Goal: Information Seeking & Learning: Learn about a topic

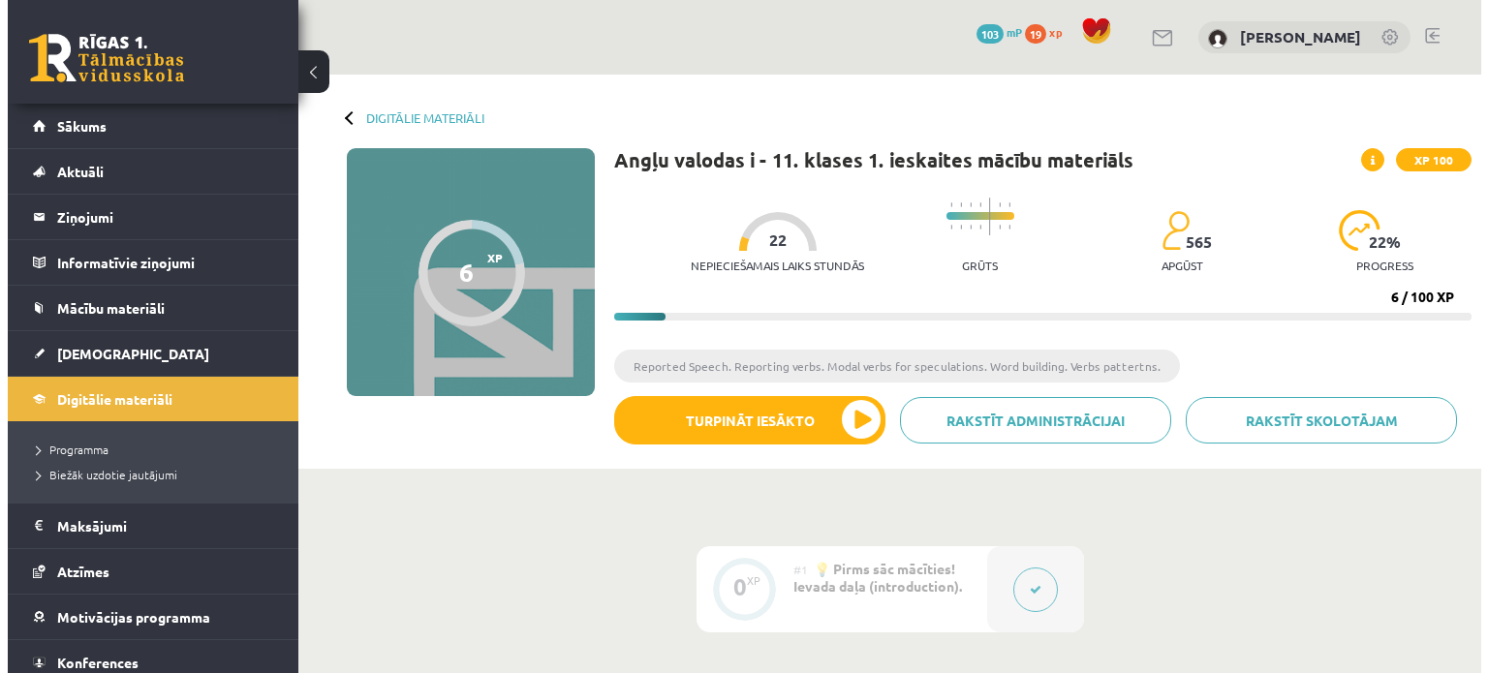
scroll to position [561, 0]
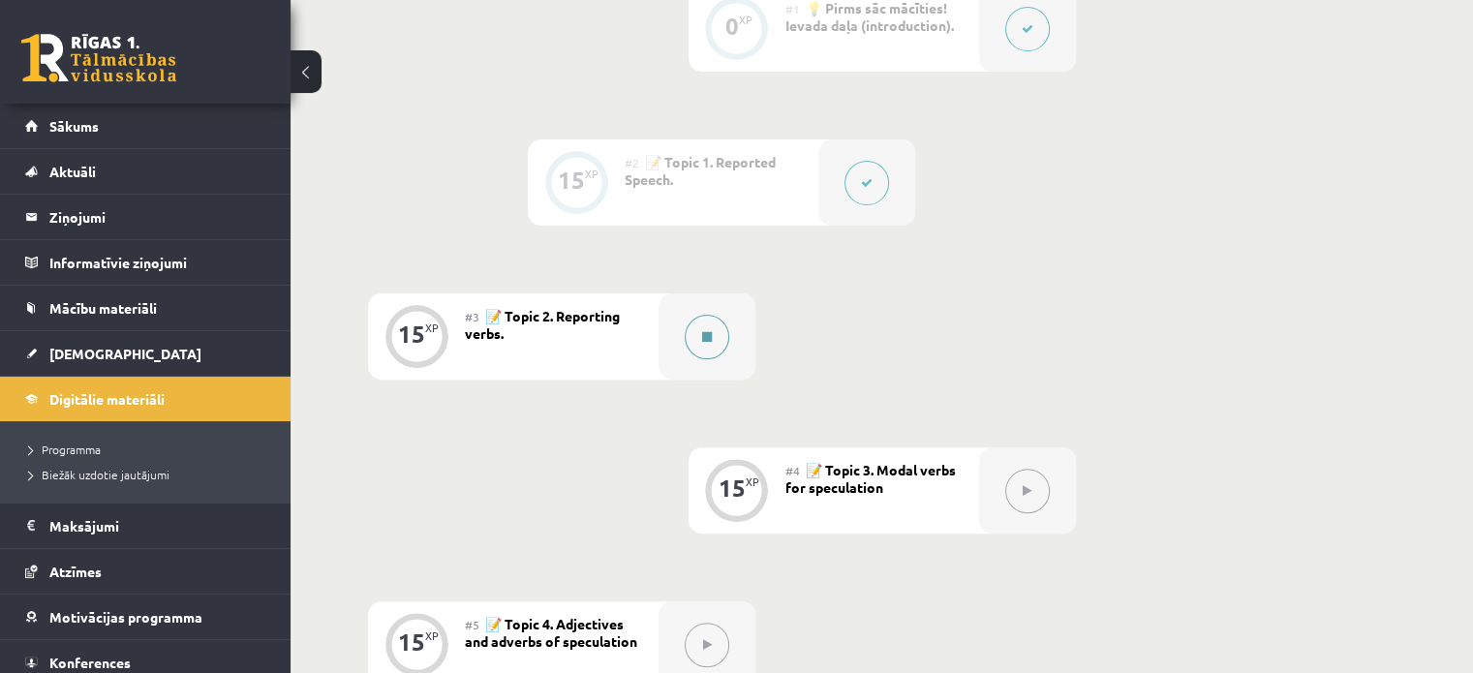
click at [674, 334] on div at bounding box center [707, 337] width 97 height 86
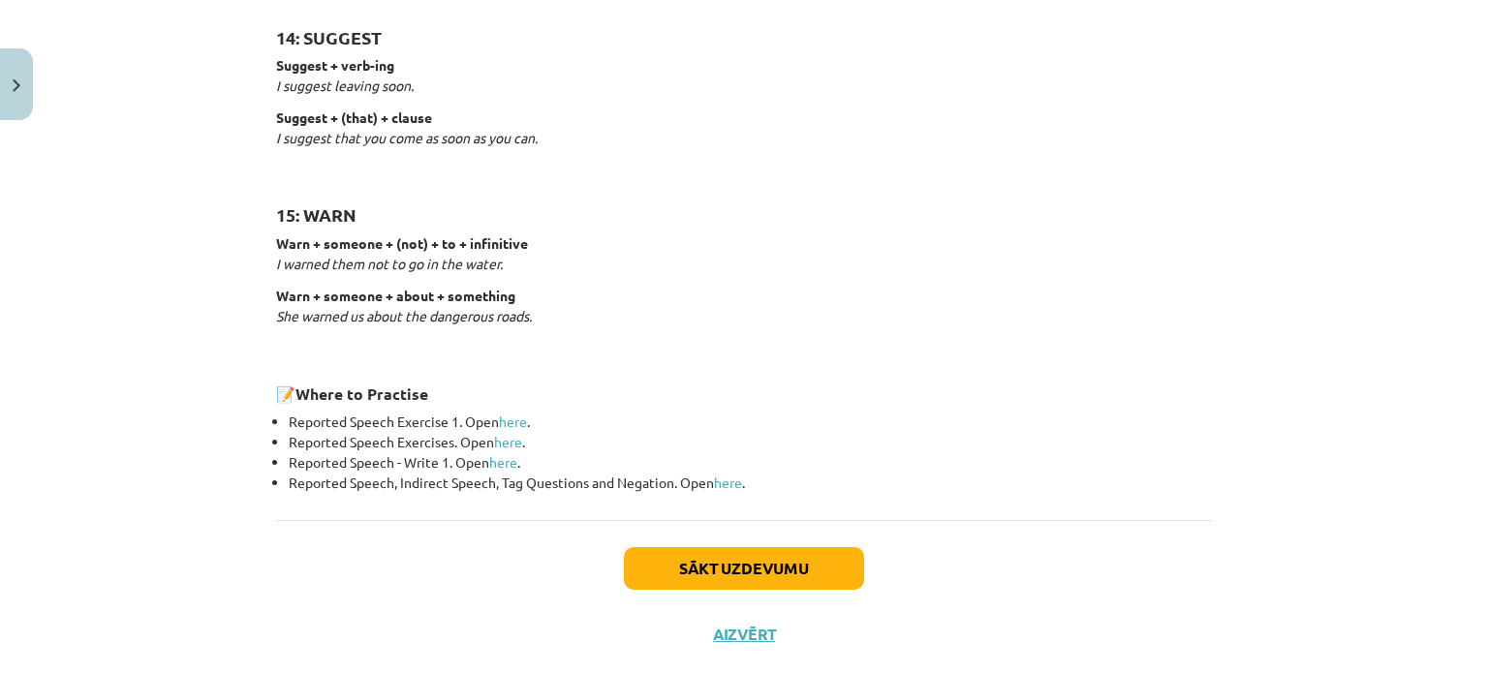
scroll to position [3065, 0]
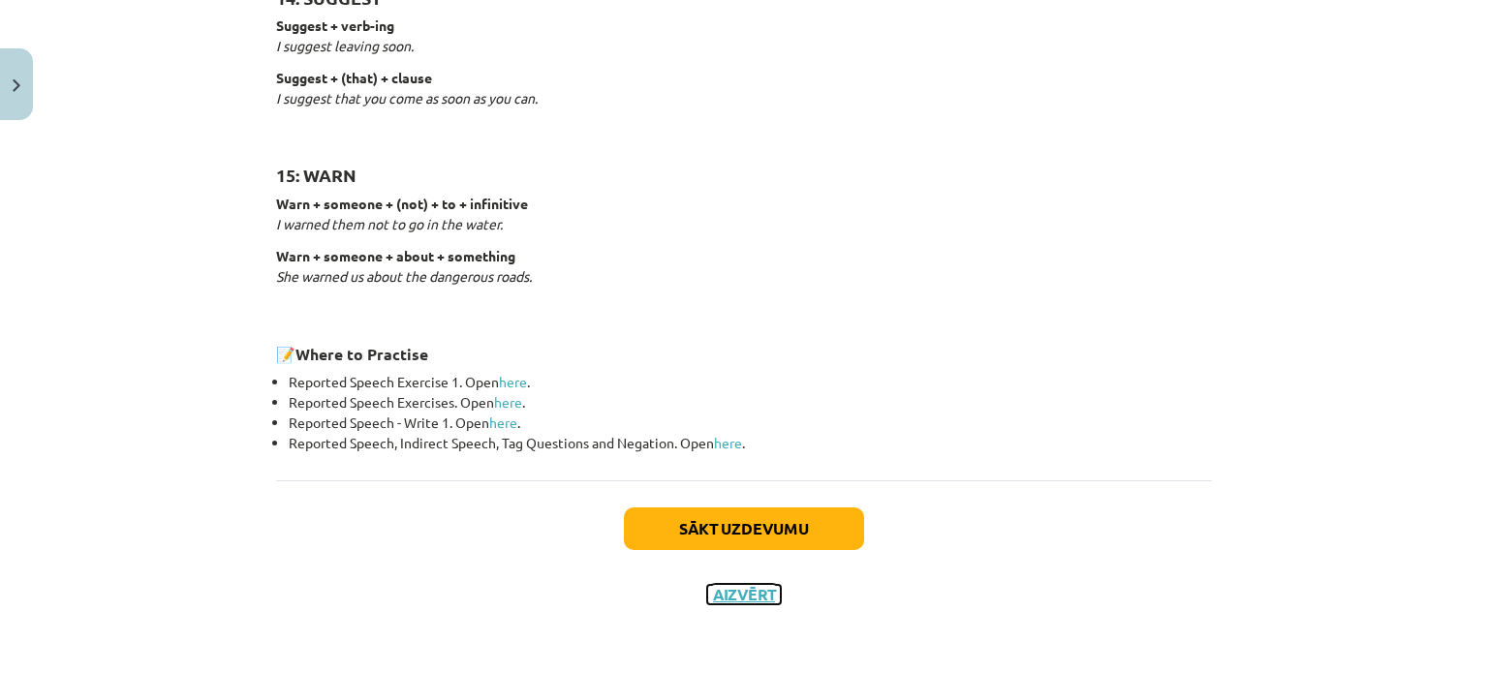
click at [713, 591] on button "Aizvērt" at bounding box center [744, 594] width 74 height 19
click at [824, 148] on div "Mācību tēma: Angļu valodas i - 11. klases 1. ieskaites mācību materiāls #3 📝 To…" at bounding box center [744, 336] width 1488 height 673
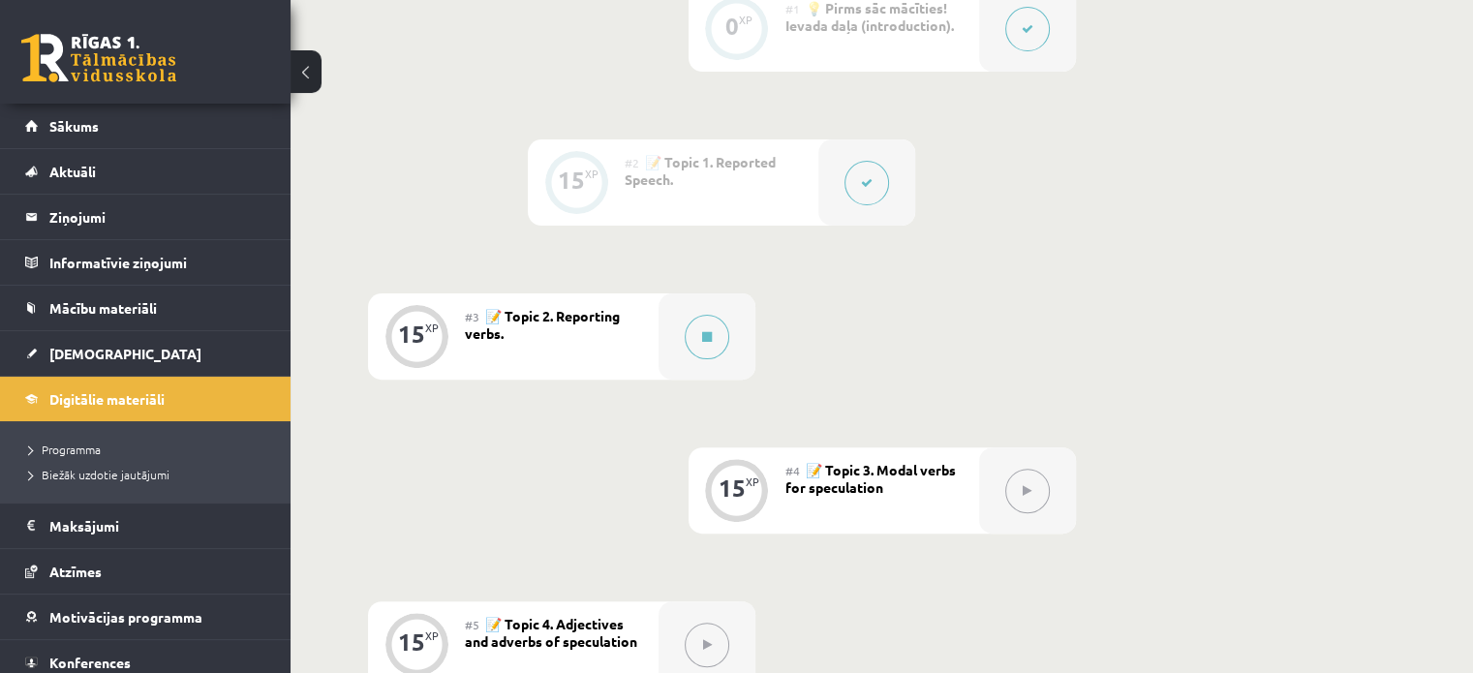
click at [874, 185] on button at bounding box center [867, 183] width 45 height 45
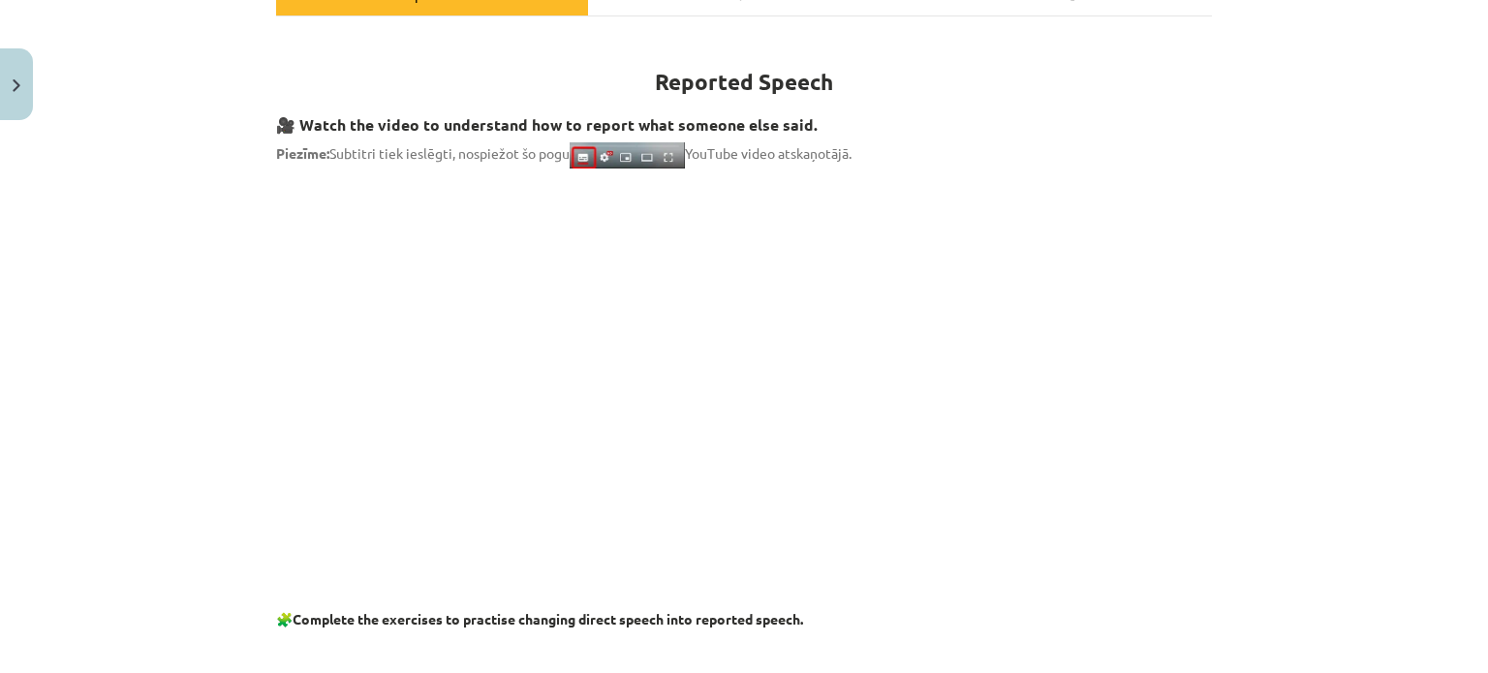
scroll to position [97, 0]
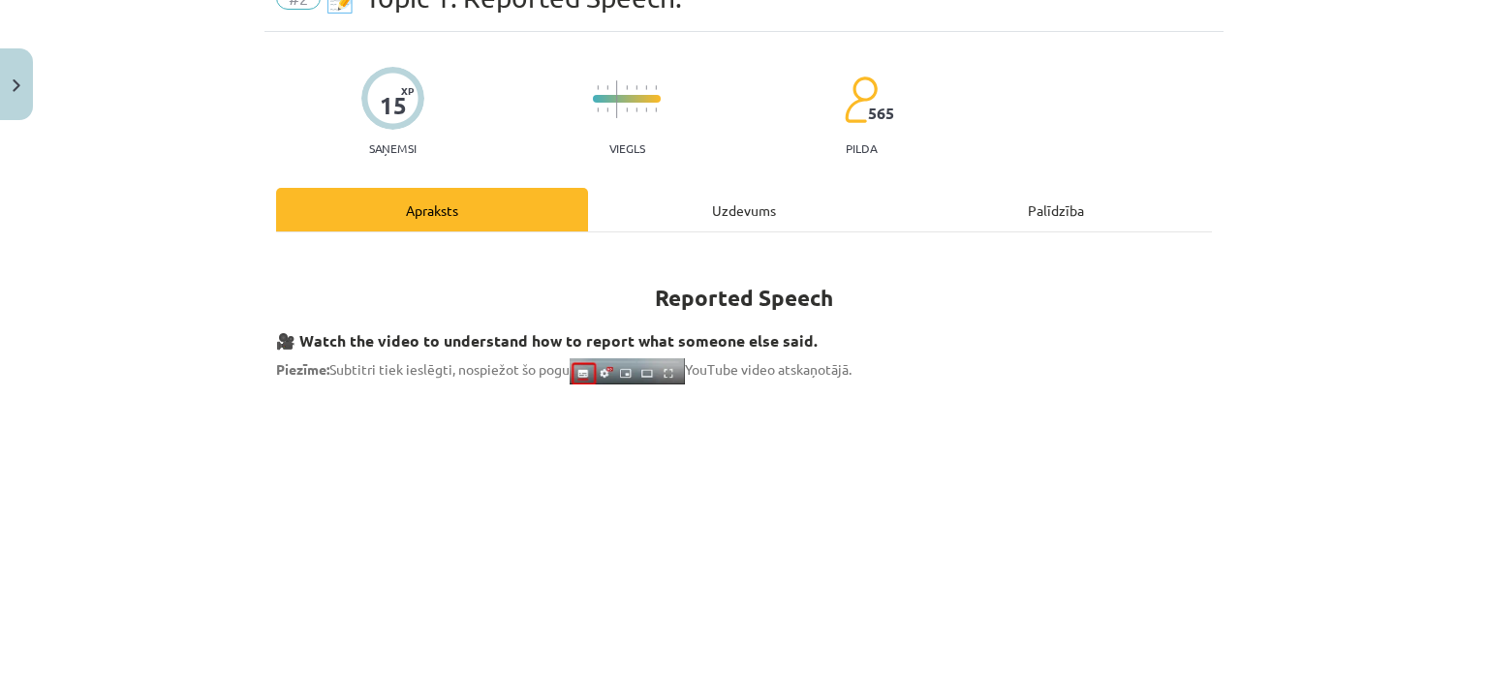
drag, startPoint x: 329, startPoint y: 243, endPoint x: 339, endPoint y: 235, distance: 12.4
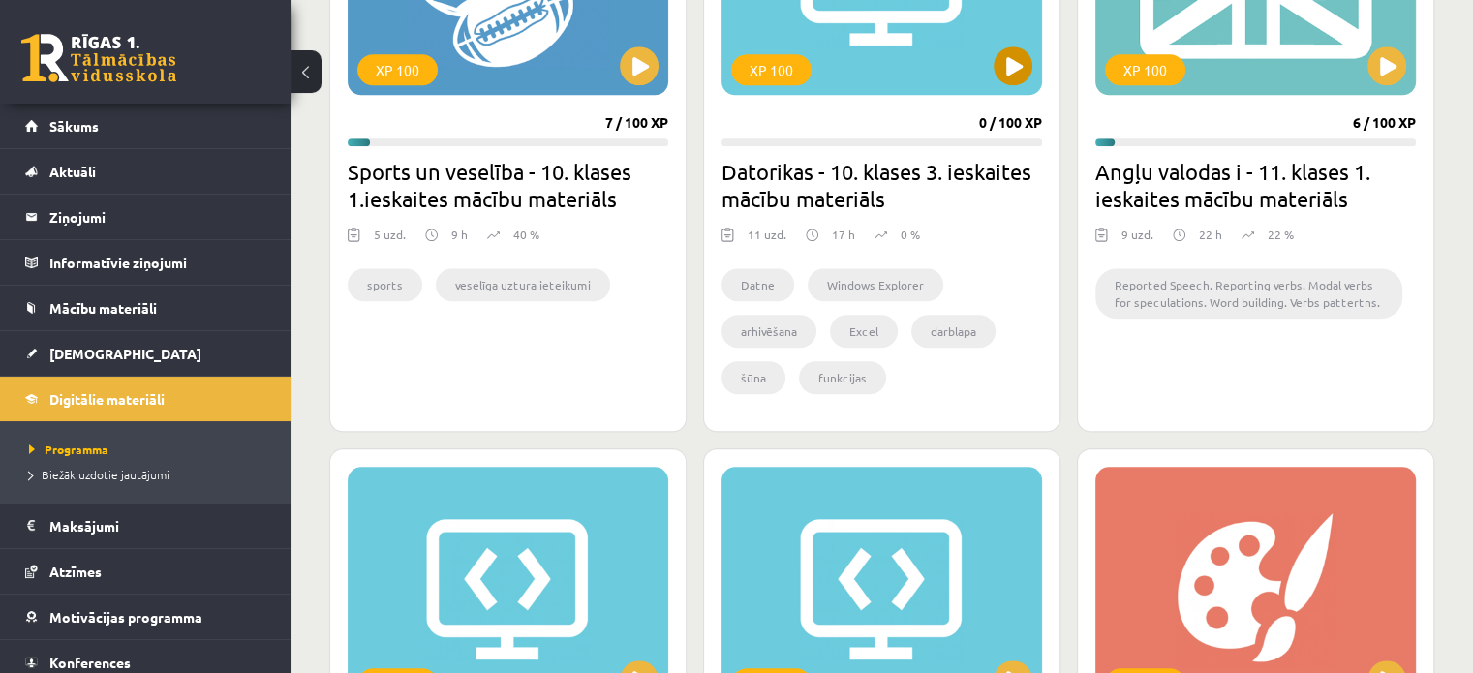
scroll to position [1840, 0]
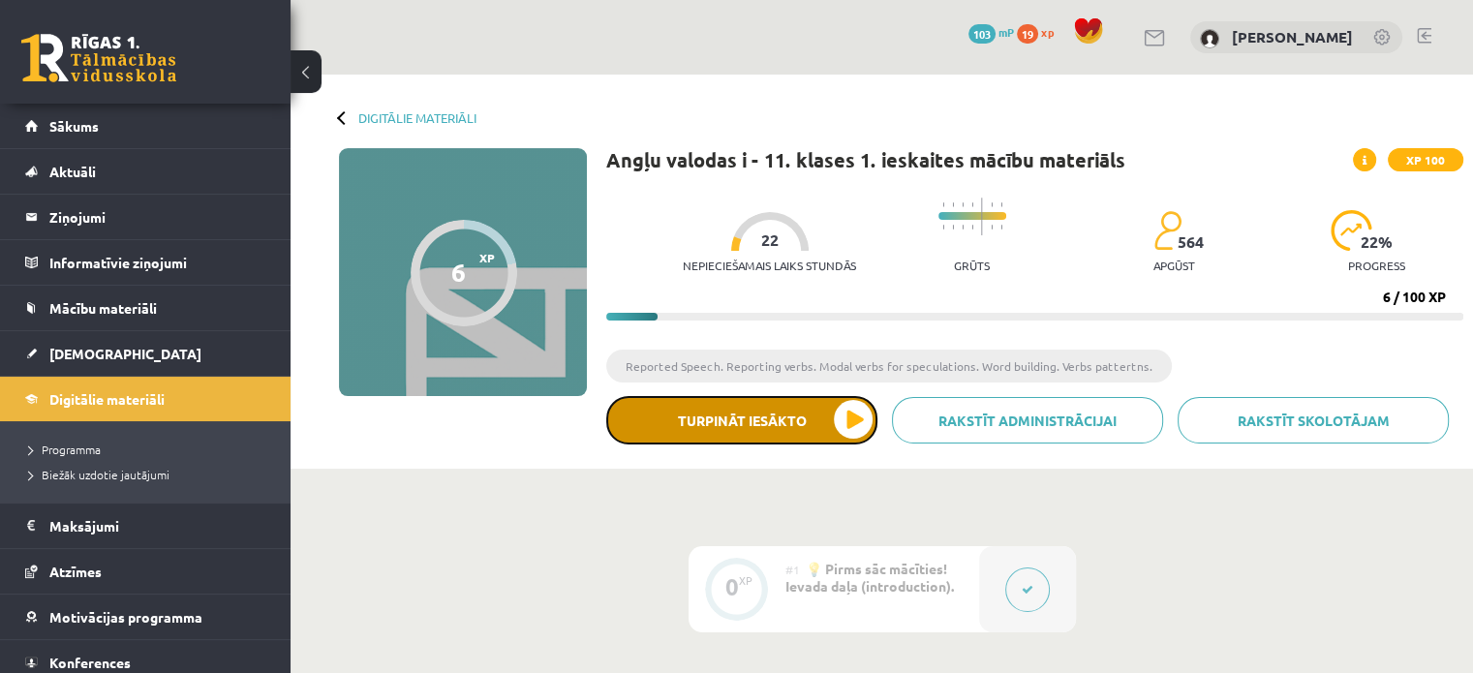
click at [721, 430] on button "Turpināt iesākto" at bounding box center [741, 420] width 271 height 48
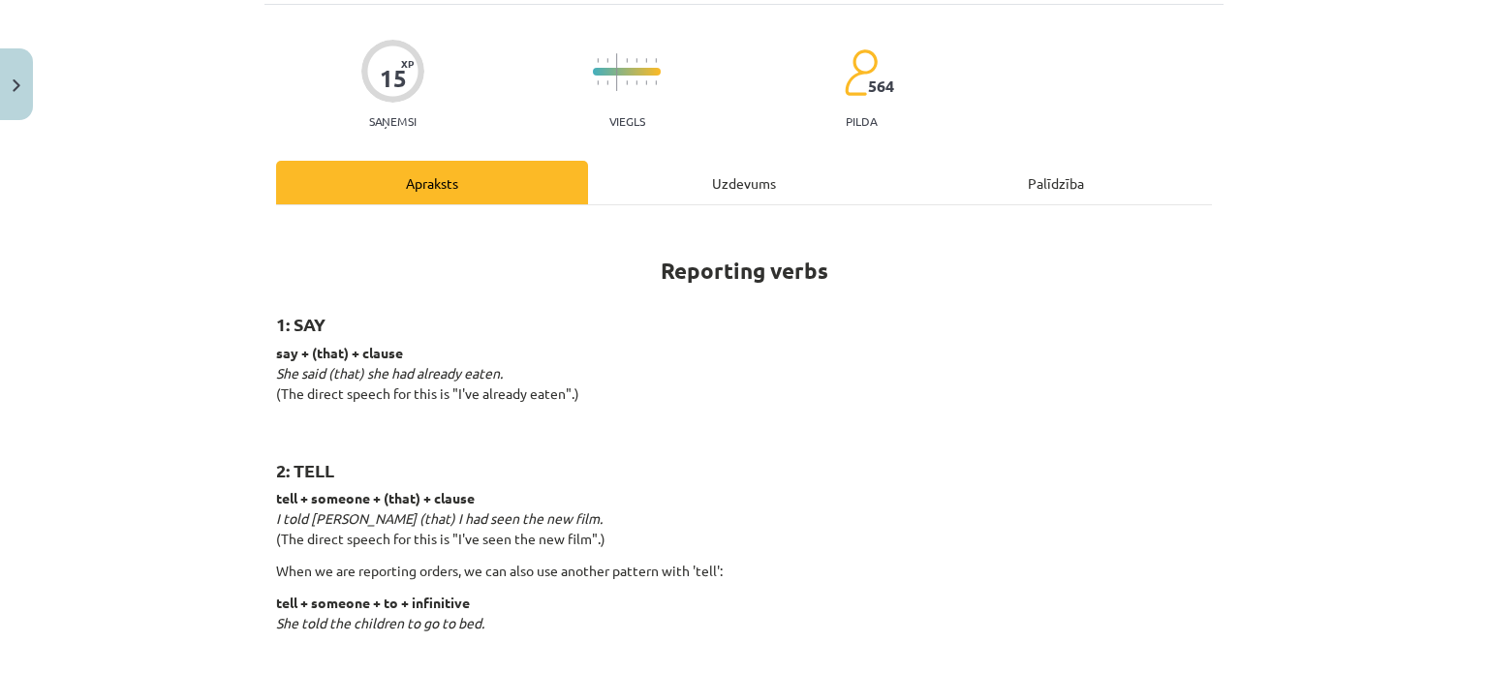
scroll to position [775, 0]
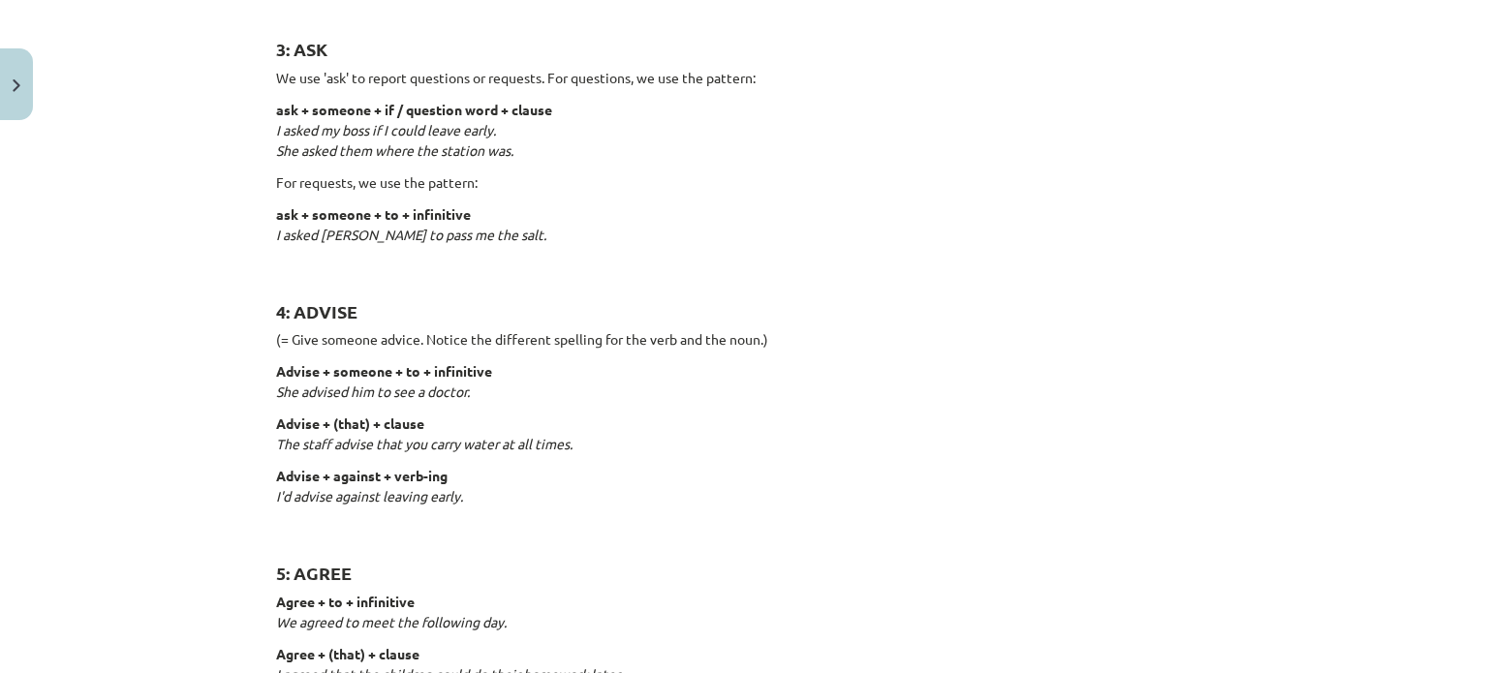
drag, startPoint x: 756, startPoint y: 412, endPoint x: 756, endPoint y: 422, distance: 10.7
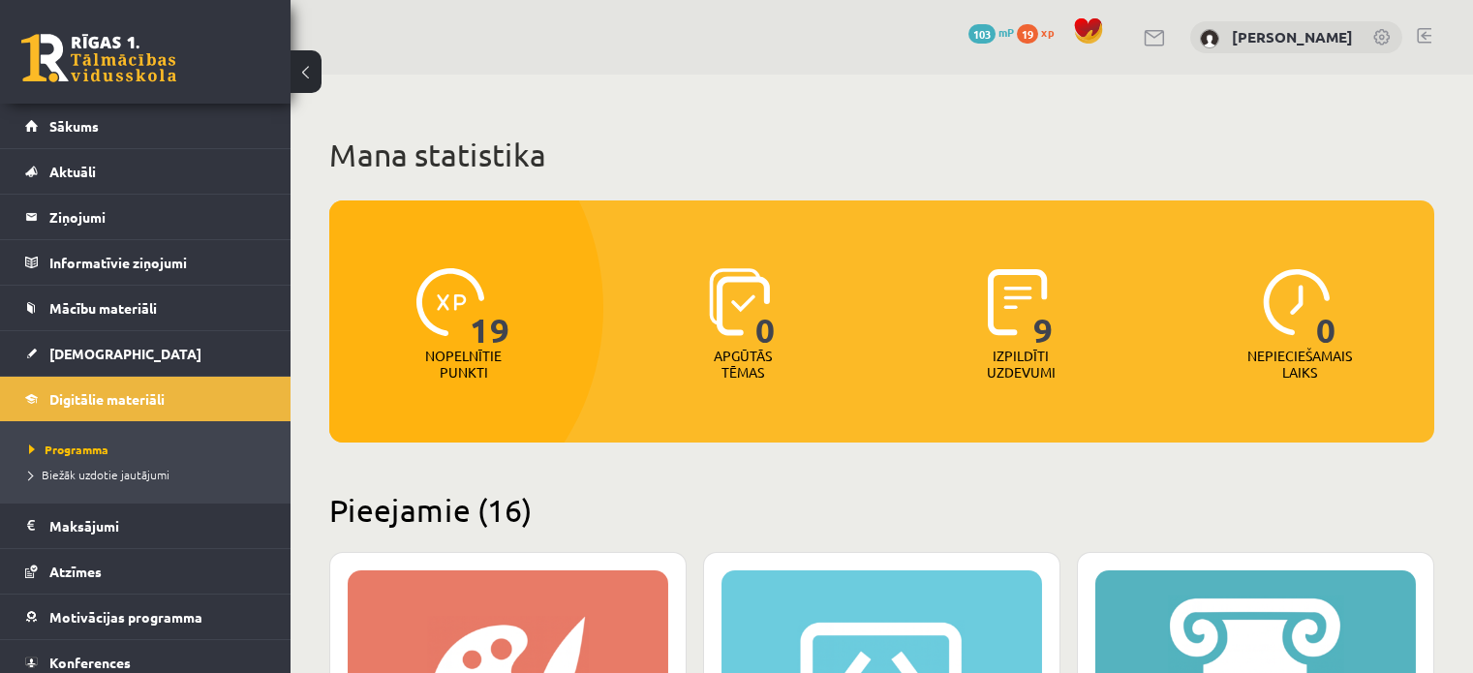
scroll to position [1840, 0]
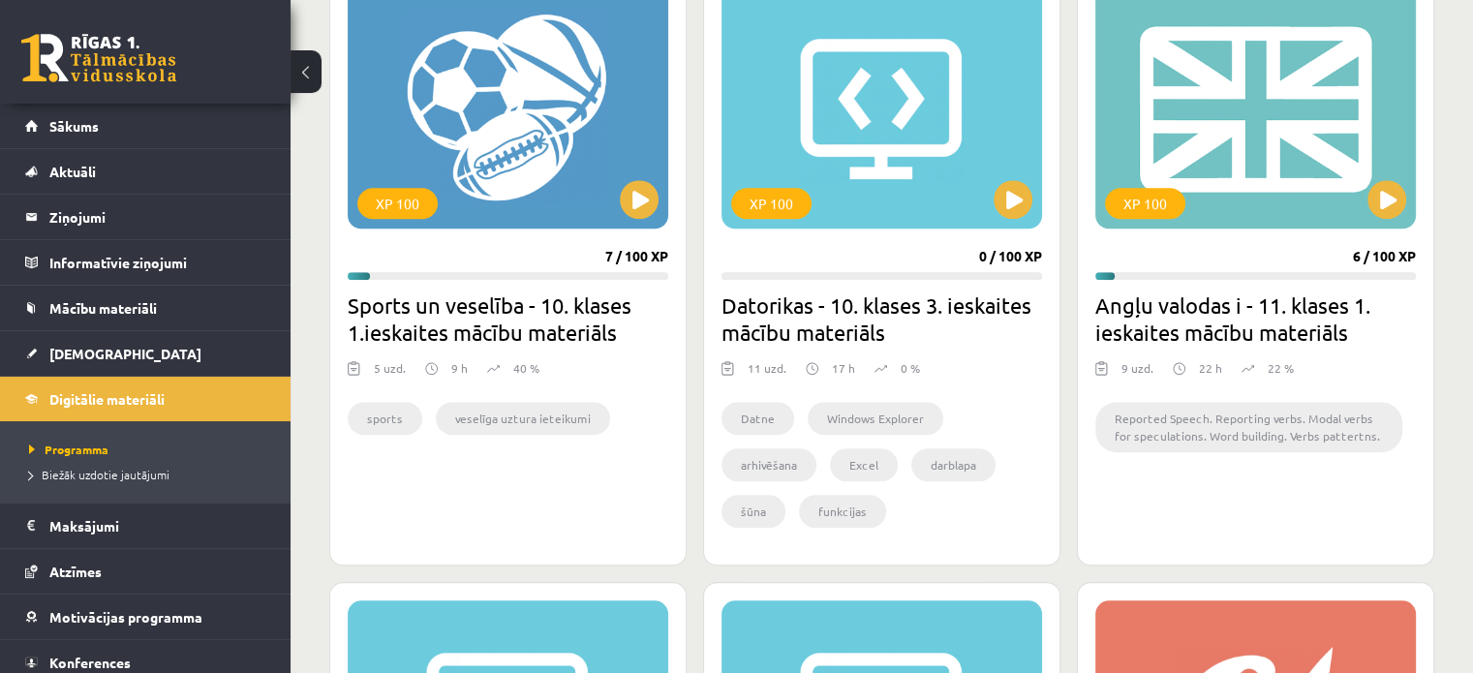
scroll to position [1647, 0]
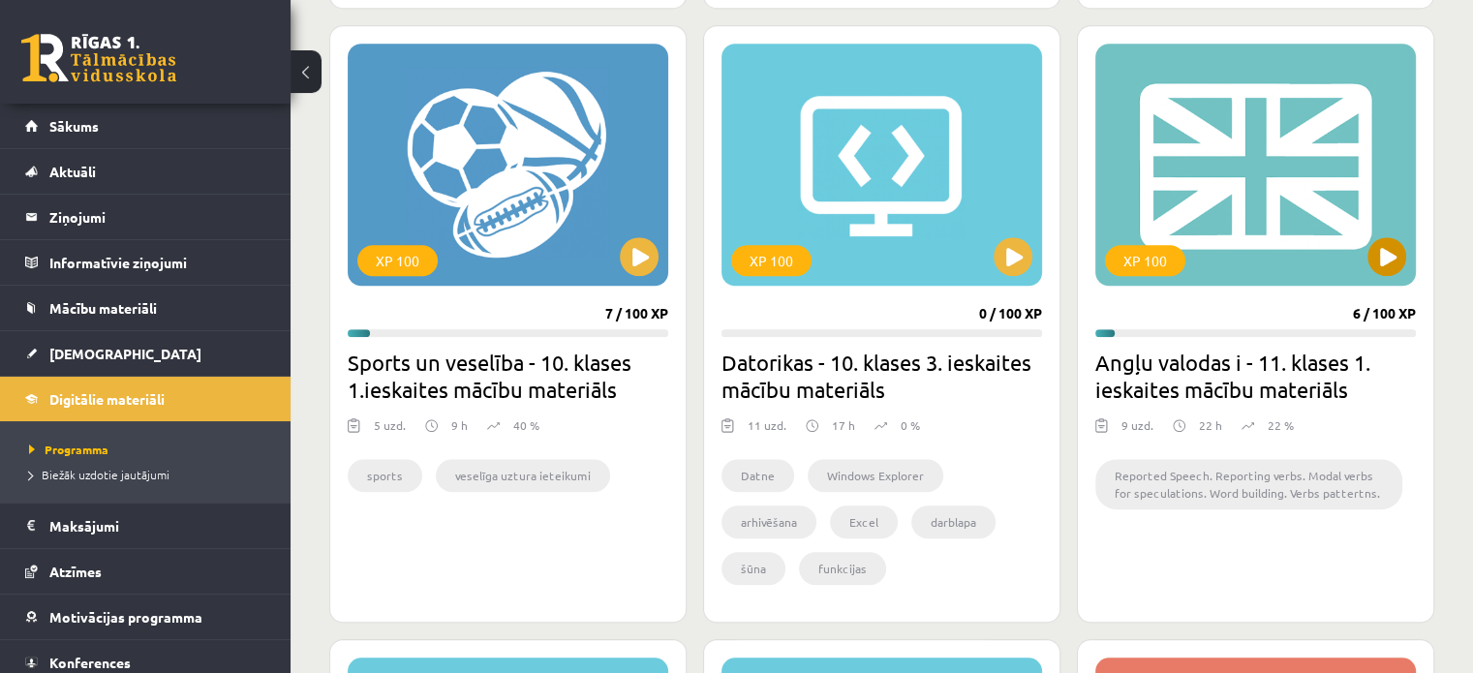
click at [1350, 157] on div "XP 100" at bounding box center [1256, 165] width 321 height 242
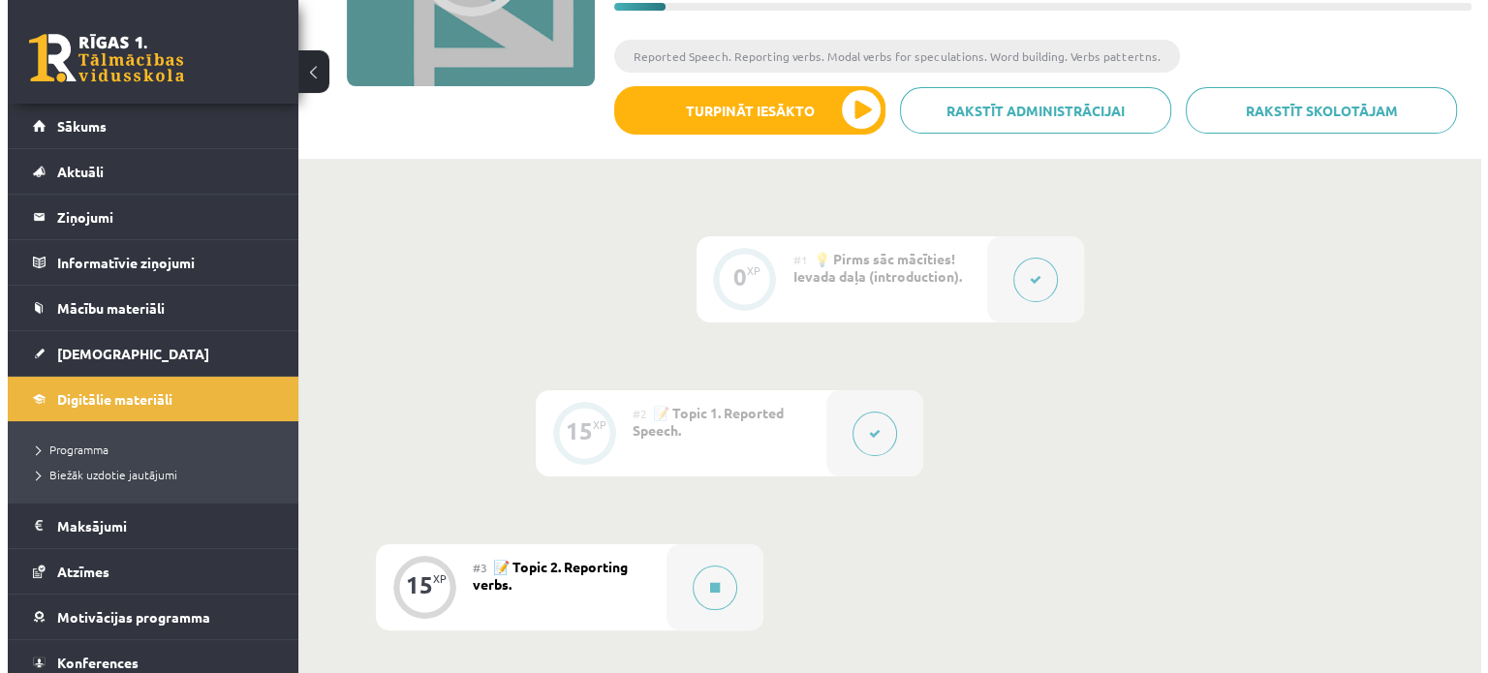
scroll to position [387, 0]
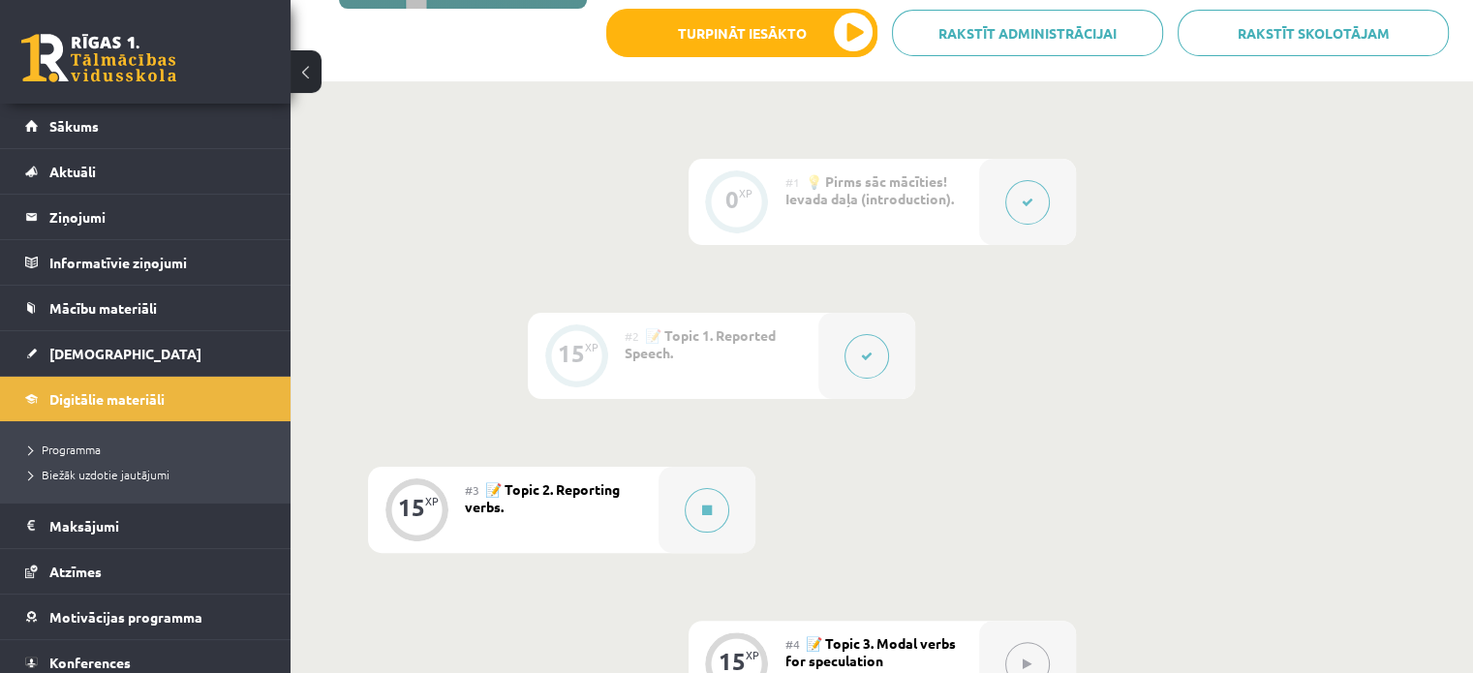
click at [778, 366] on div "#2 📝 Topic 1. Reported Speech." at bounding box center [722, 356] width 194 height 86
click at [857, 341] on button at bounding box center [867, 356] width 45 height 45
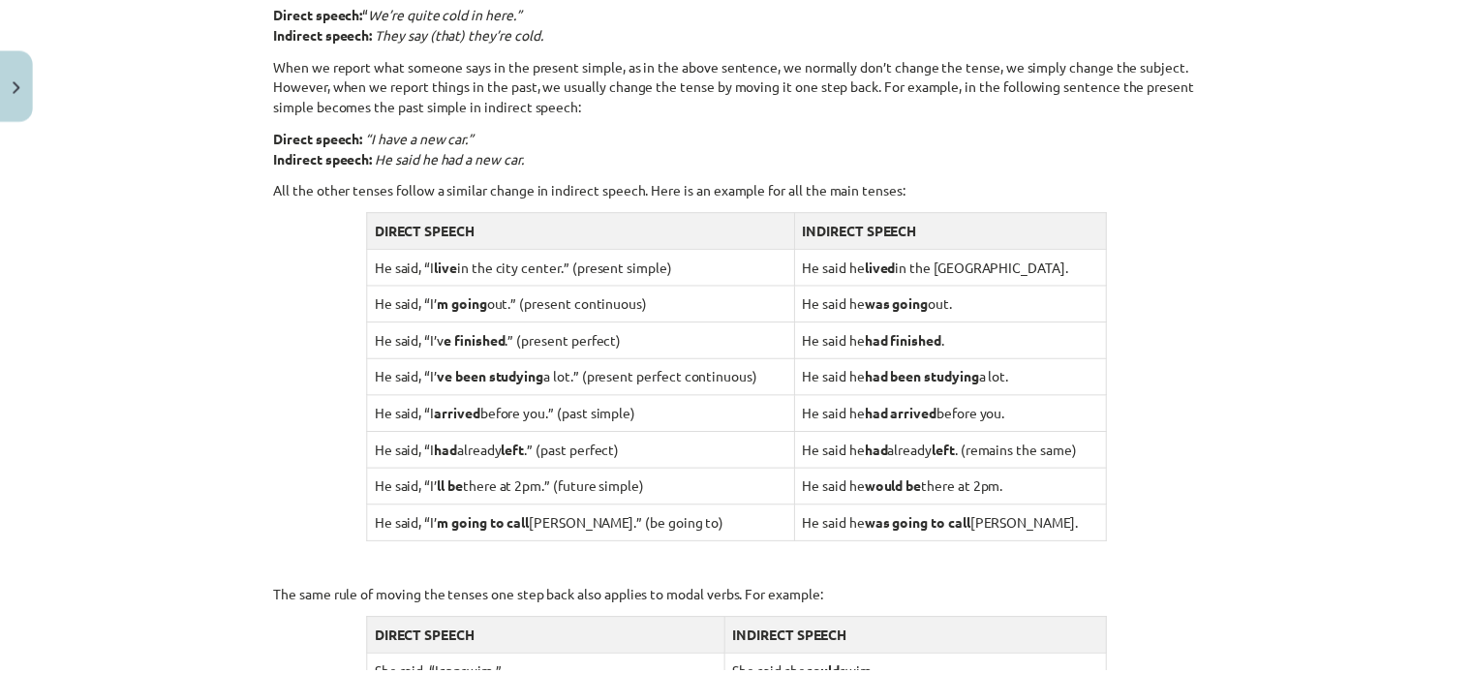
scroll to position [1550, 0]
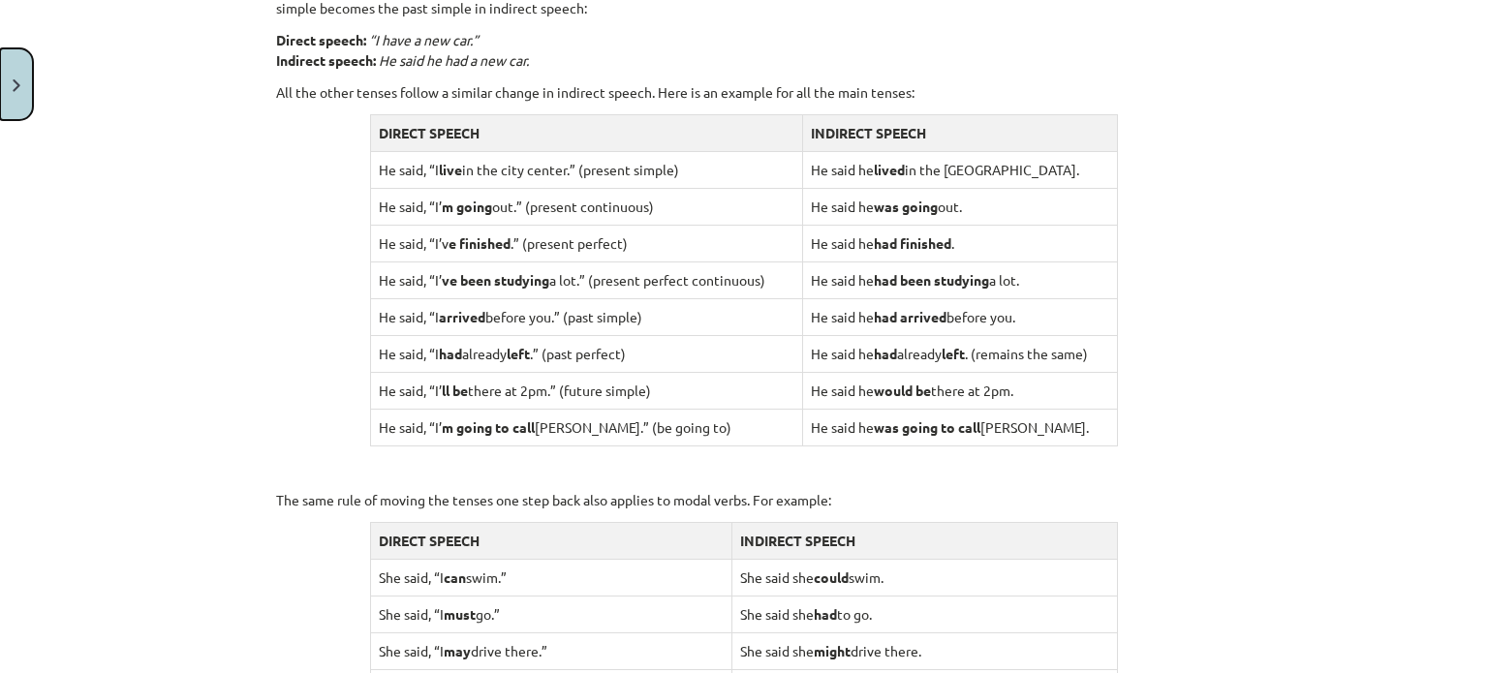
click at [25, 90] on button "Close" at bounding box center [16, 84] width 33 height 72
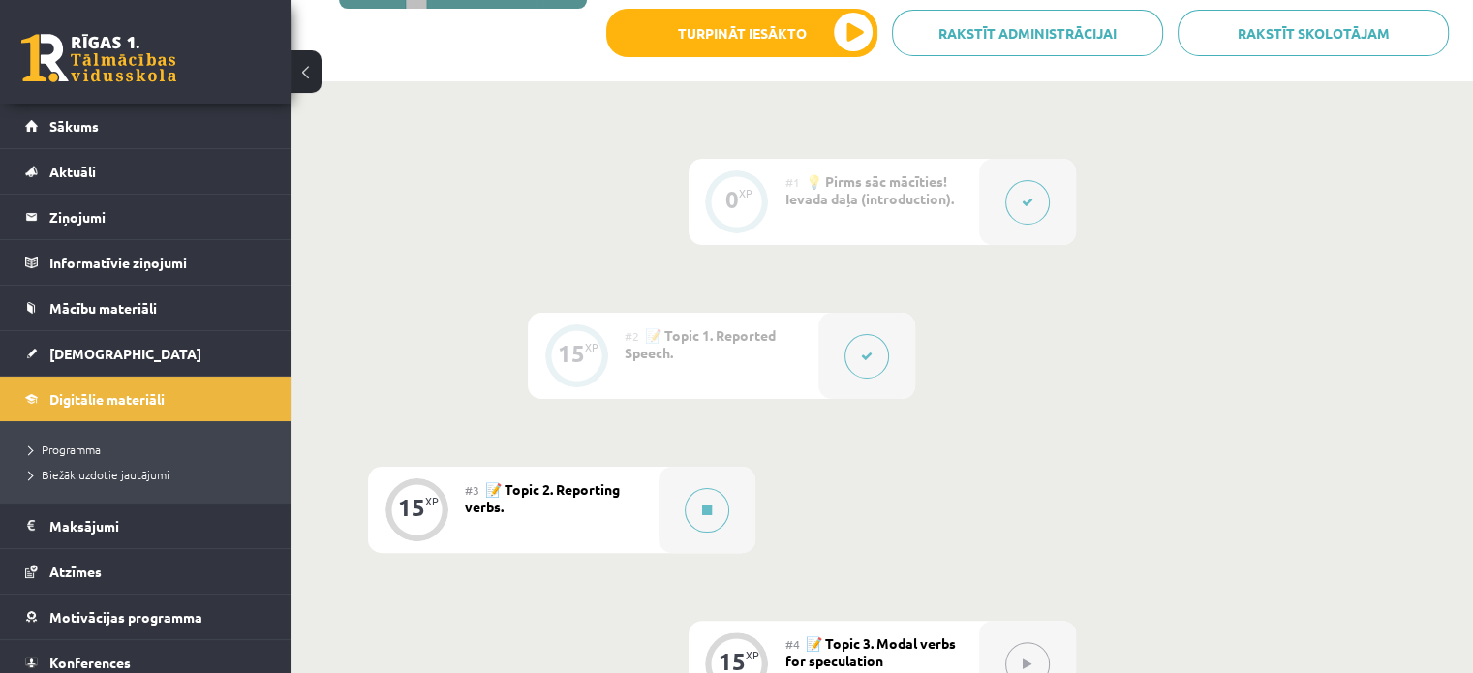
drag, startPoint x: 28, startPoint y: 95, endPoint x: 360, endPoint y: 57, distance: 334.4
click at [105, 320] on link "Mācību materiāli" at bounding box center [145, 308] width 241 height 45
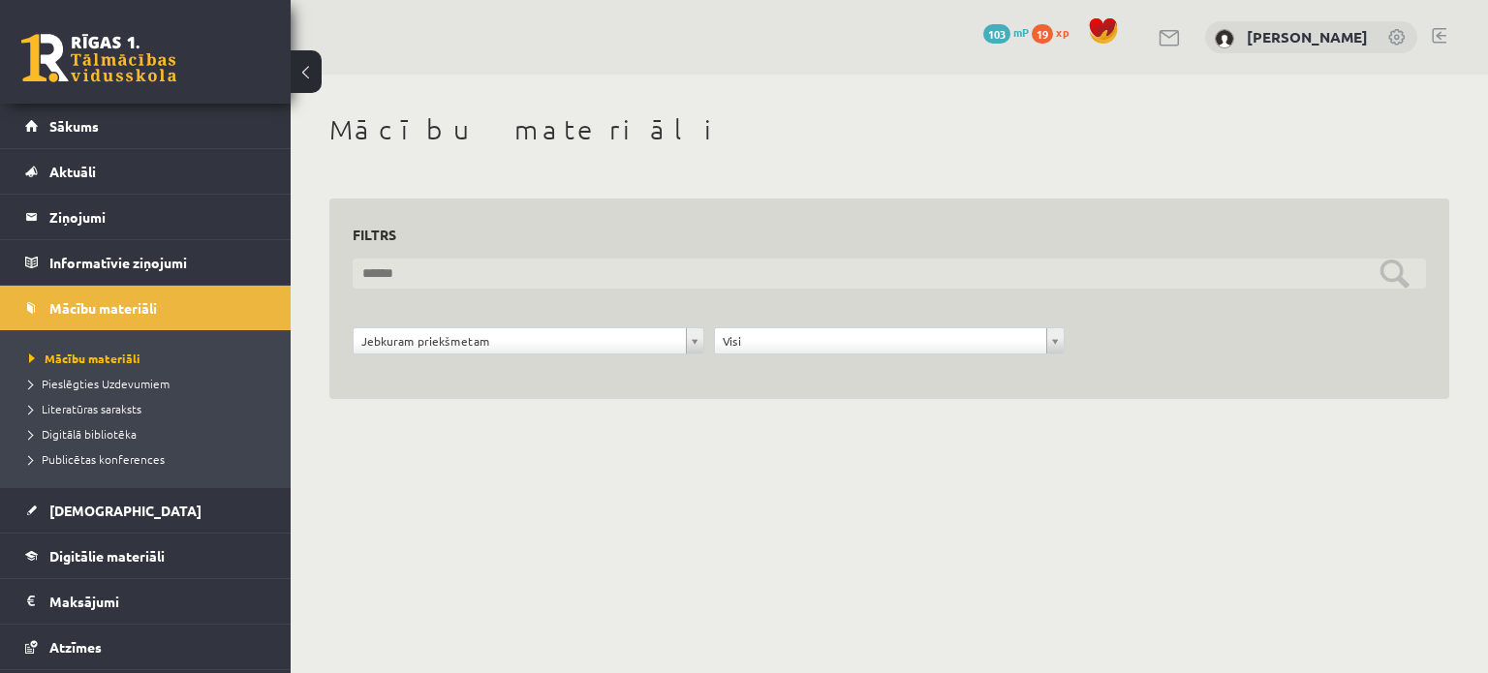
click at [422, 265] on input "text" at bounding box center [889, 274] width 1073 height 30
type input "**********"
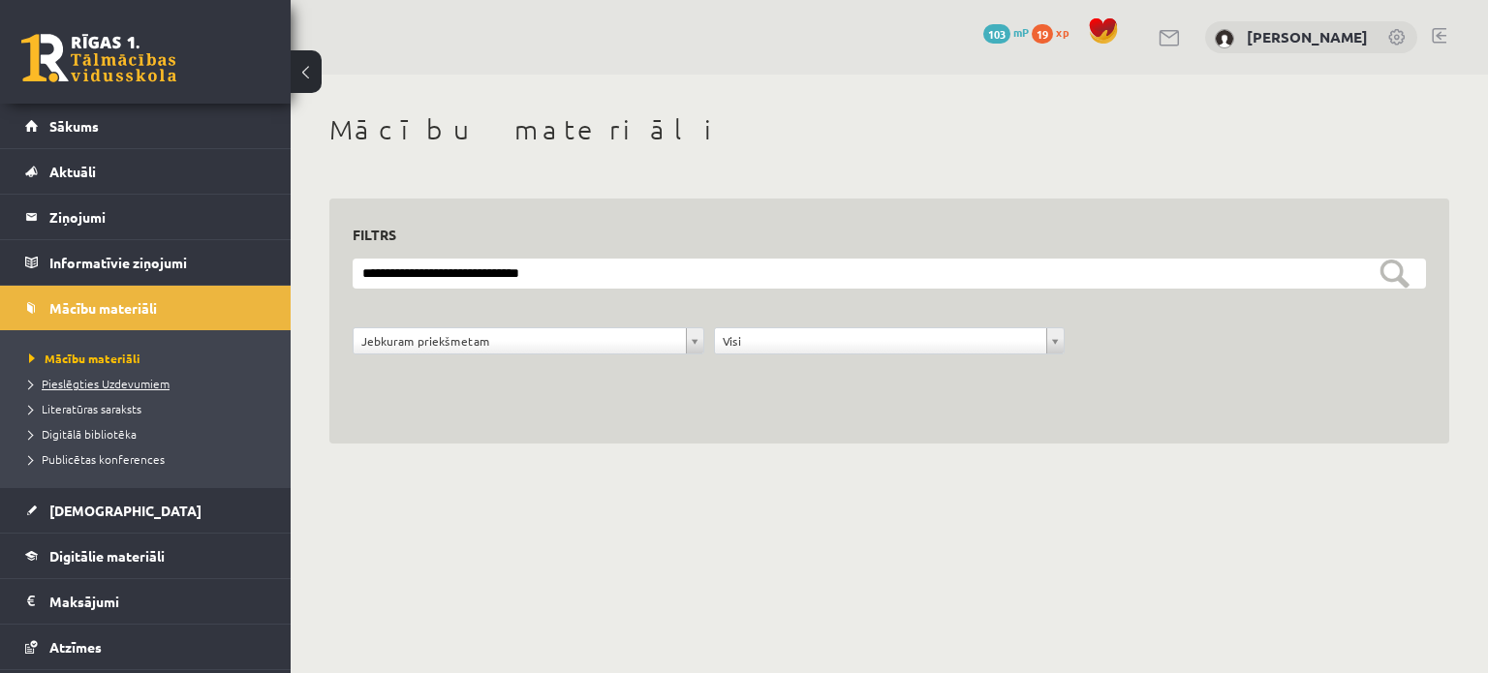
click at [117, 385] on span "Pieslēgties Uzdevumiem" at bounding box center [99, 383] width 140 height 15
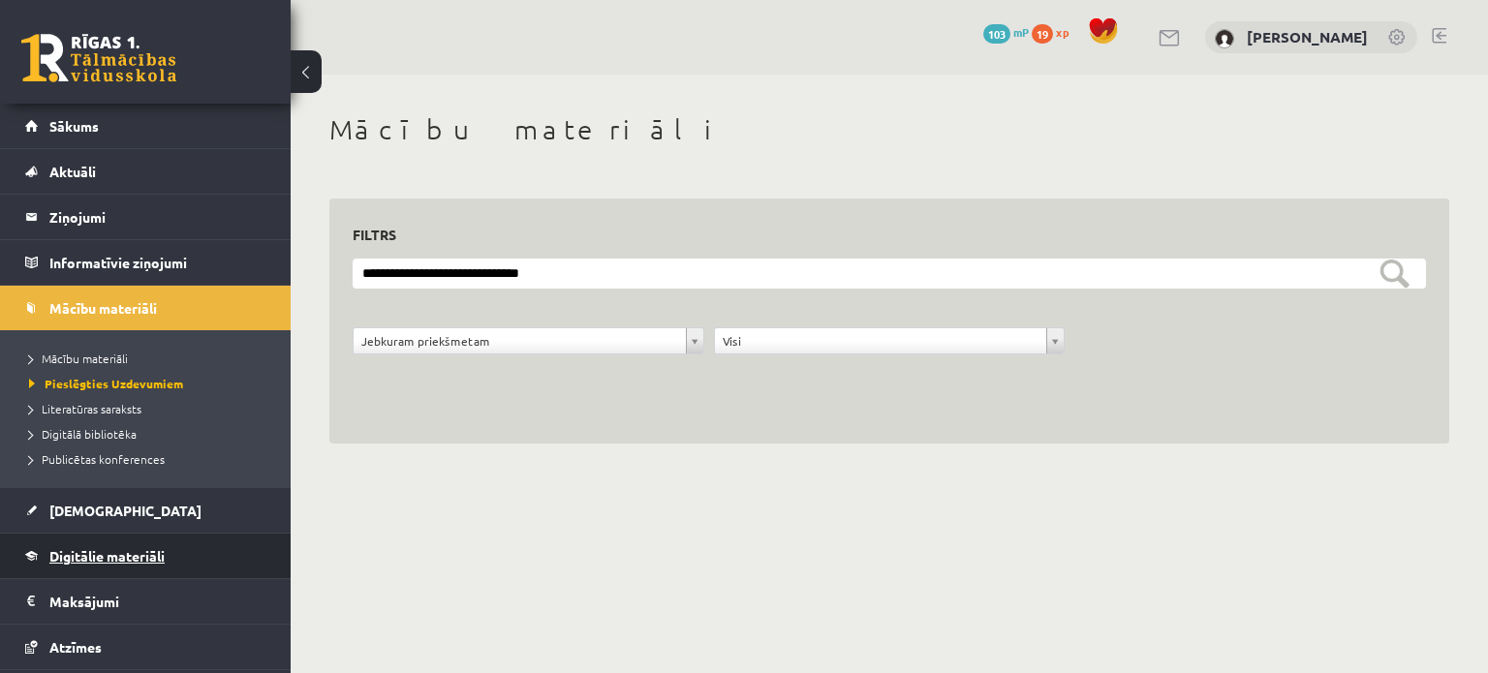
click at [139, 549] on span "Digitālie materiāli" at bounding box center [106, 555] width 115 height 17
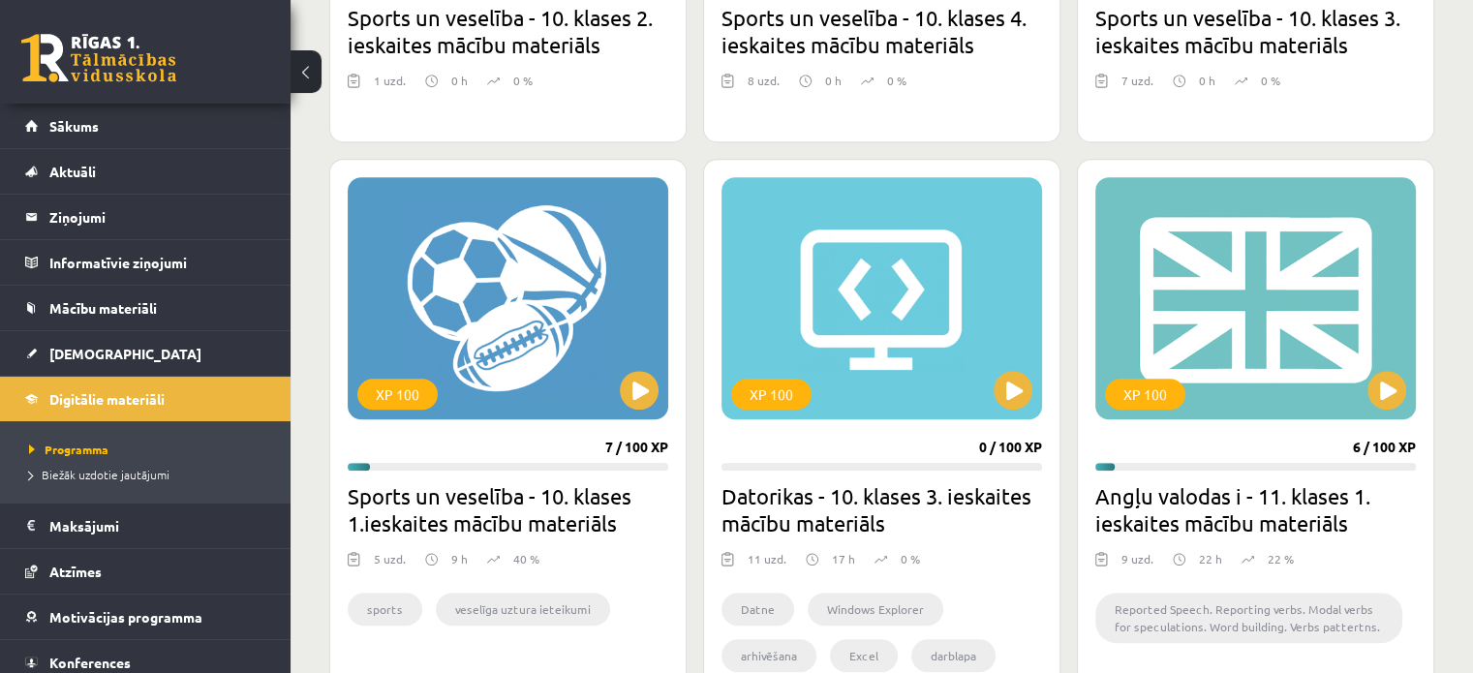
scroll to position [1550, 0]
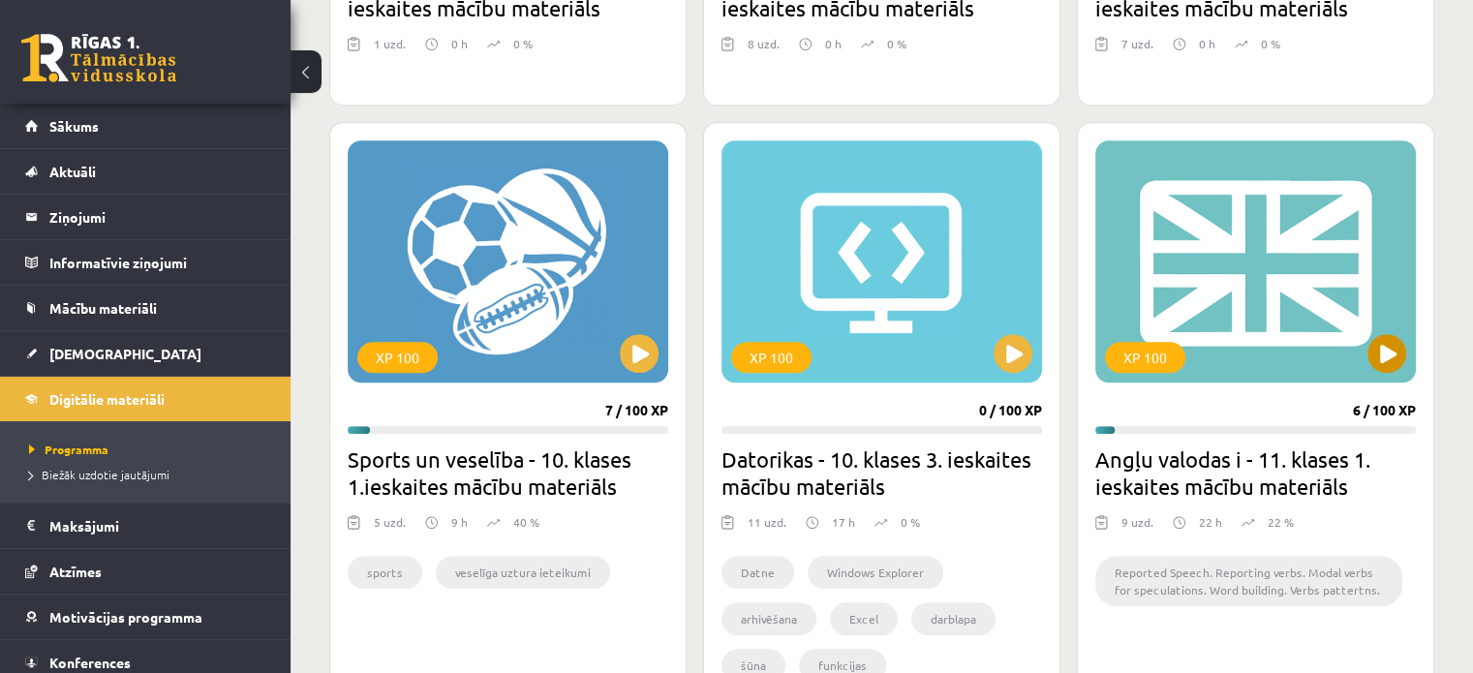
click at [1253, 276] on div "XP 100" at bounding box center [1256, 261] width 321 height 242
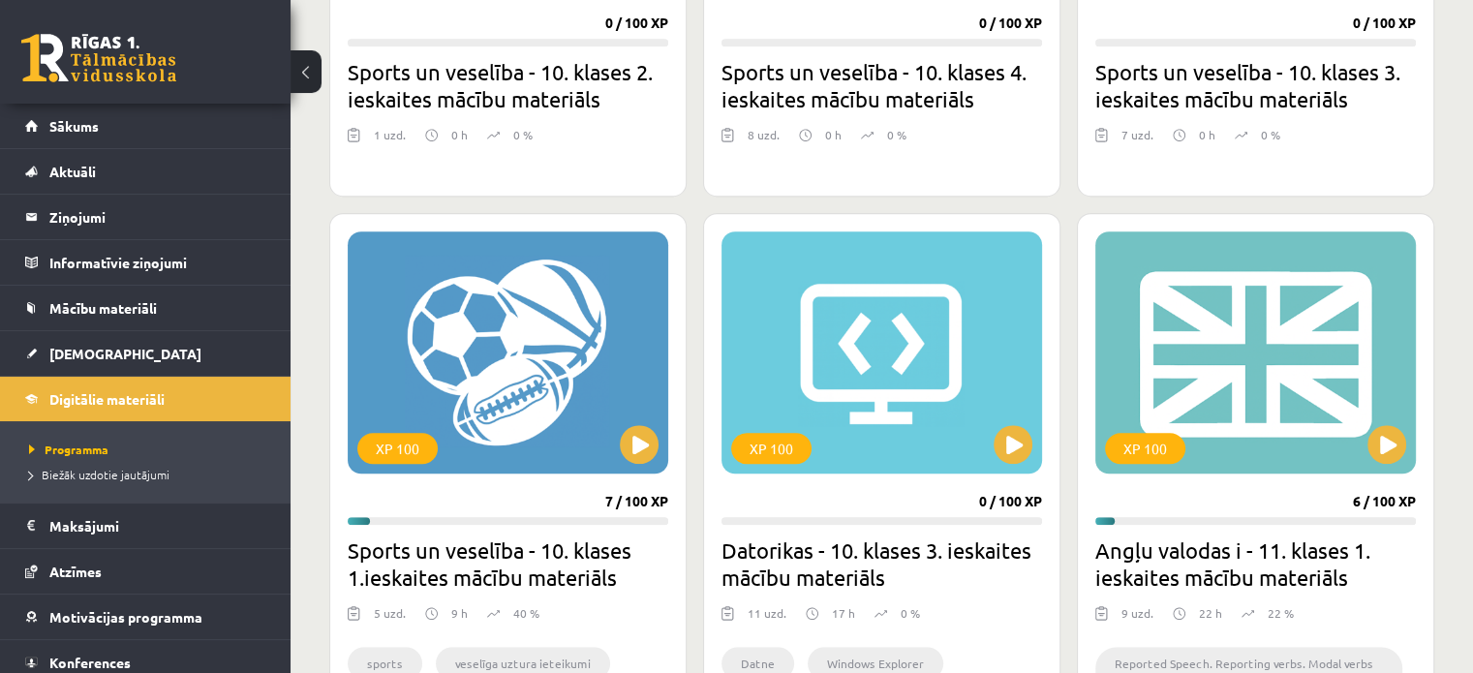
scroll to position [1453, 0]
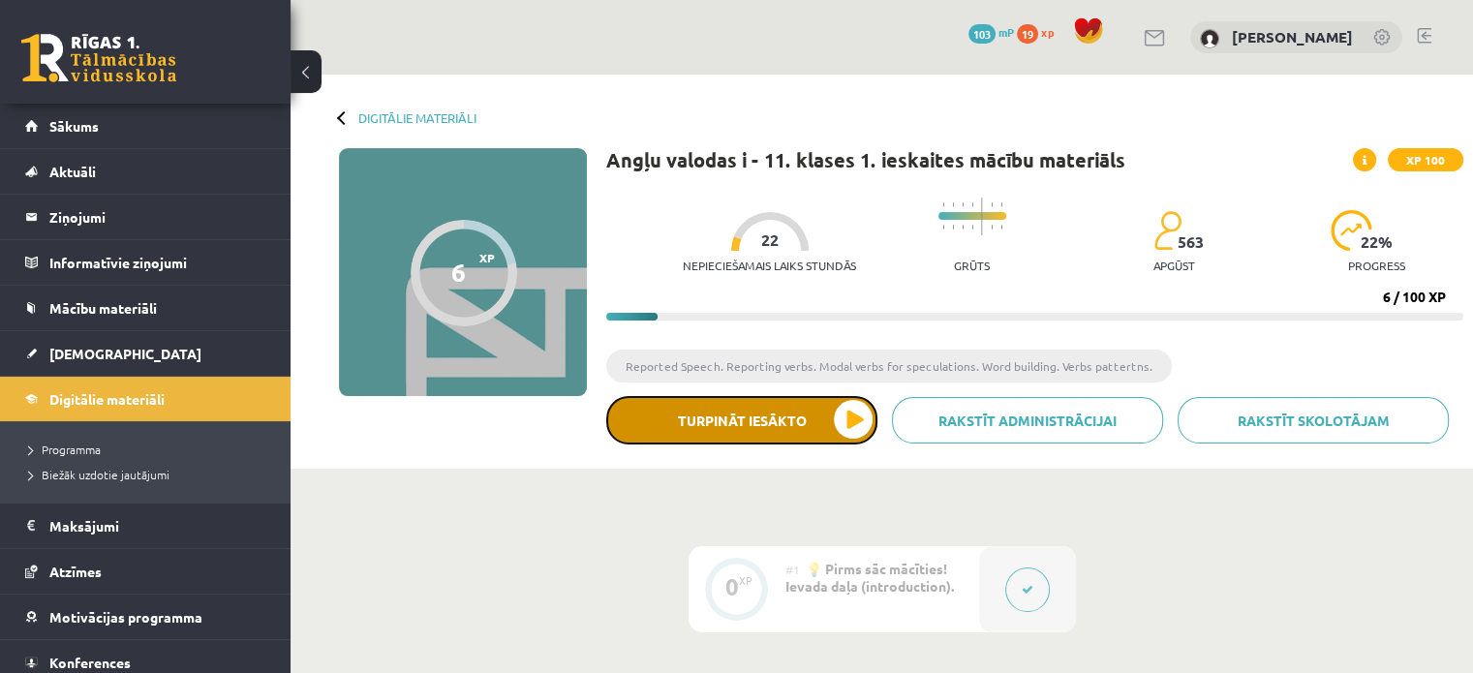
click at [756, 413] on button "Turpināt iesākto" at bounding box center [741, 420] width 271 height 48
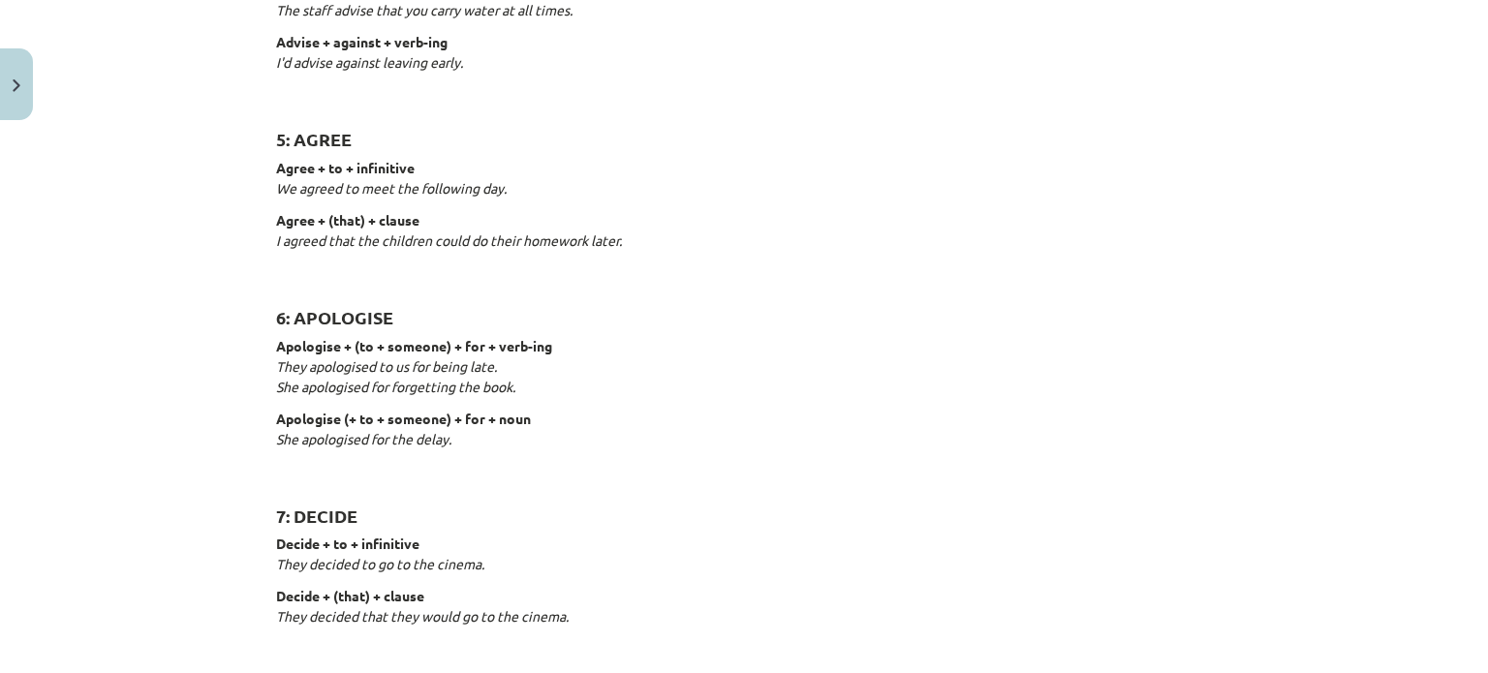
scroll to position [1647, 0]
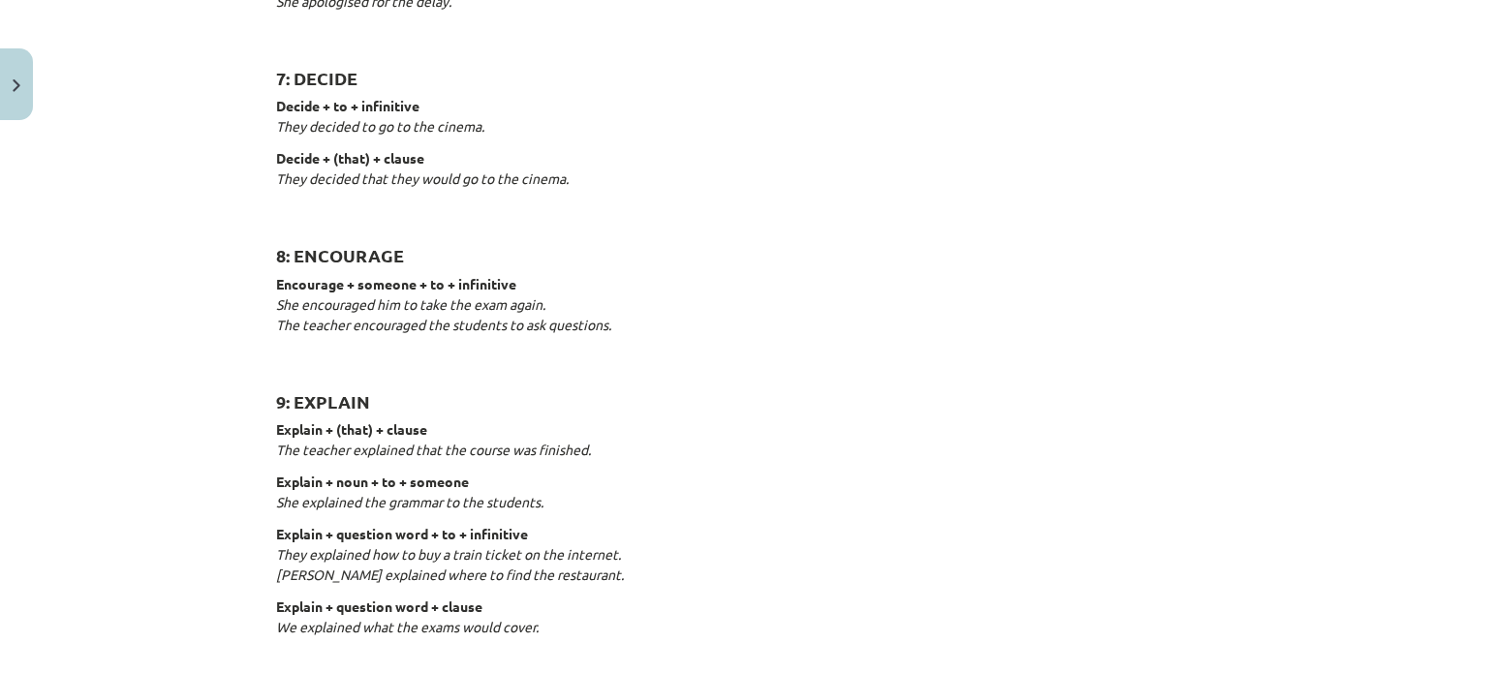
drag, startPoint x: 677, startPoint y: 420, endPoint x: 699, endPoint y: 426, distance: 23.0
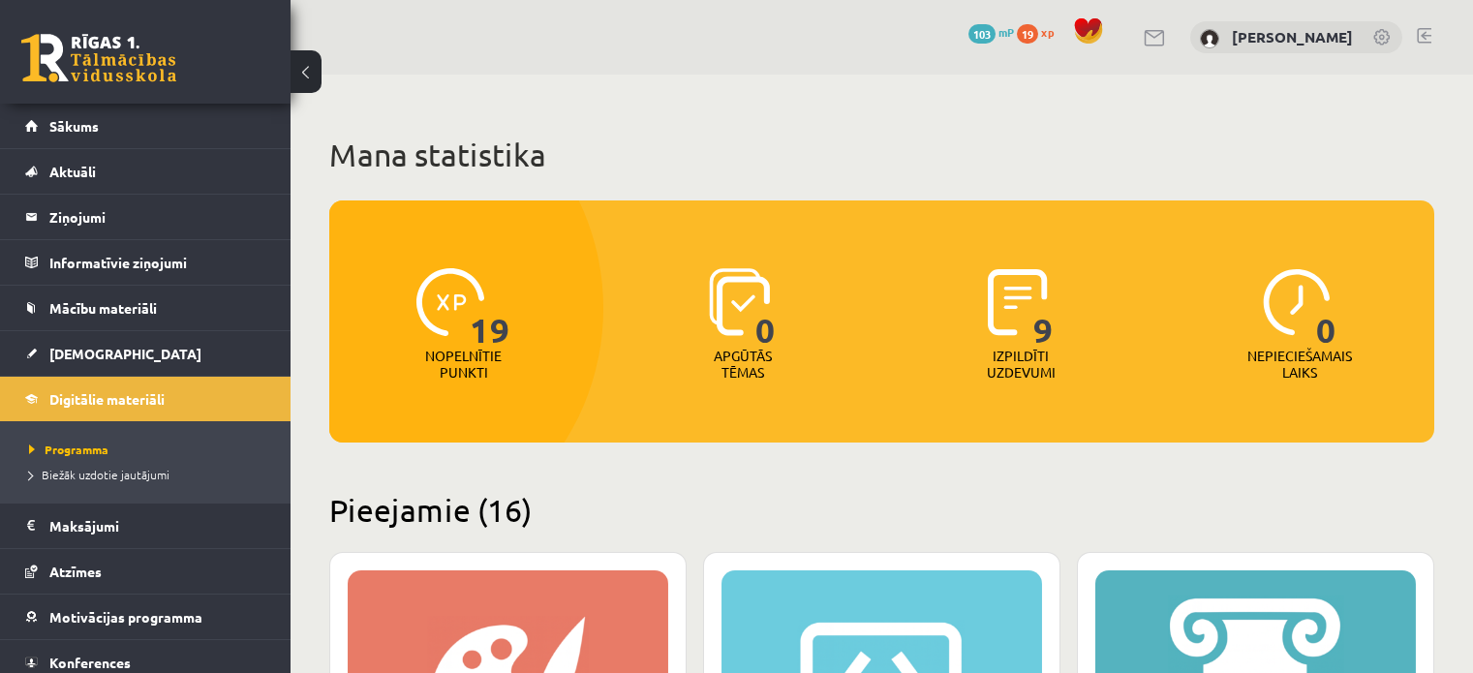
scroll to position [1453, 0]
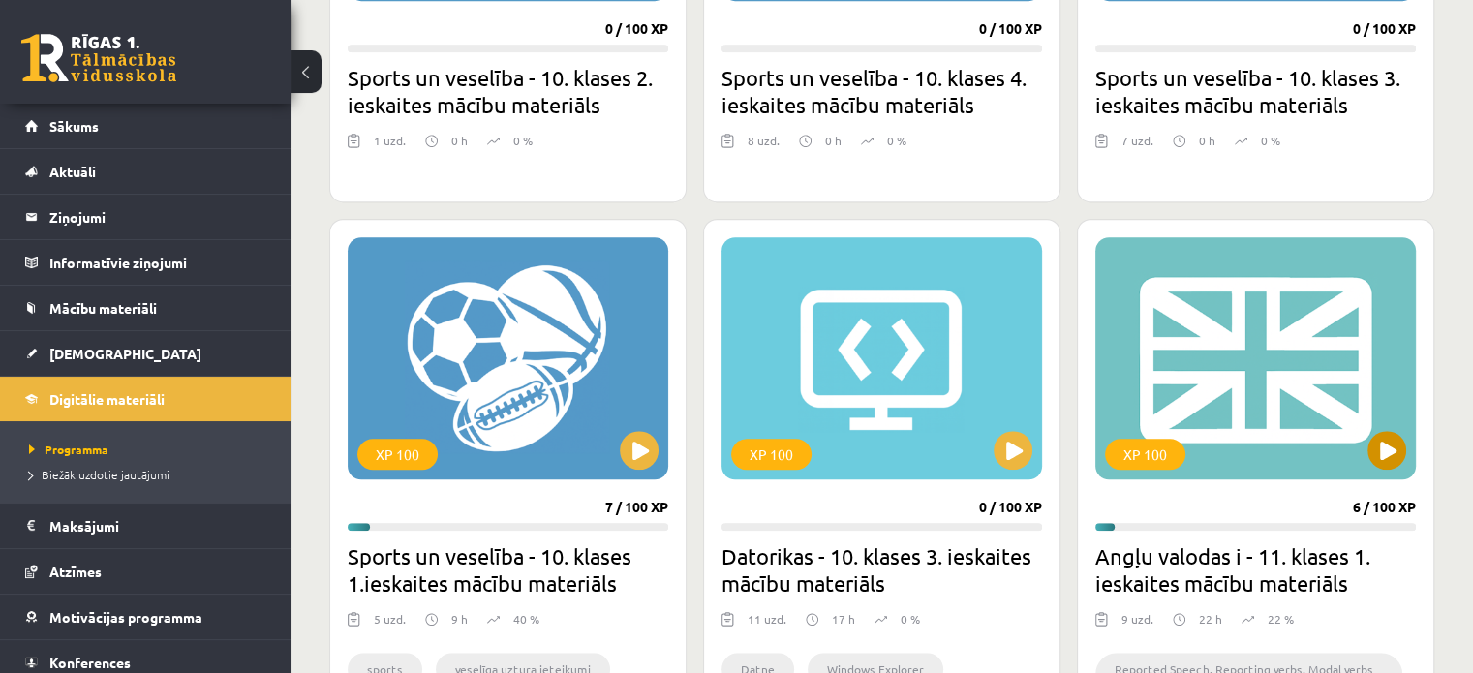
click at [1191, 357] on div "XP 100" at bounding box center [1256, 358] width 321 height 242
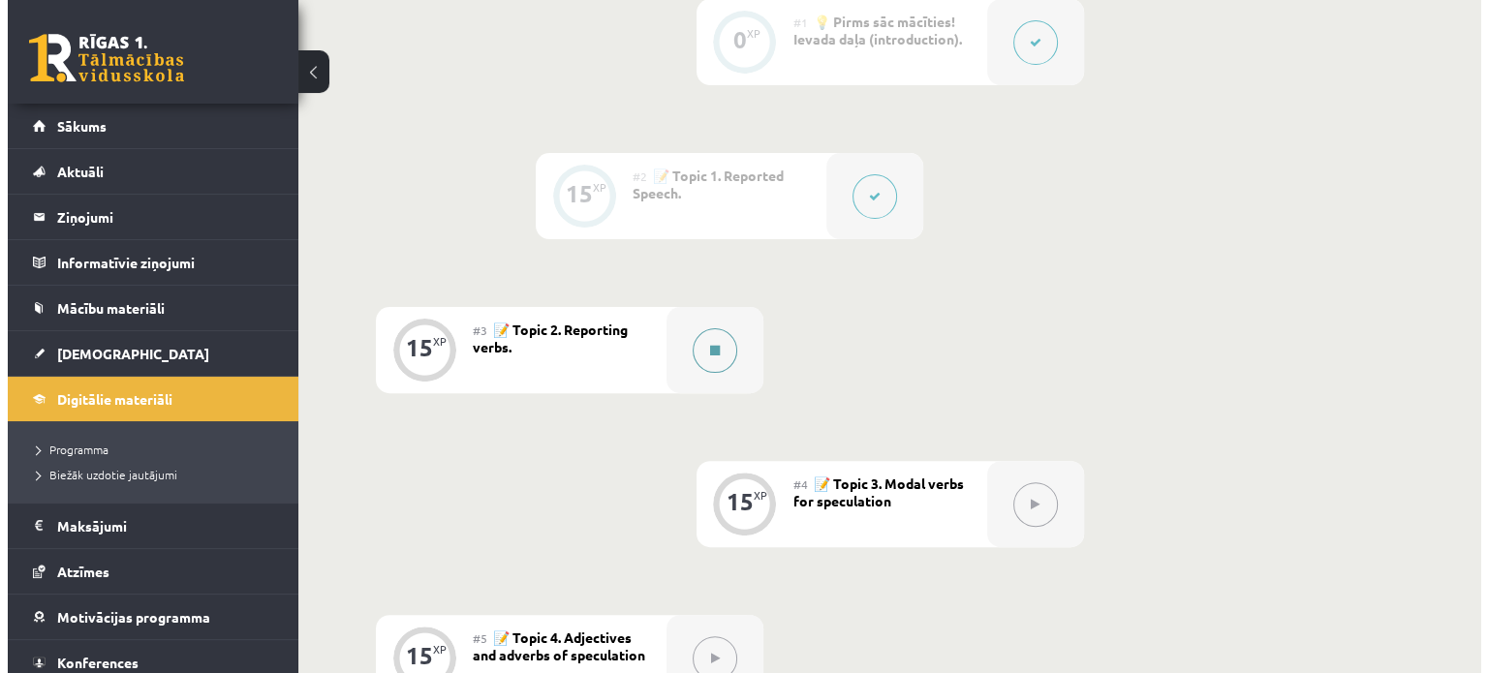
scroll to position [581, 0]
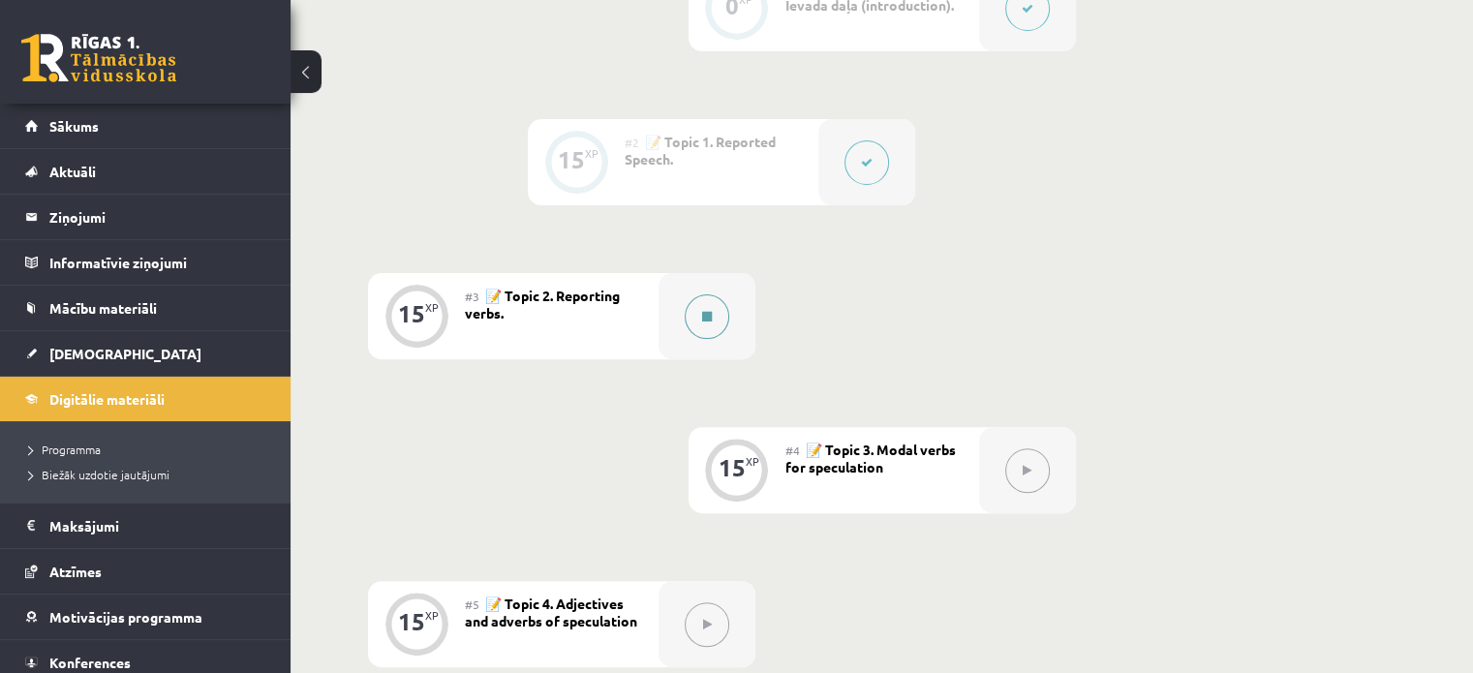
click at [669, 304] on div at bounding box center [707, 316] width 97 height 86
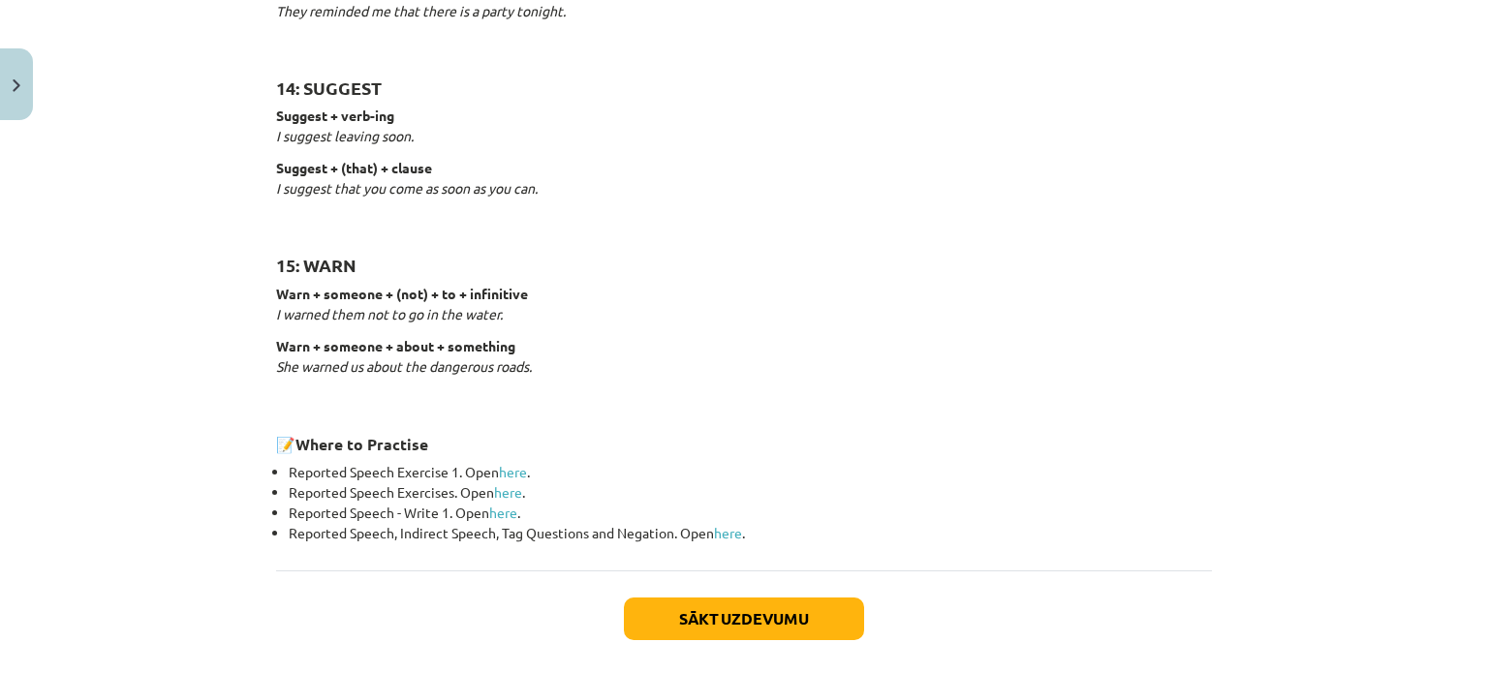
scroll to position [3065, 0]
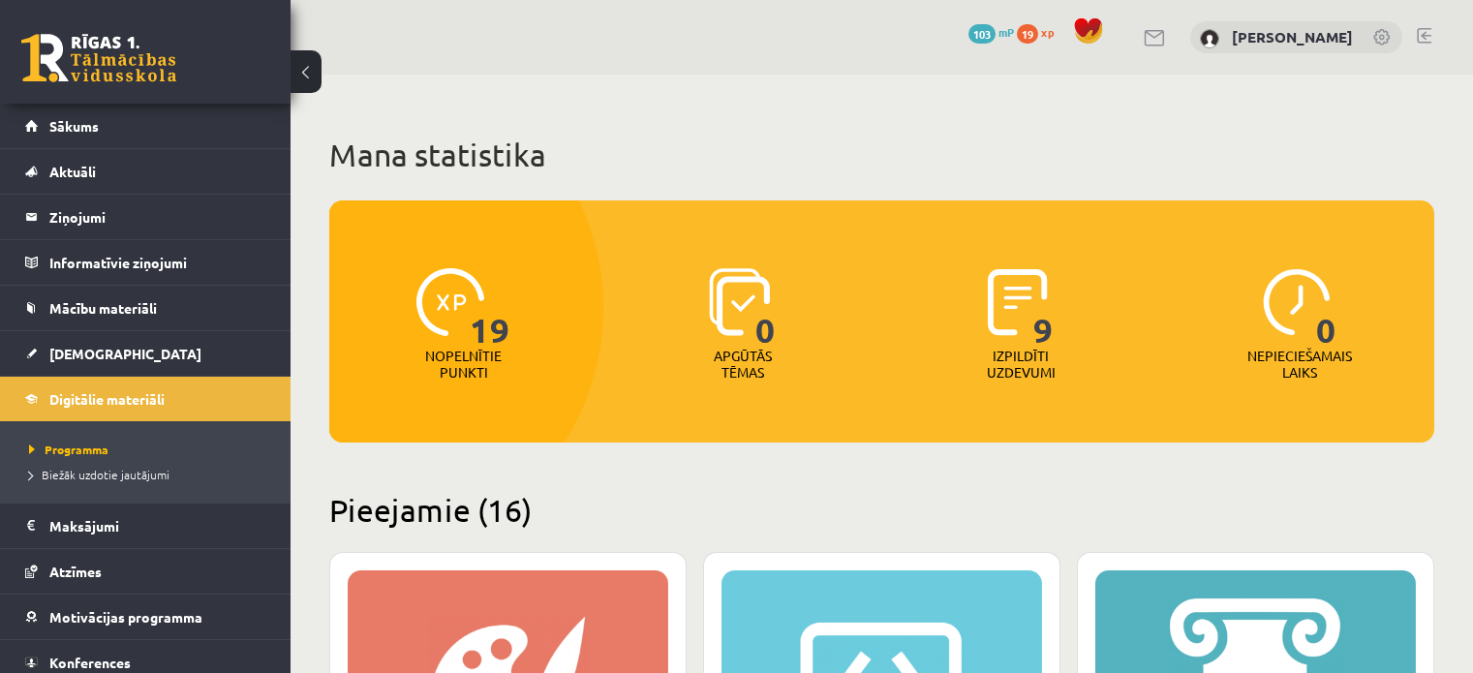
scroll to position [1453, 0]
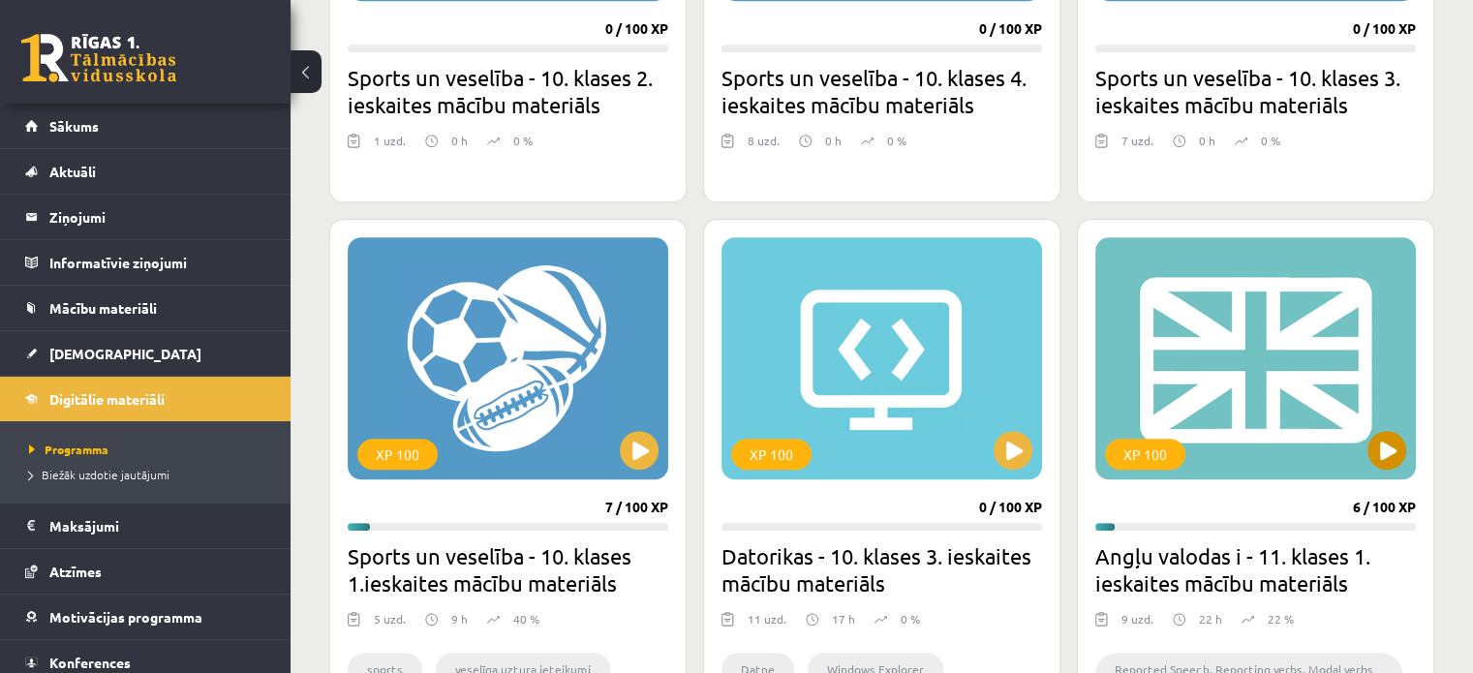
click at [1202, 370] on div "XP 100" at bounding box center [1256, 358] width 321 height 242
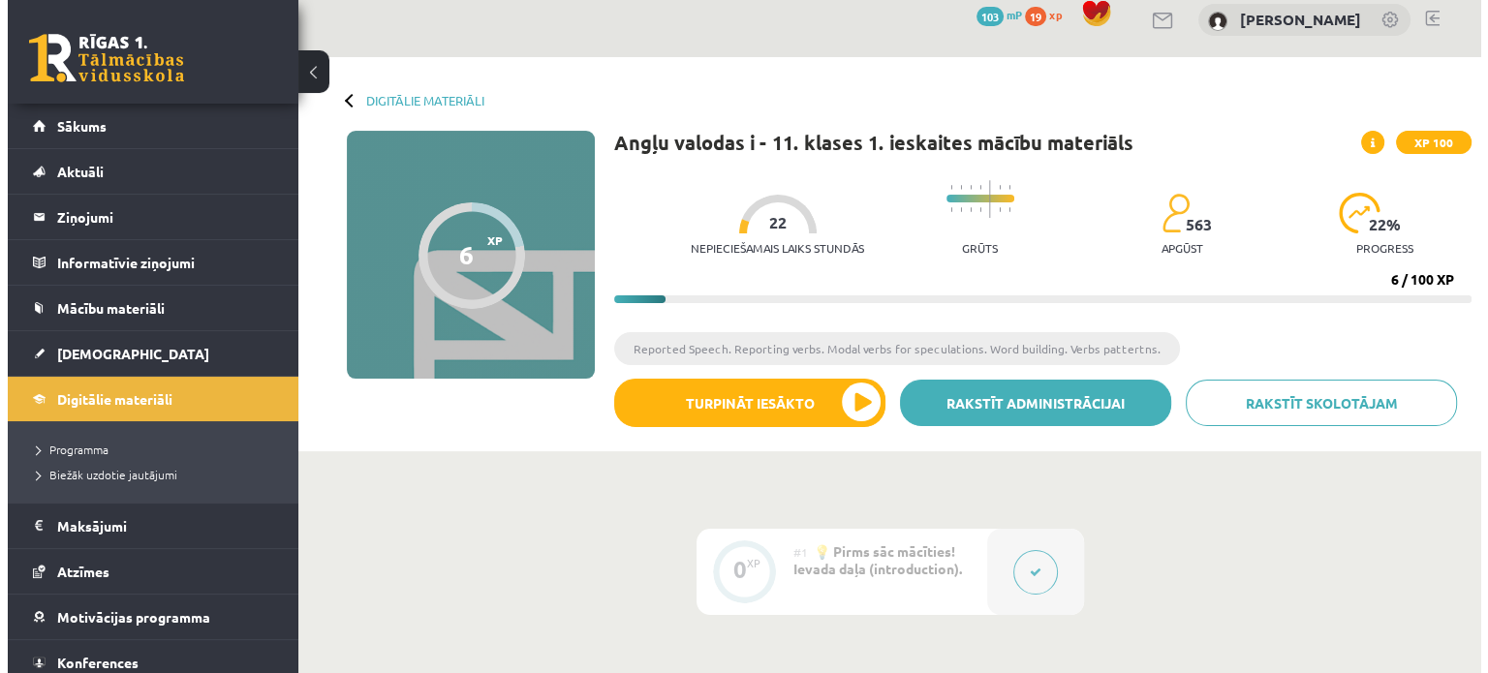
scroll to position [291, 0]
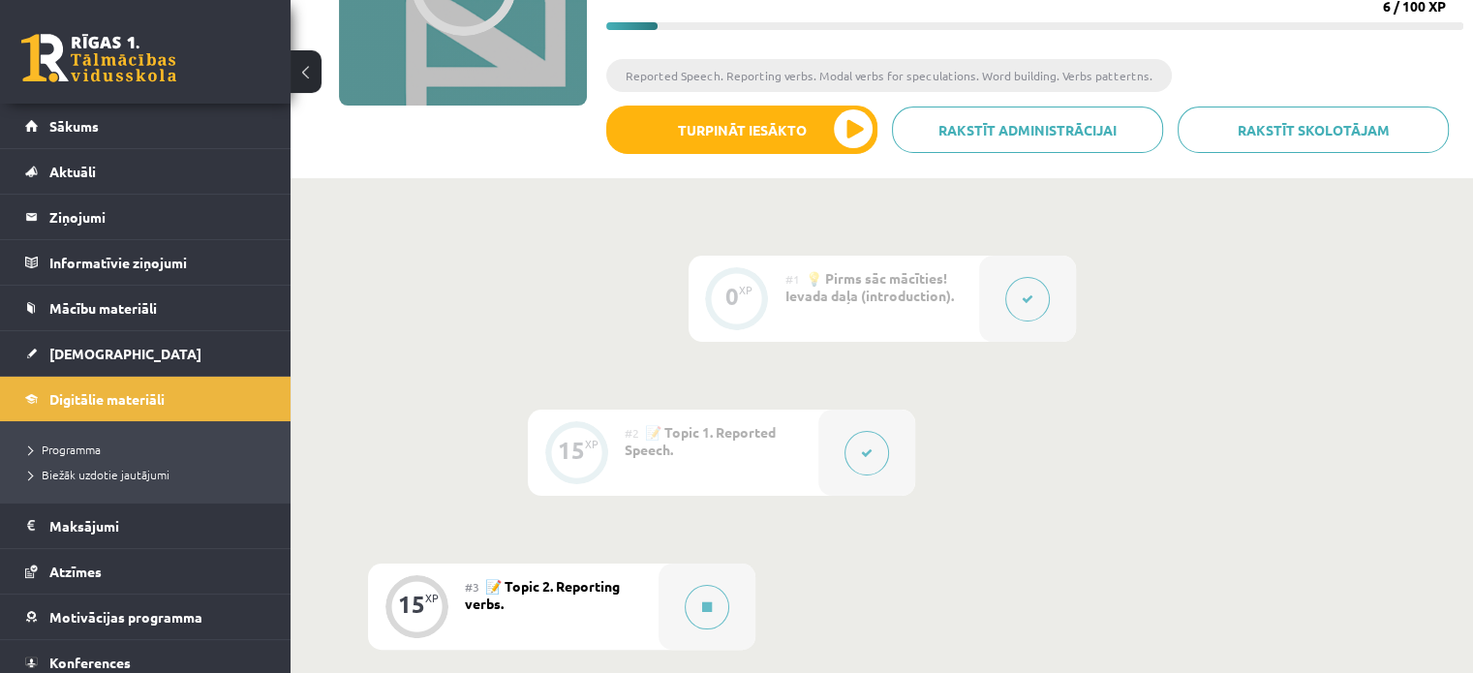
click at [861, 437] on button at bounding box center [867, 453] width 45 height 45
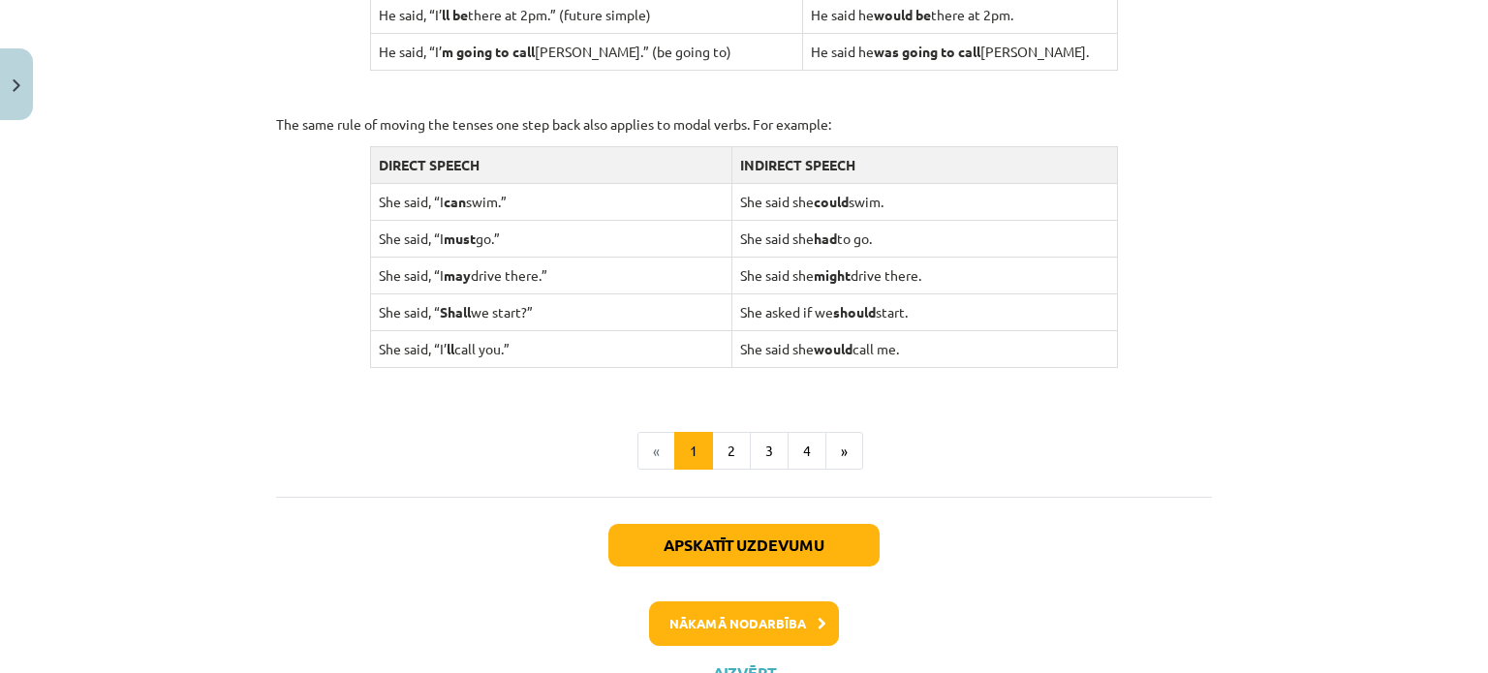
scroll to position [1937, 0]
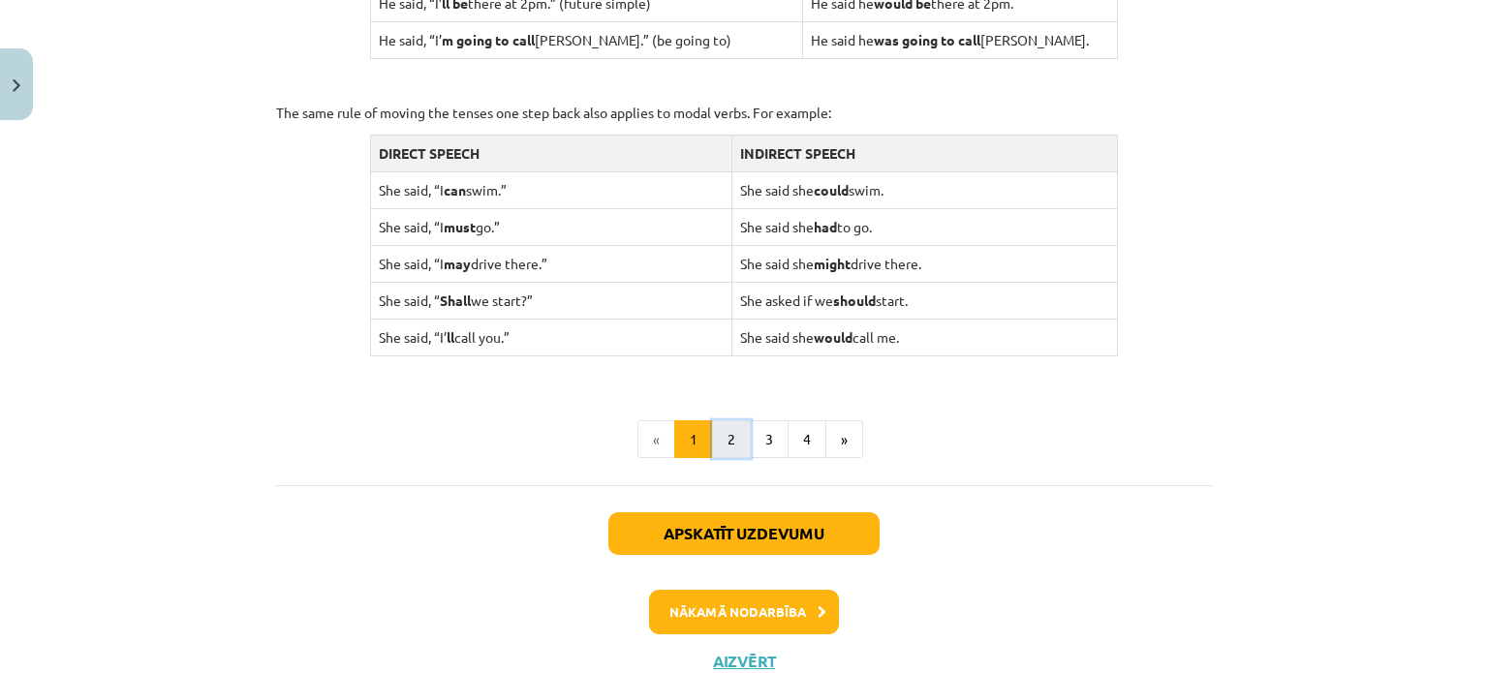
click at [727, 428] on button "2" at bounding box center [731, 439] width 39 height 39
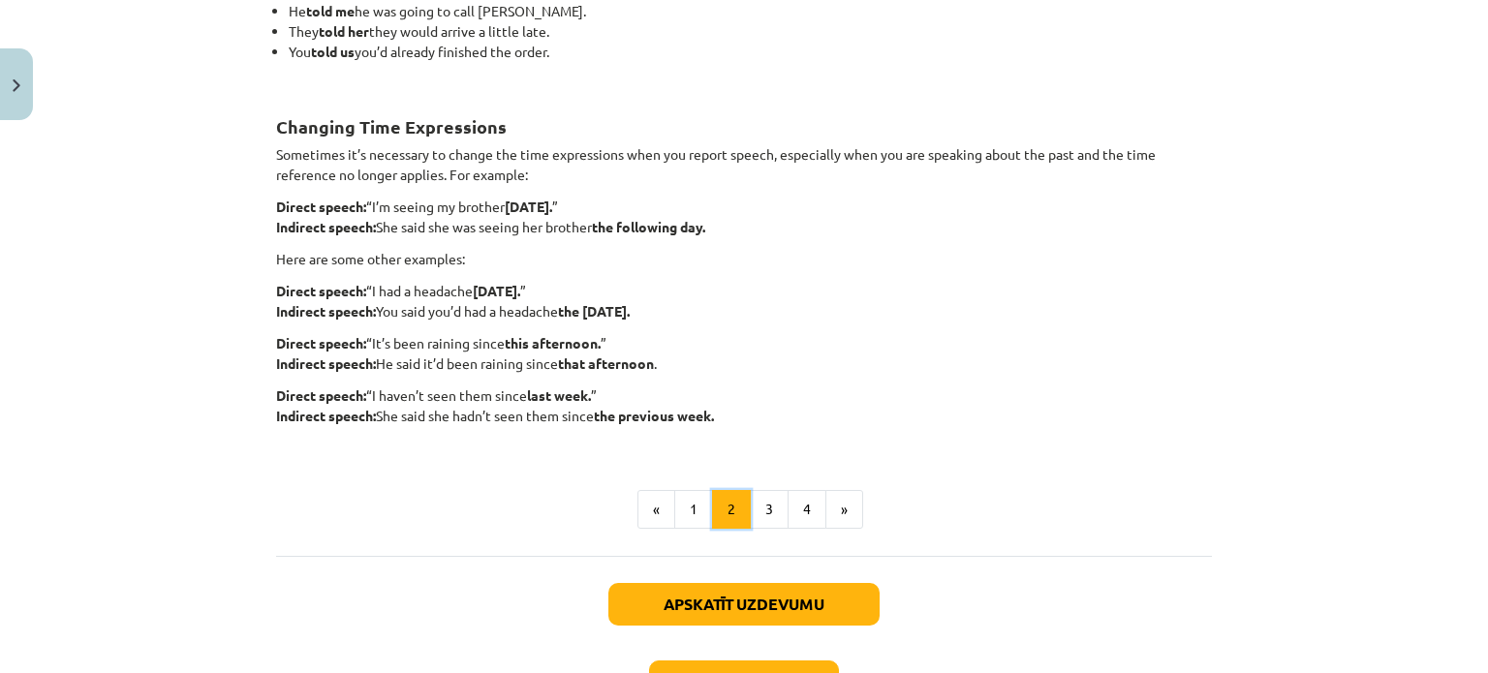
scroll to position [484, 0]
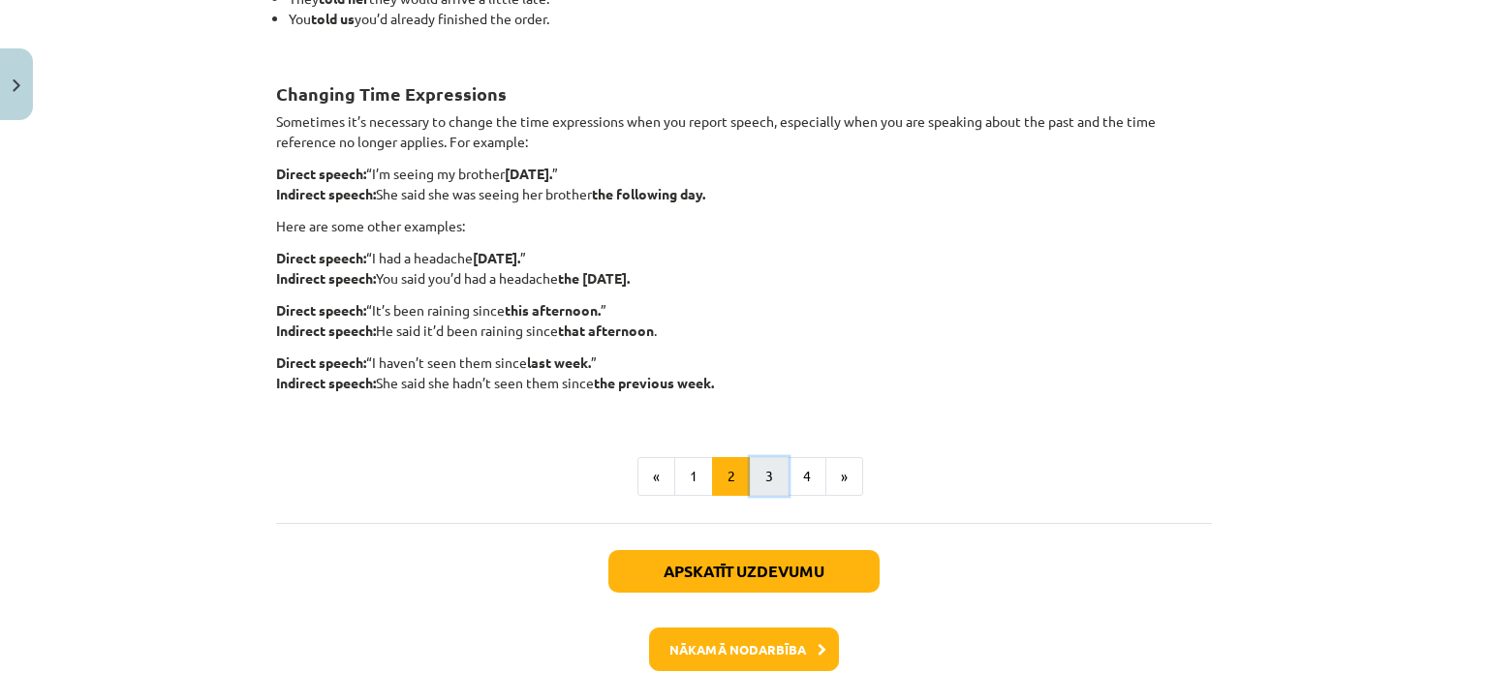
click at [770, 462] on button "3" at bounding box center [769, 476] width 39 height 39
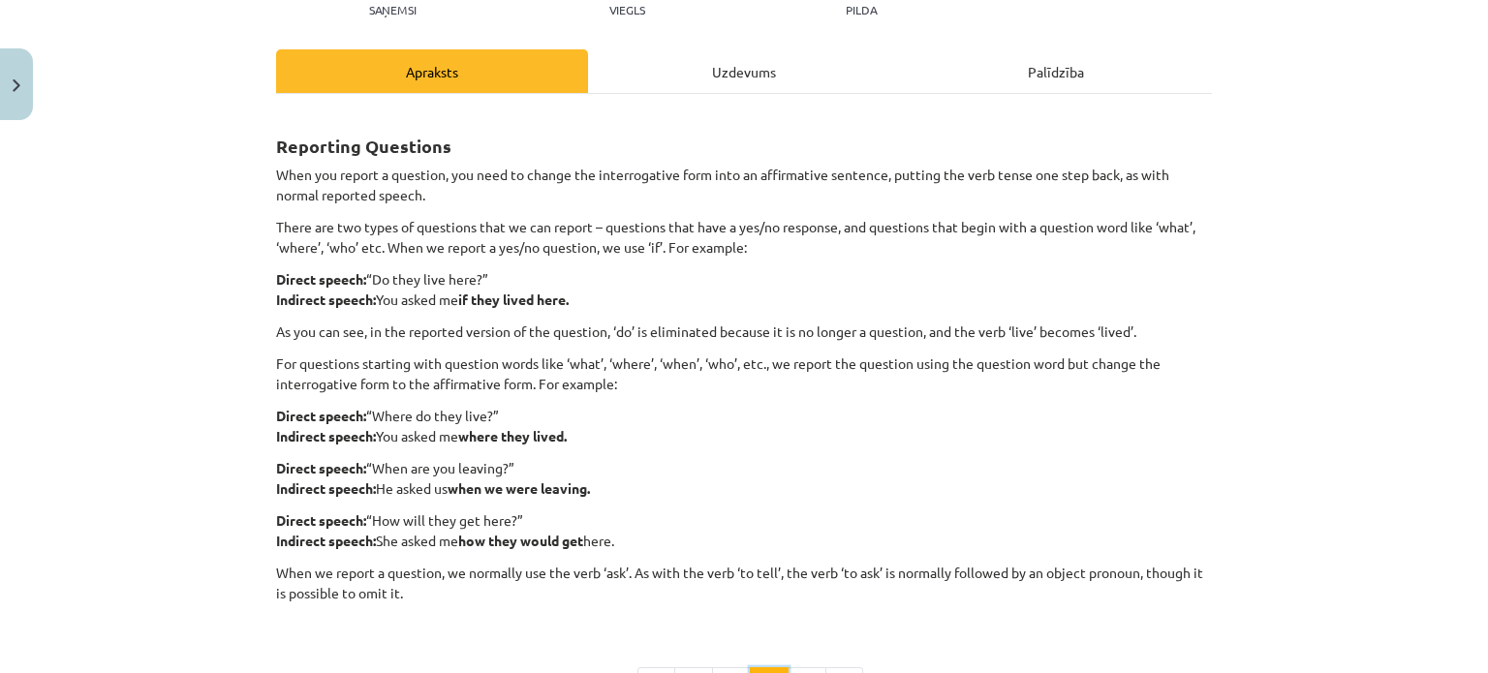
scroll to position [152, 0]
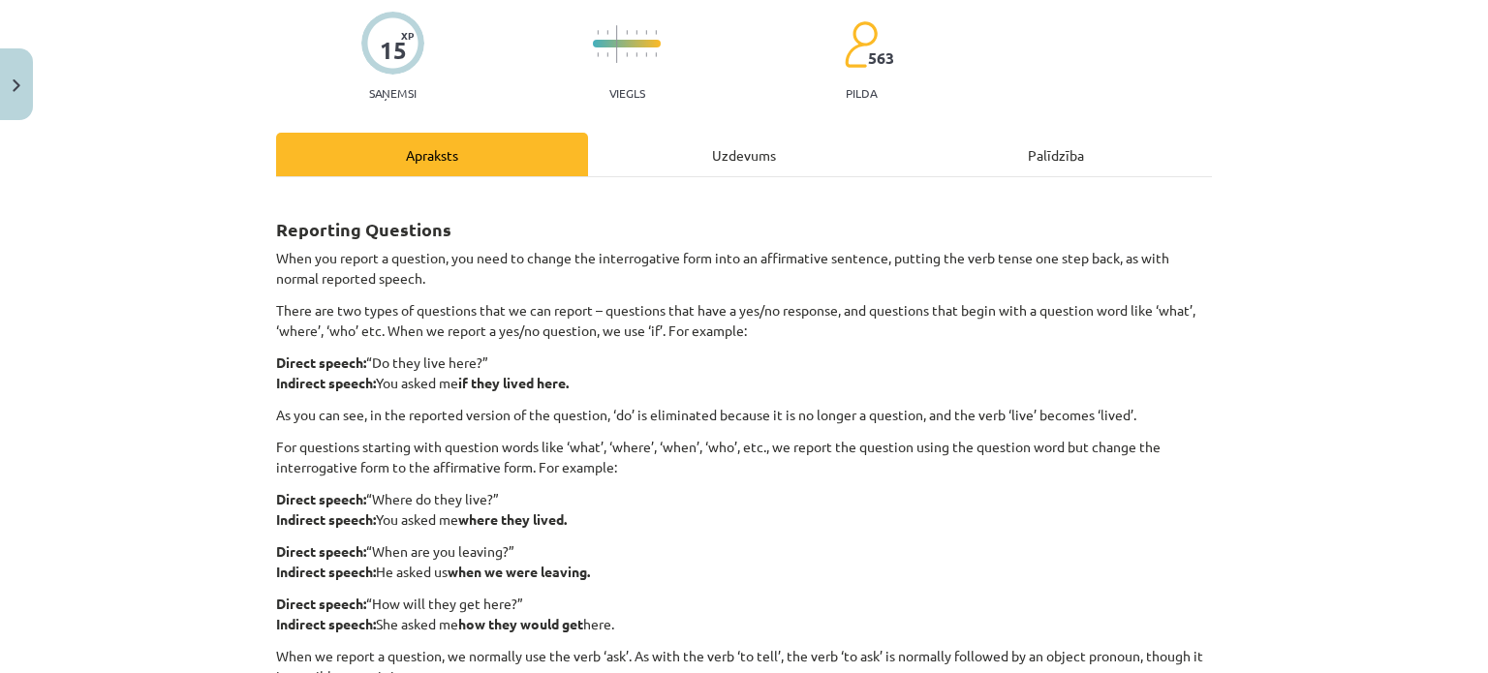
click at [948, 458] on p "For questions starting with question words like ‘what’, ‘where’, ‘when’, ‘who’,…" at bounding box center [744, 457] width 936 height 41
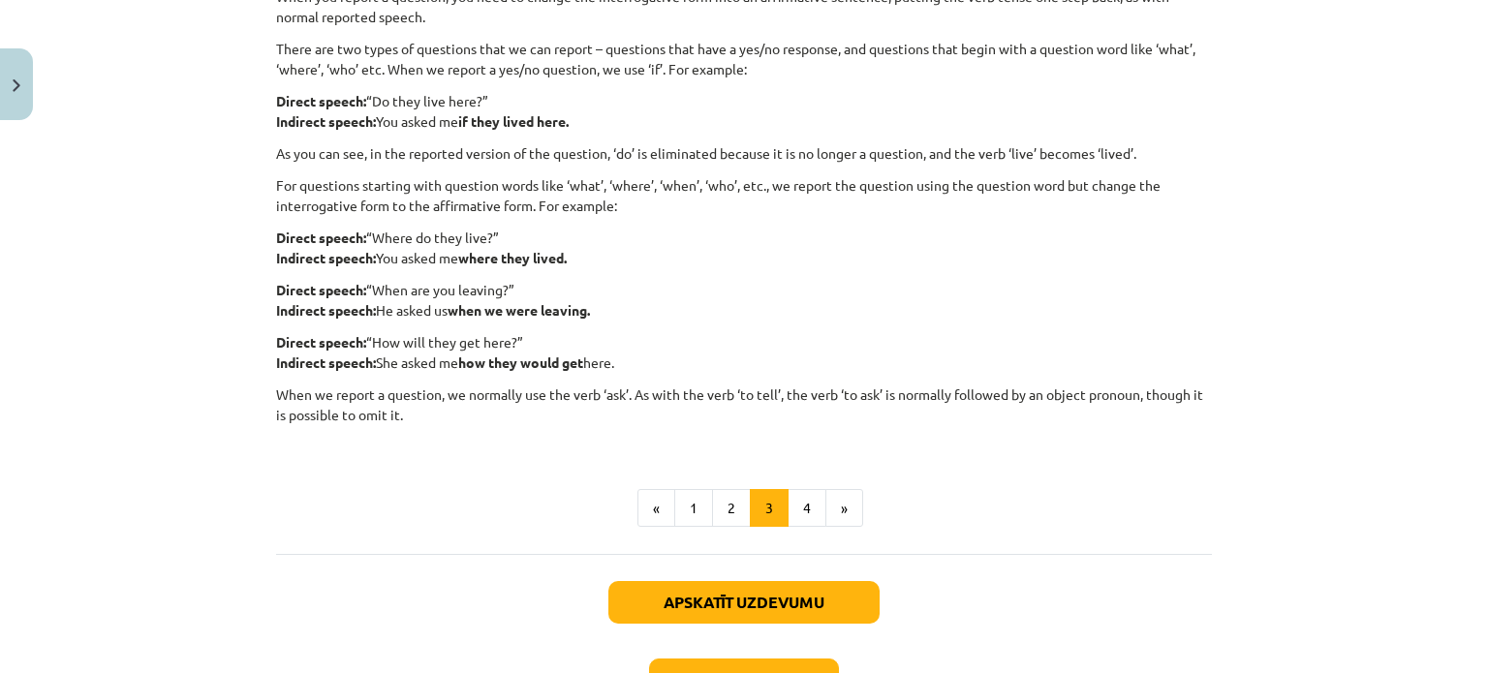
scroll to position [443, 0]
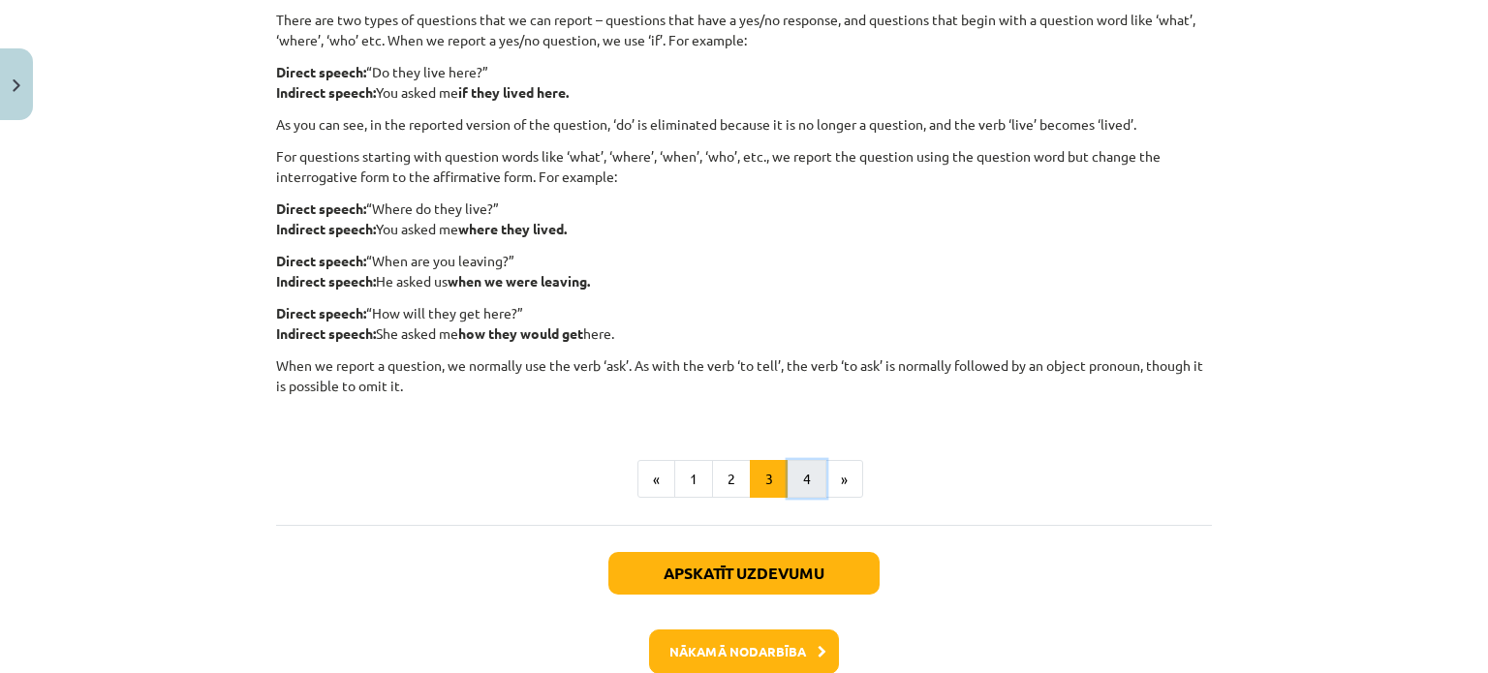
click at [807, 477] on button "4" at bounding box center [807, 479] width 39 height 39
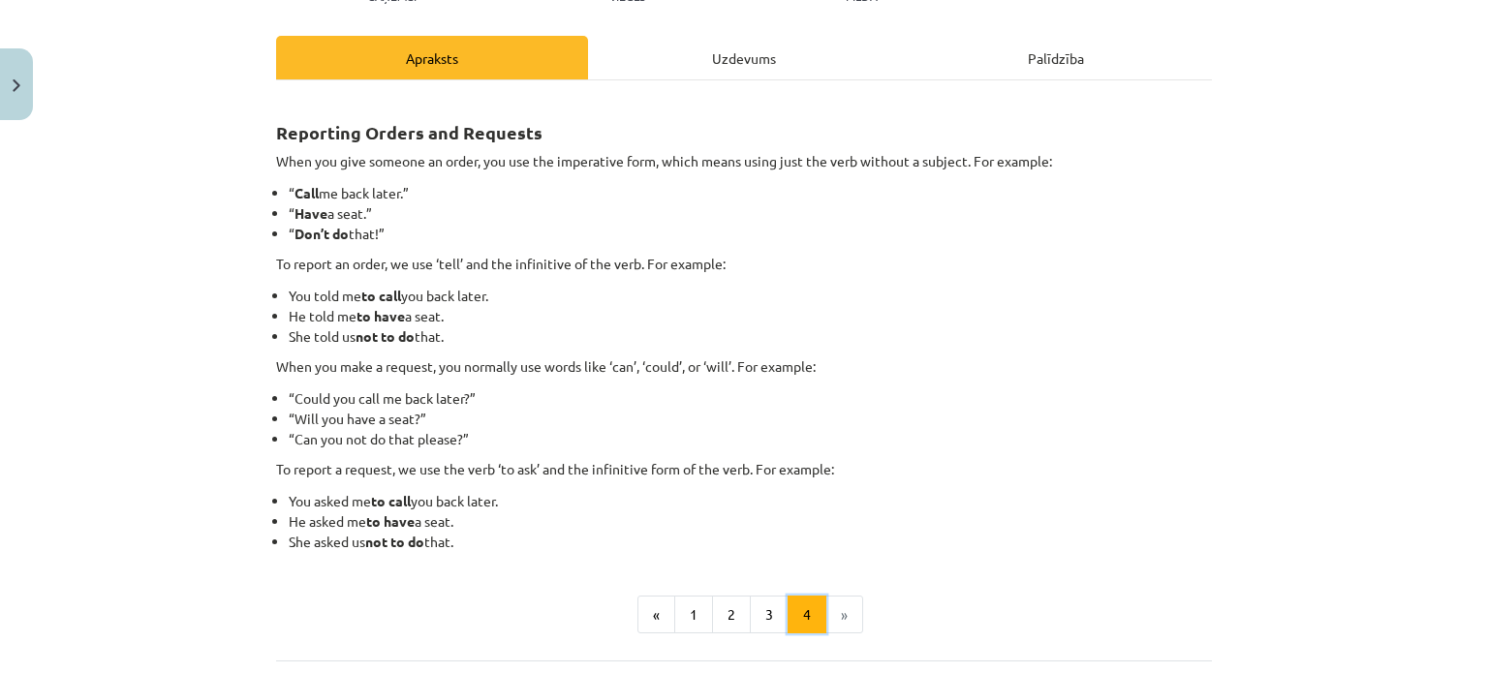
scroll to position [346, 0]
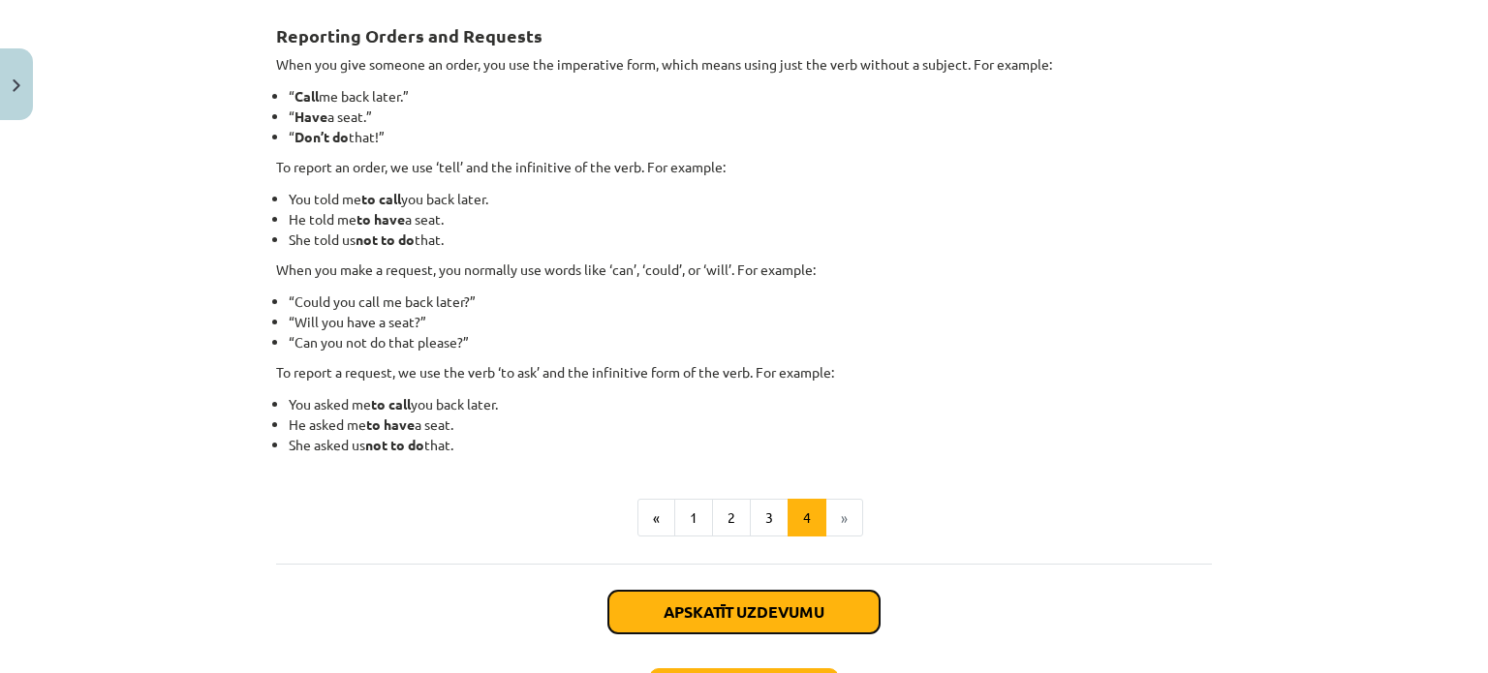
click at [809, 614] on button "Apskatīt uzdevumu" at bounding box center [743, 612] width 271 height 43
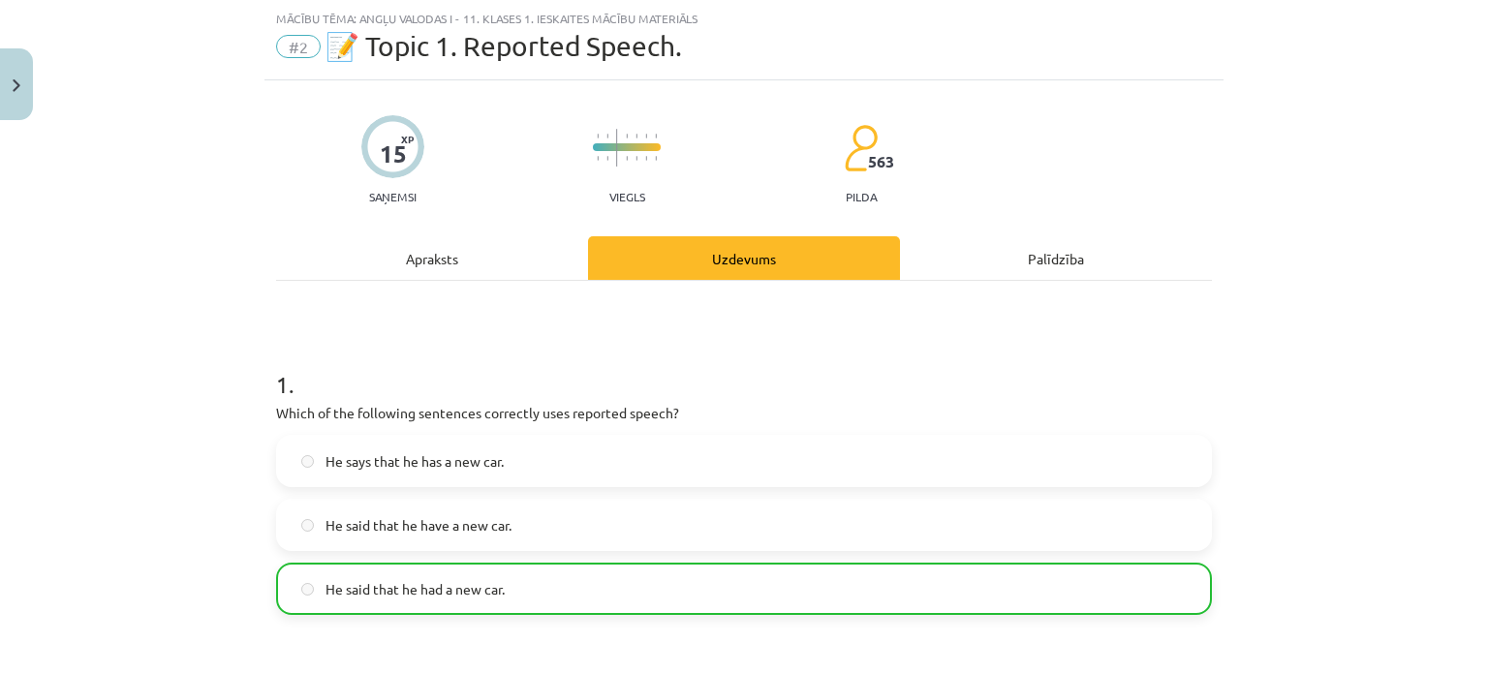
scroll to position [145, 0]
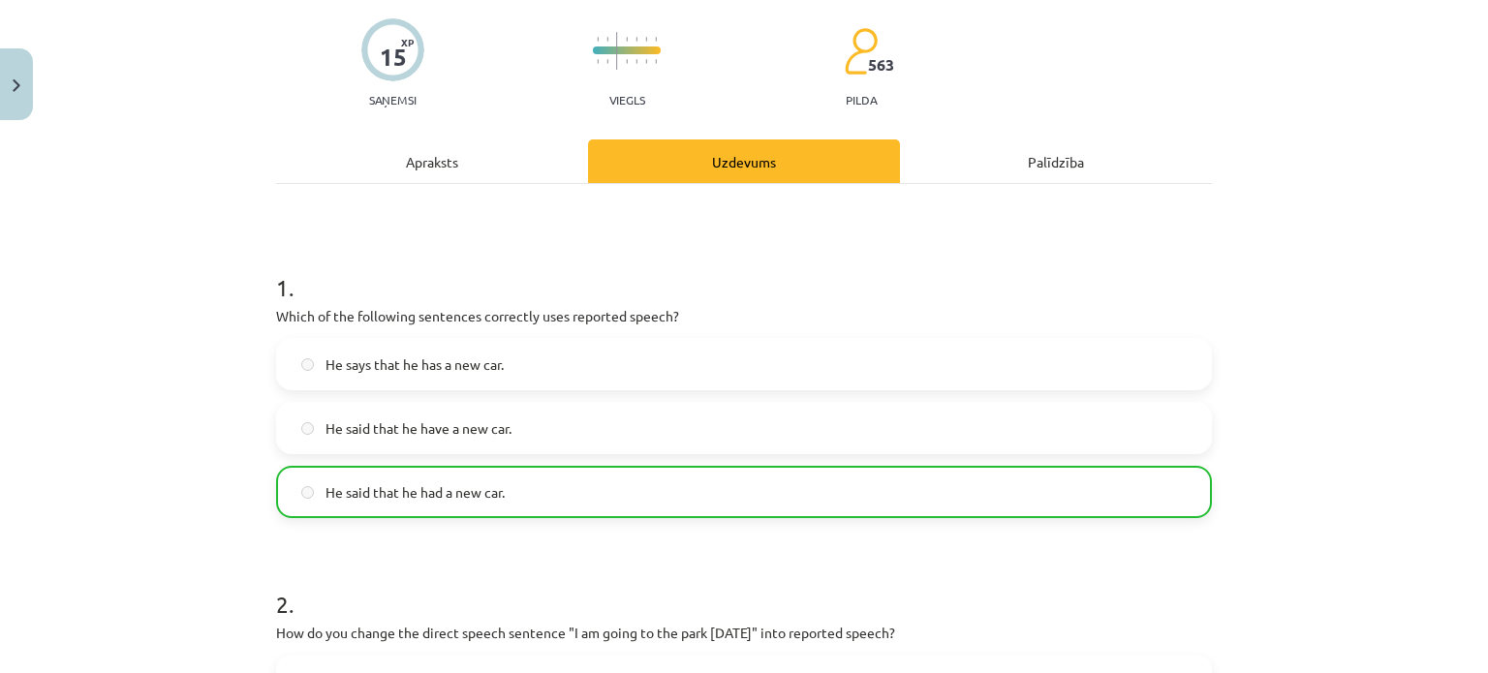
click at [396, 369] on span "He says that he has a new car." at bounding box center [414, 365] width 178 height 20
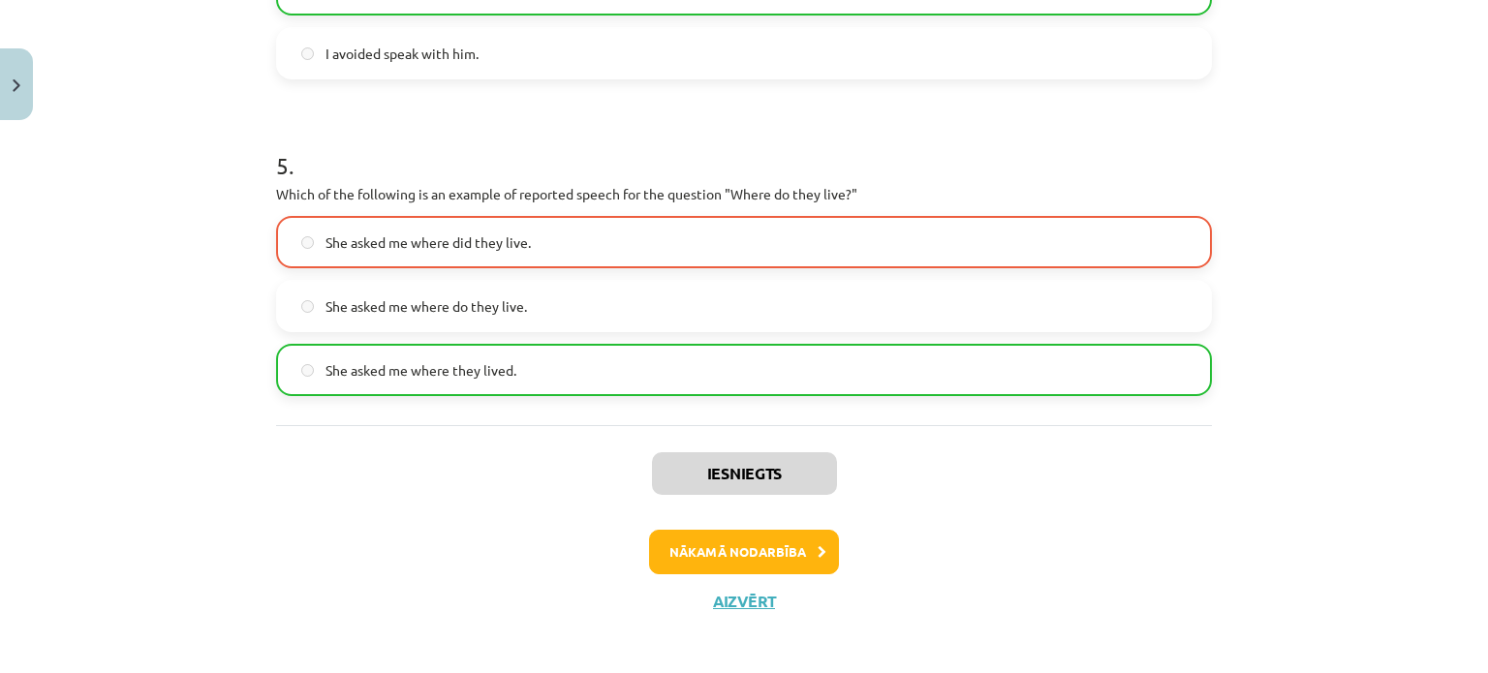
scroll to position [1542, 0]
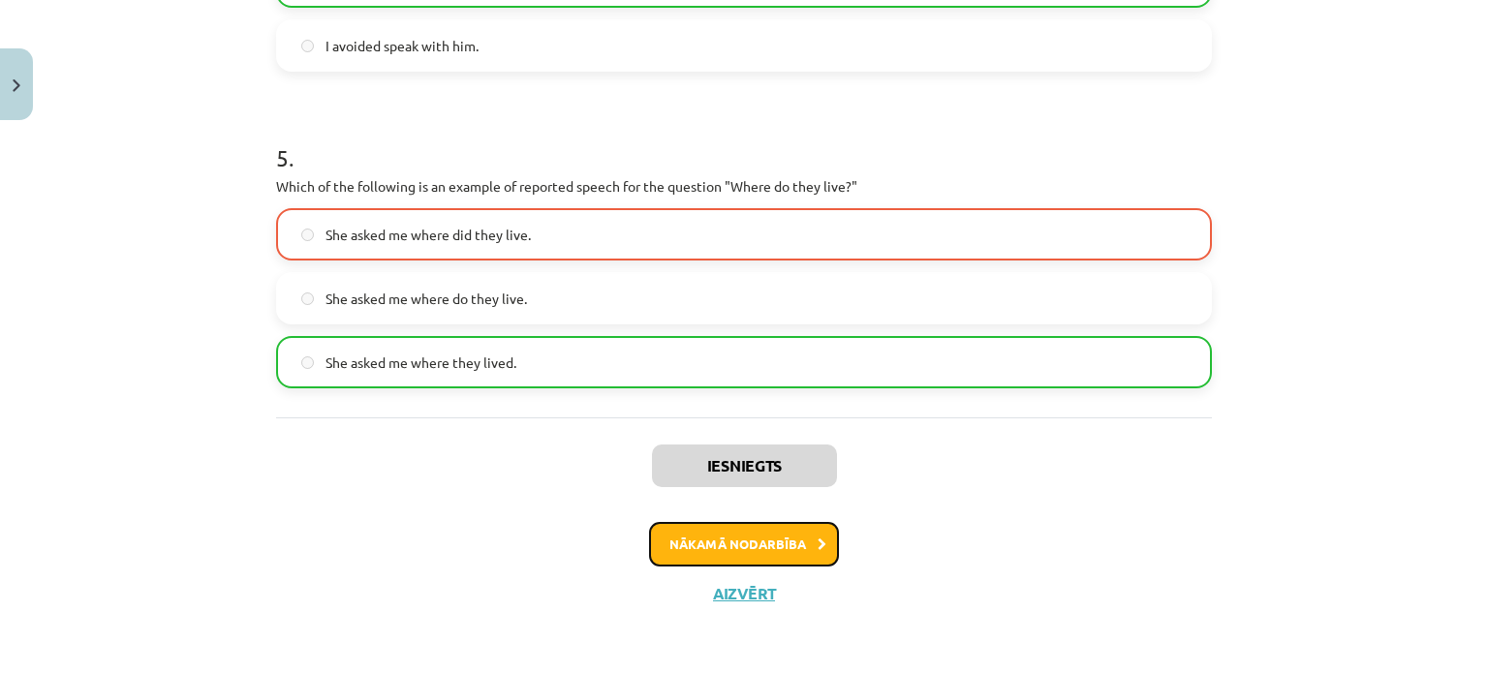
click at [758, 544] on button "Nākamā nodarbība" at bounding box center [744, 544] width 190 height 45
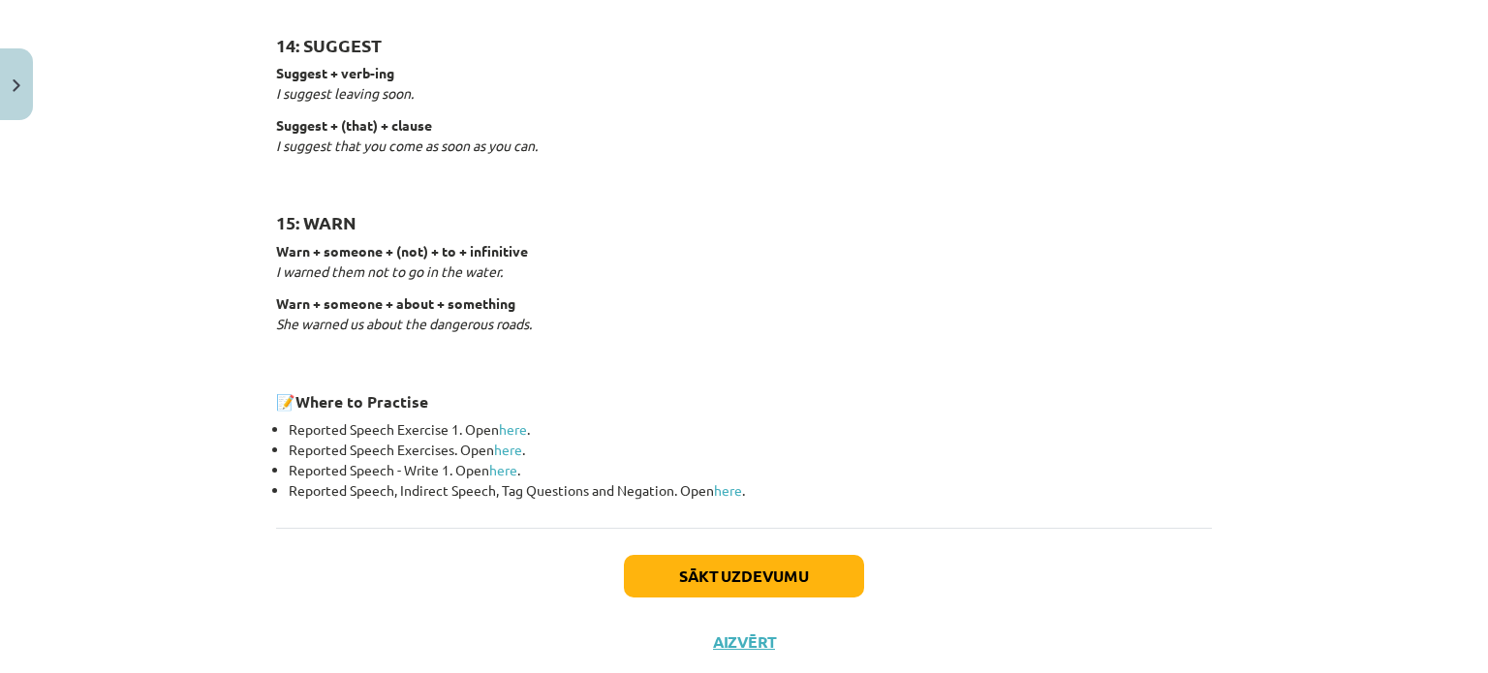
scroll to position [3051, 0]
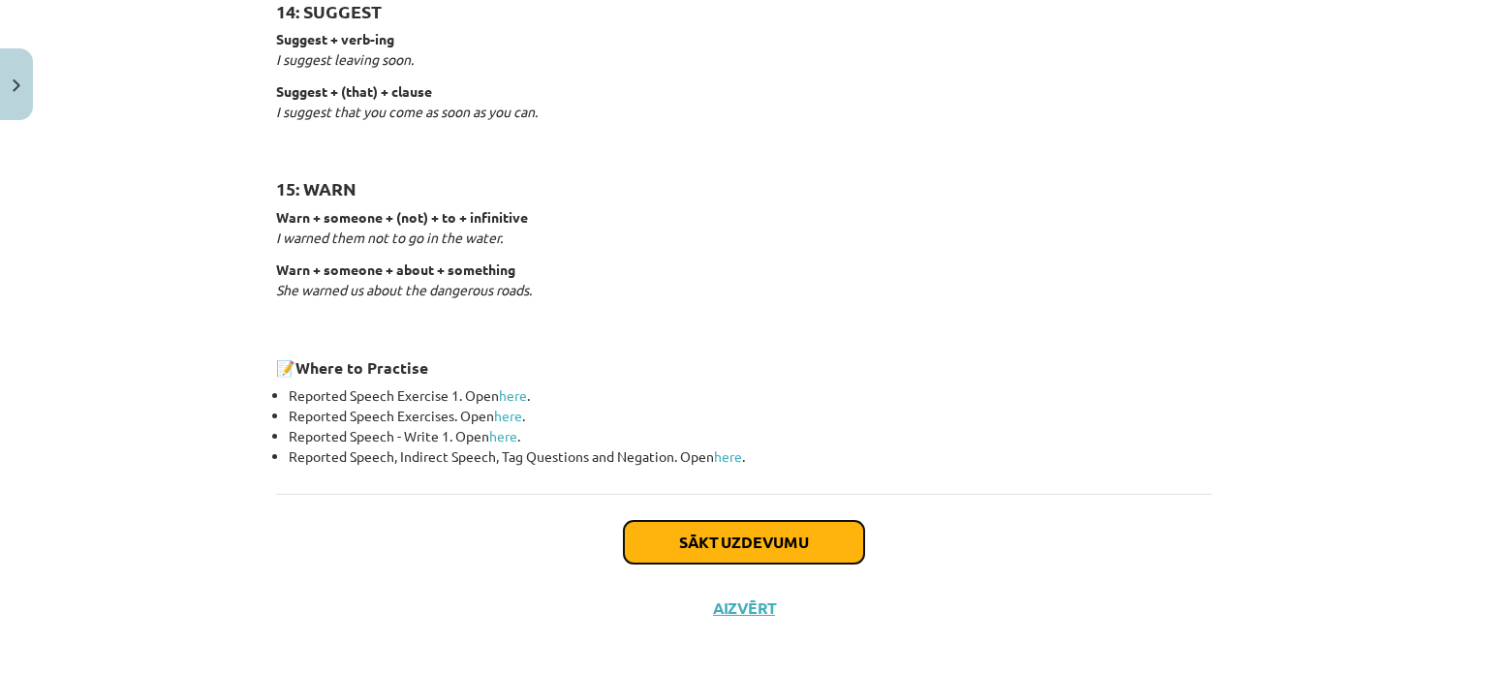
click at [723, 537] on button "Sākt uzdevumu" at bounding box center [744, 542] width 240 height 43
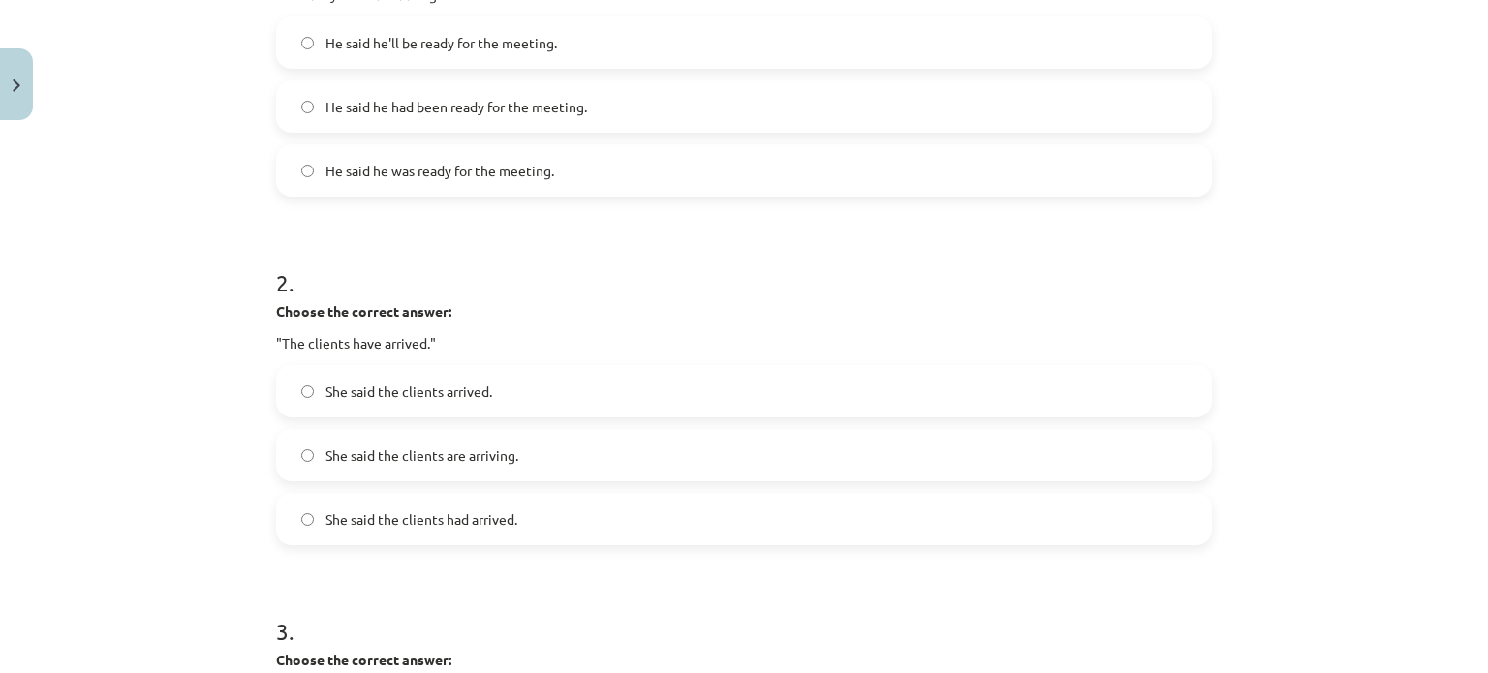
scroll to position [533, 0]
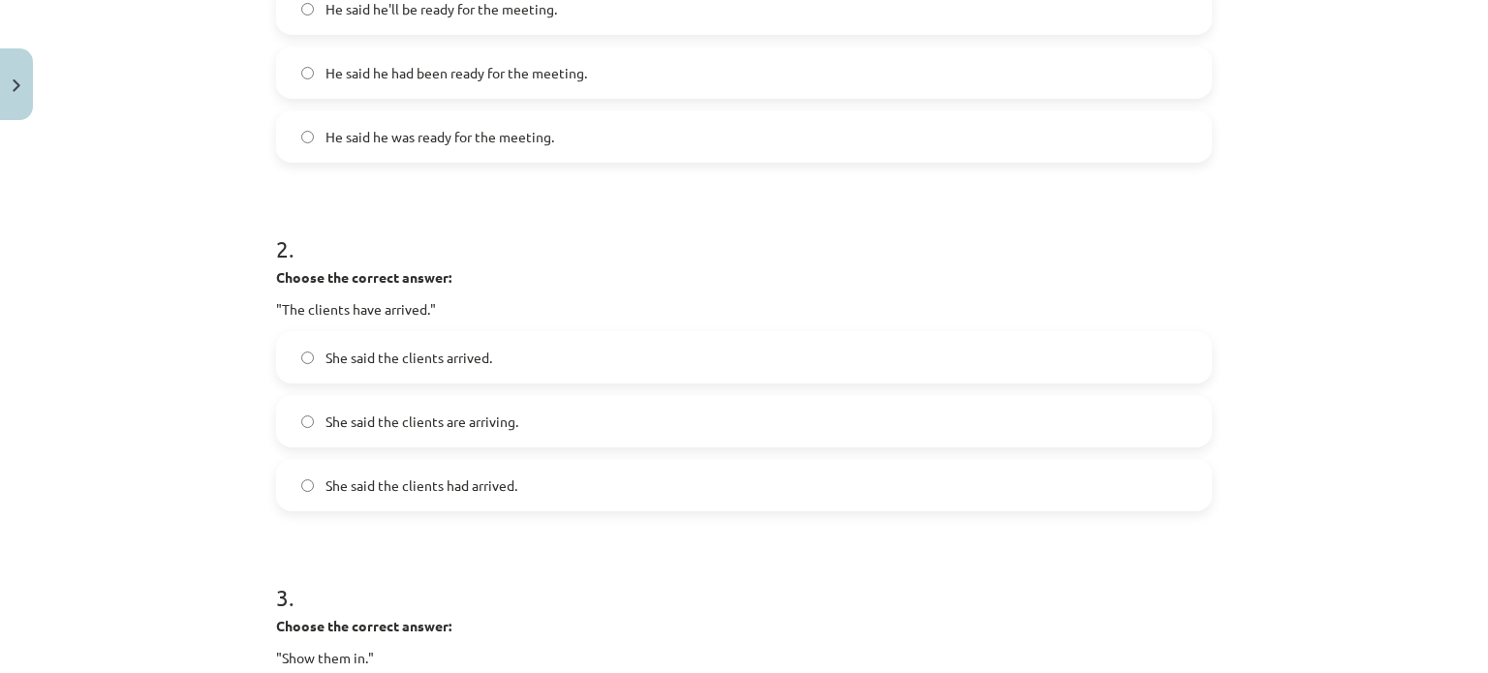
click at [325, 464] on label "She said the clients had arrived." at bounding box center [744, 485] width 932 height 48
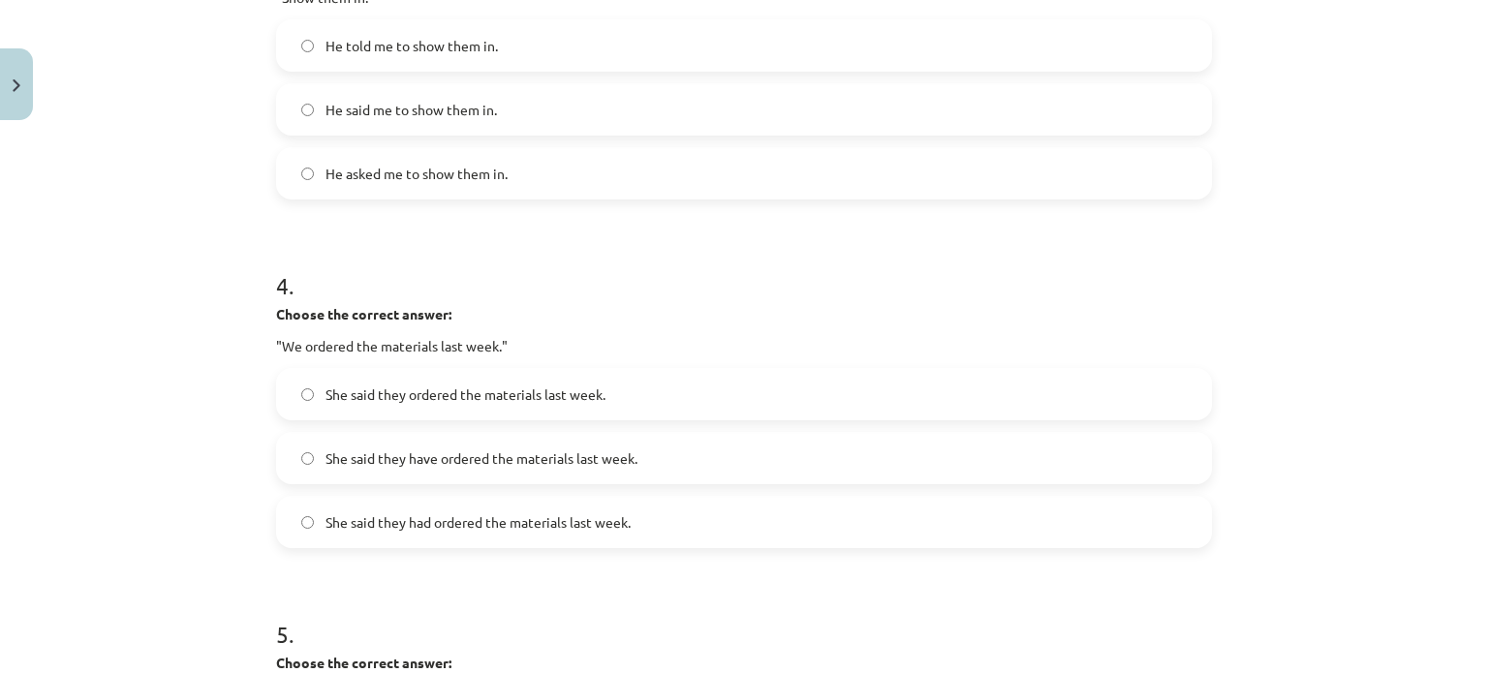
scroll to position [1308, 0]
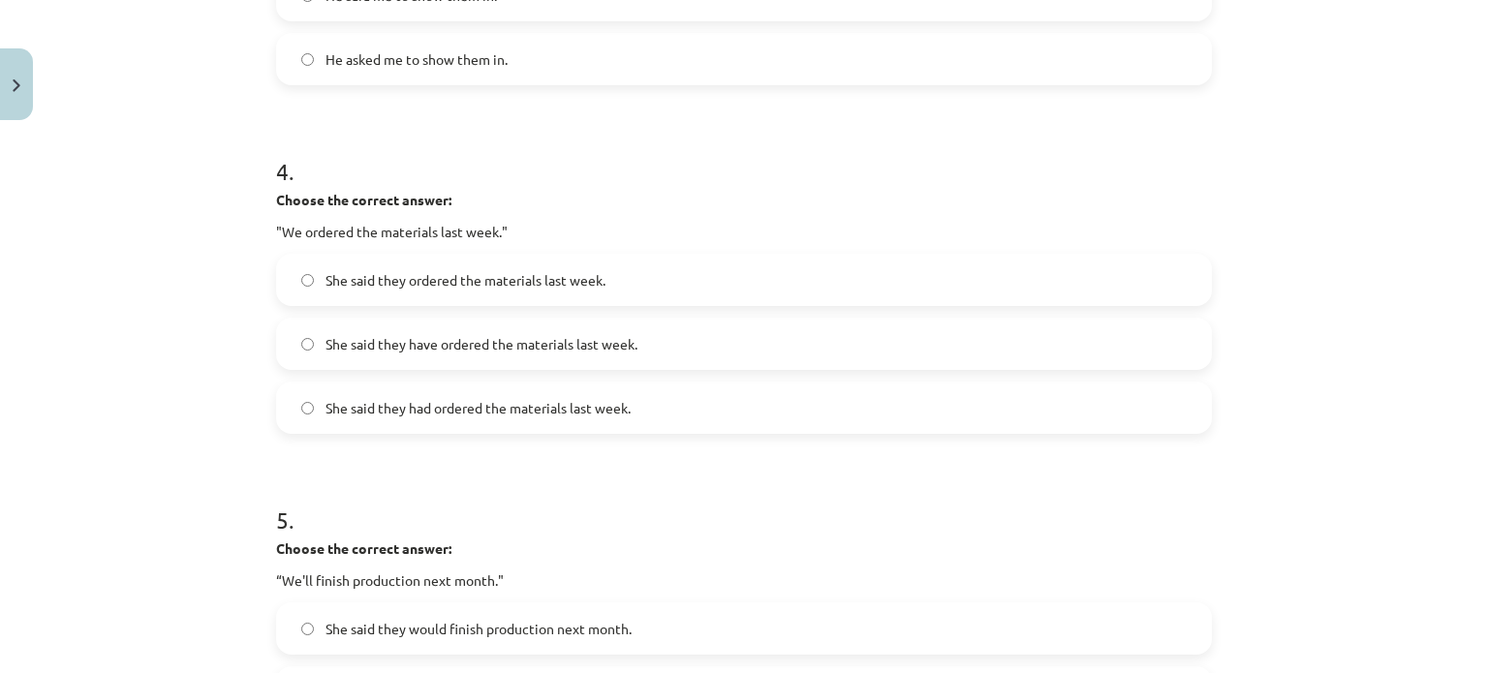
click at [385, 348] on span "She said they have ordered the materials last week." at bounding box center [481, 344] width 312 height 20
click at [325, 407] on span "She said they had ordered the materials last week." at bounding box center [477, 408] width 305 height 20
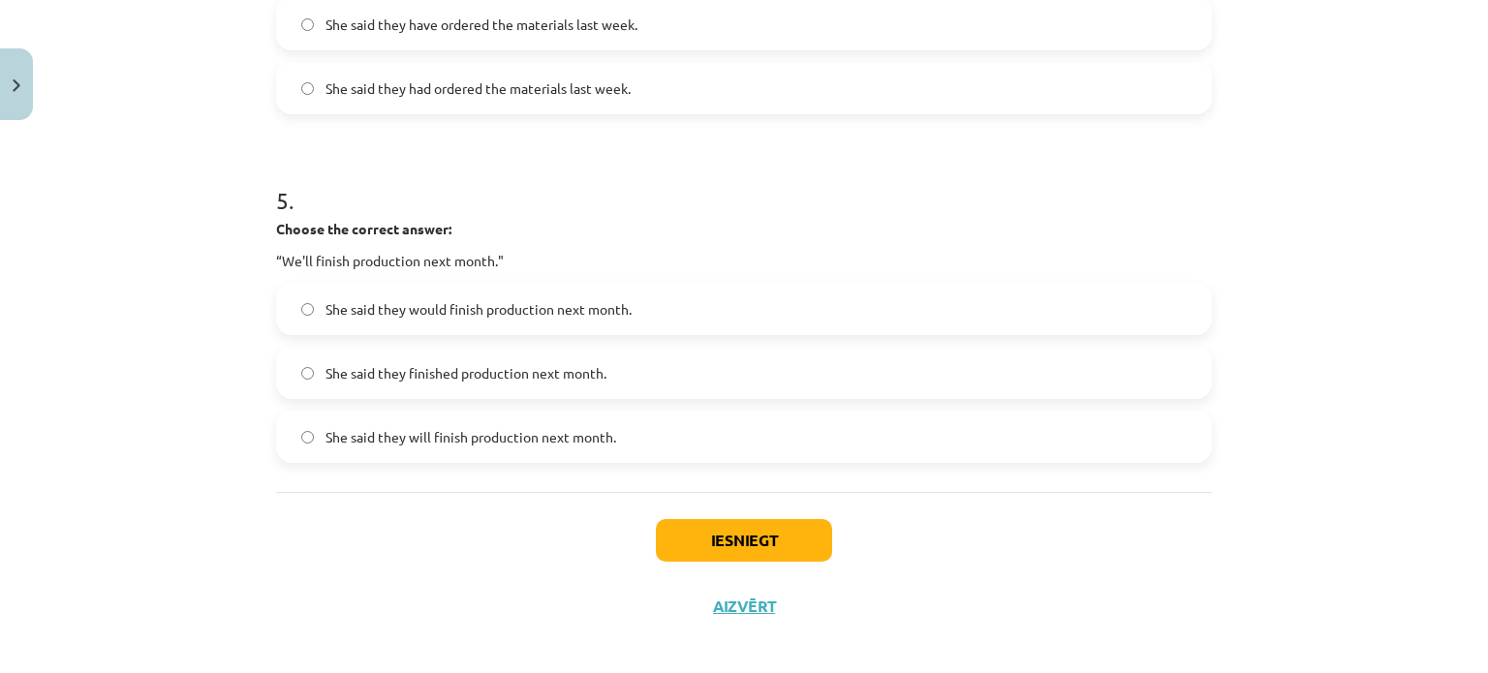
scroll to position [1641, 0]
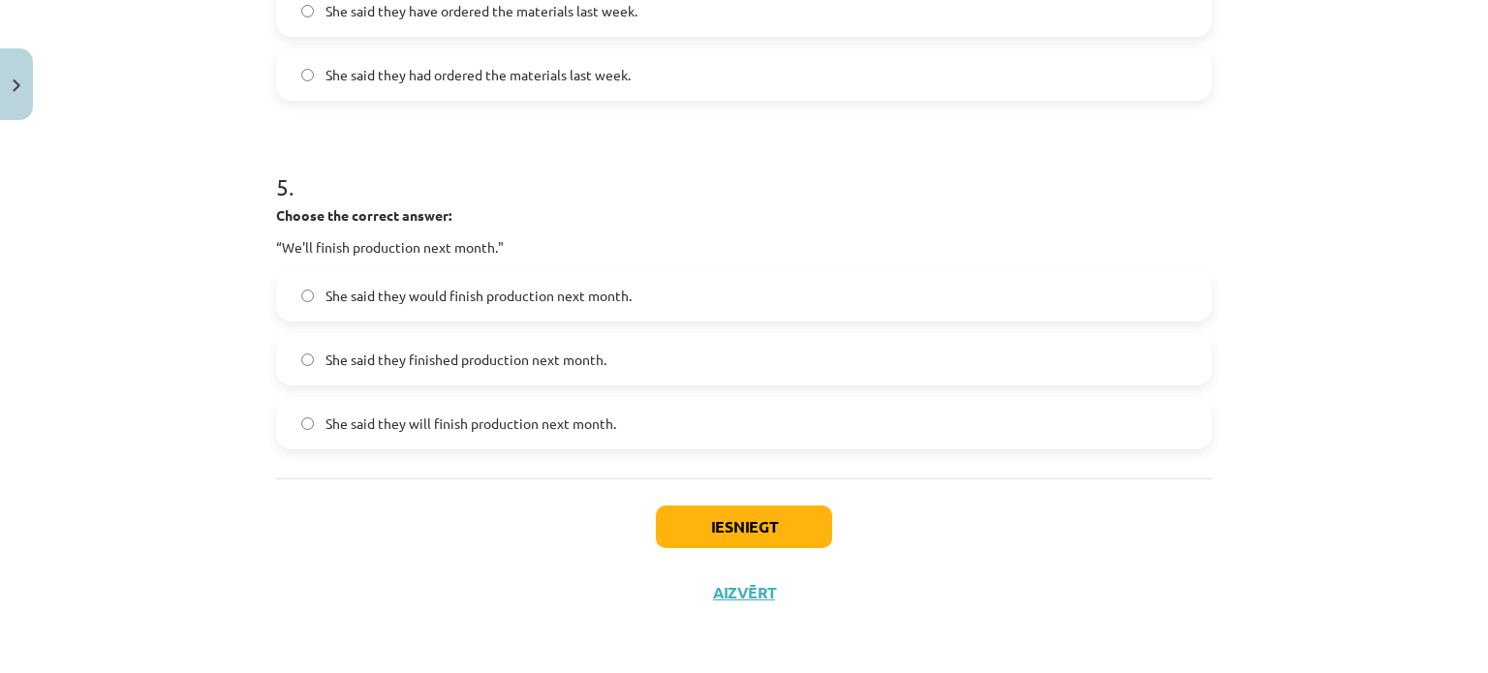
click at [384, 303] on span "She said they would finish production next month." at bounding box center [478, 296] width 306 height 20
click at [337, 421] on span "She said they will finish production next month." at bounding box center [470, 424] width 291 height 20
click at [413, 291] on span "She said they would finish production next month." at bounding box center [478, 296] width 306 height 20
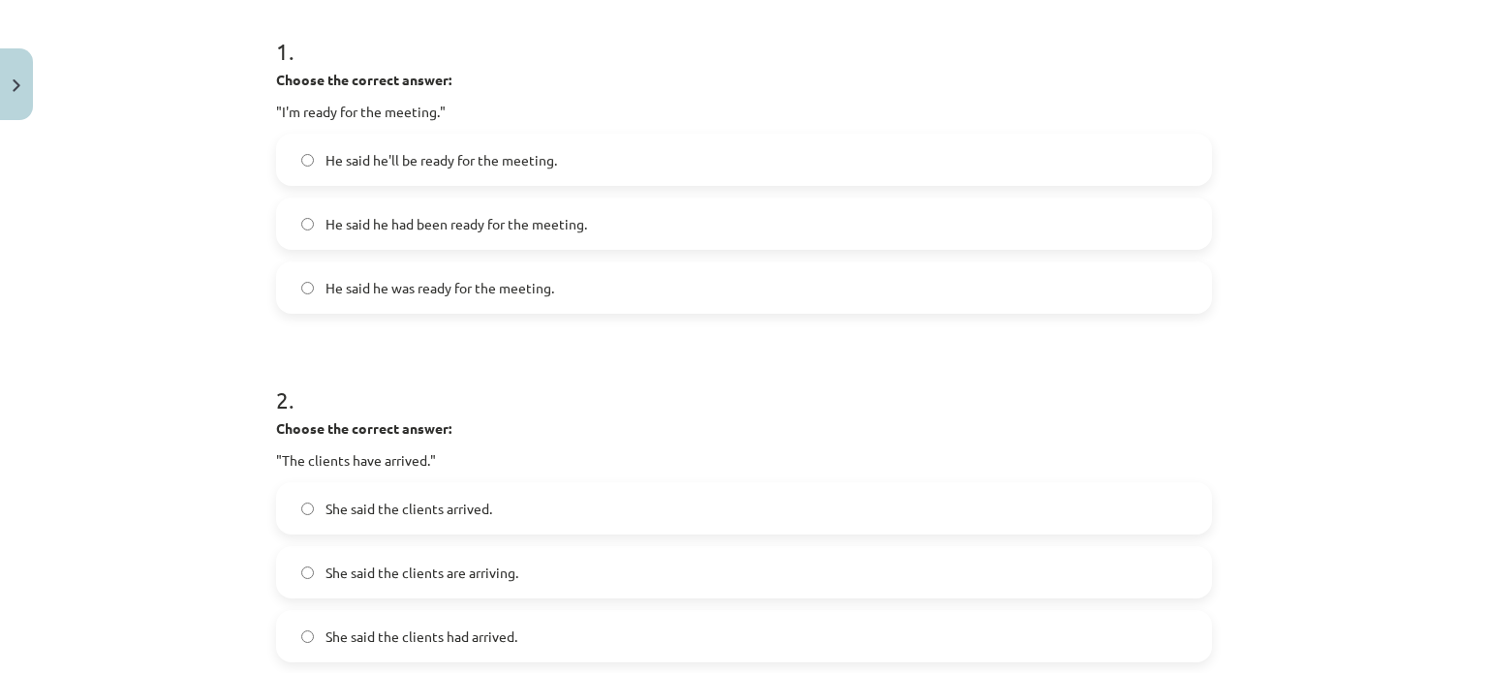
scroll to position [285, 0]
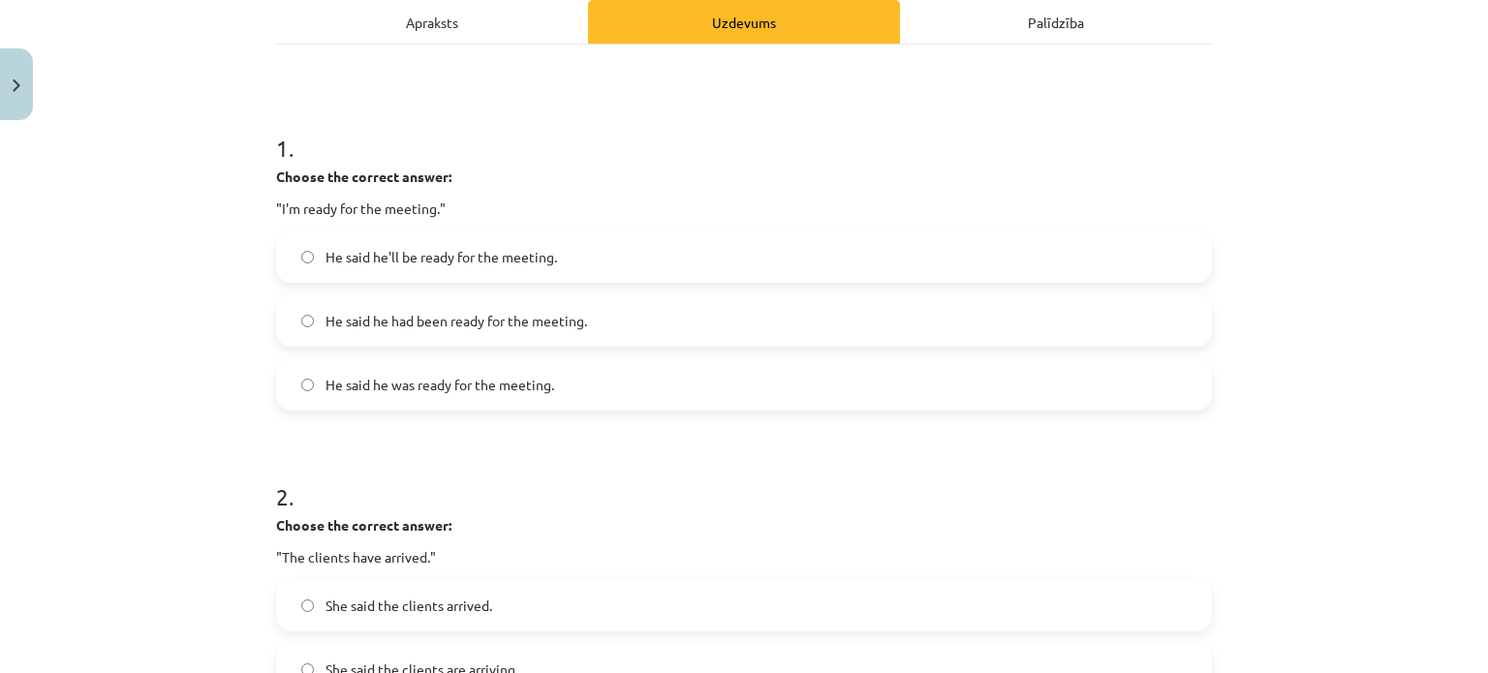
click at [335, 321] on span "He said he had been ready for the meeting." at bounding box center [456, 321] width 262 height 20
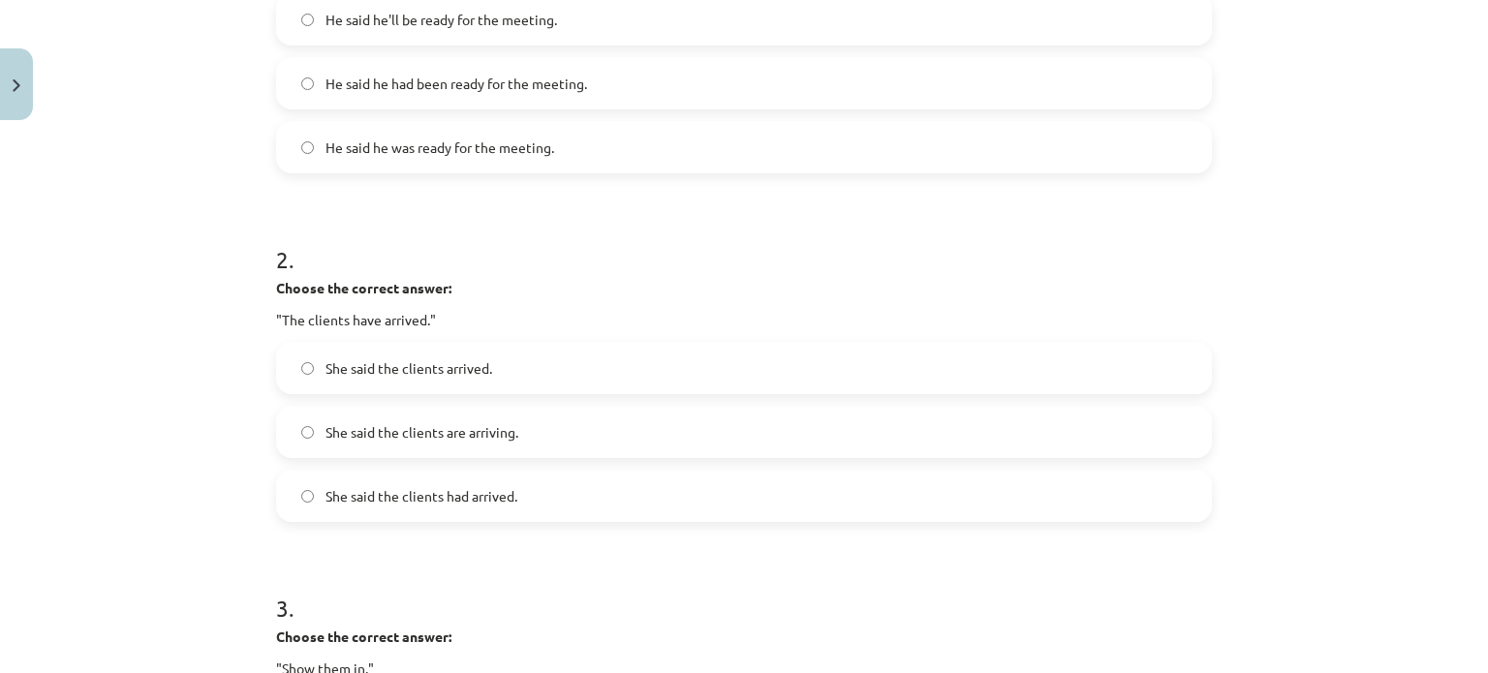
scroll to position [479, 0]
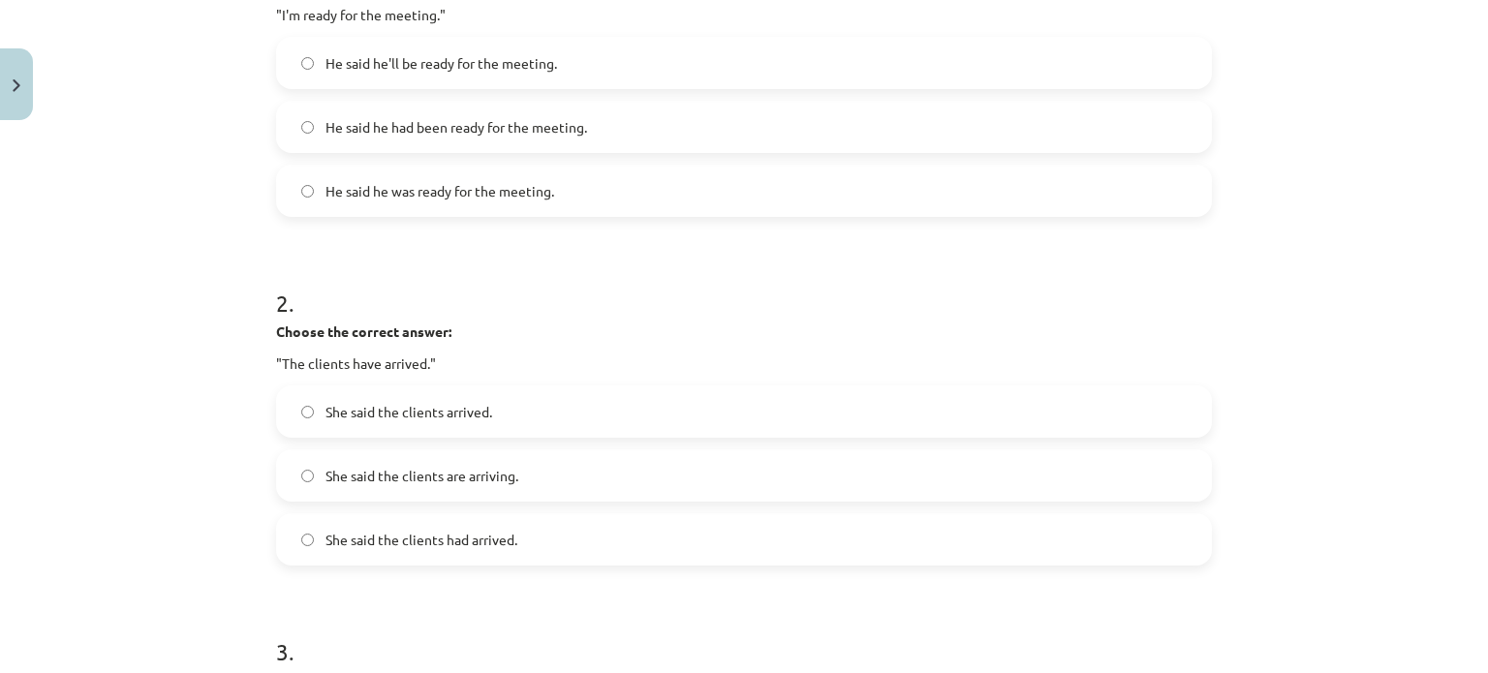
click at [341, 121] on span "He said he had been ready for the meeting." at bounding box center [456, 127] width 262 height 20
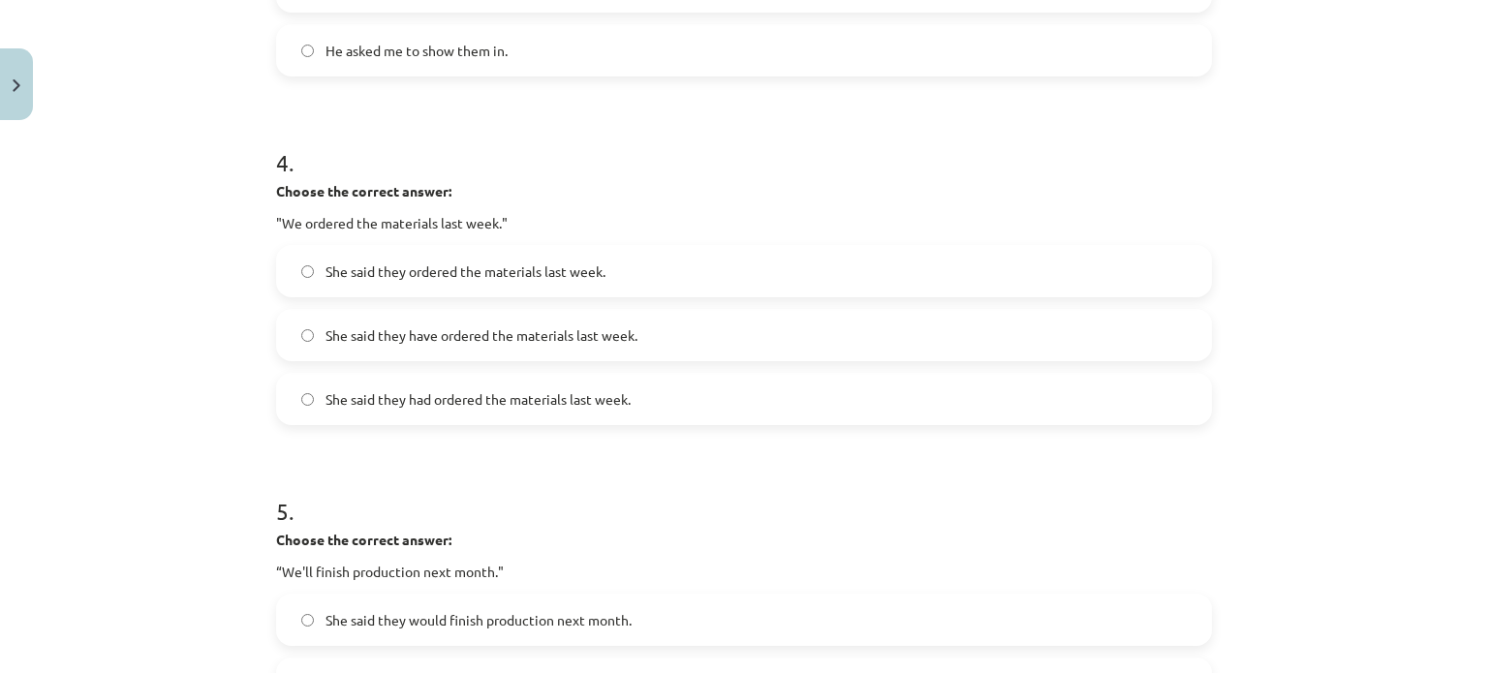
scroll to position [1350, 0]
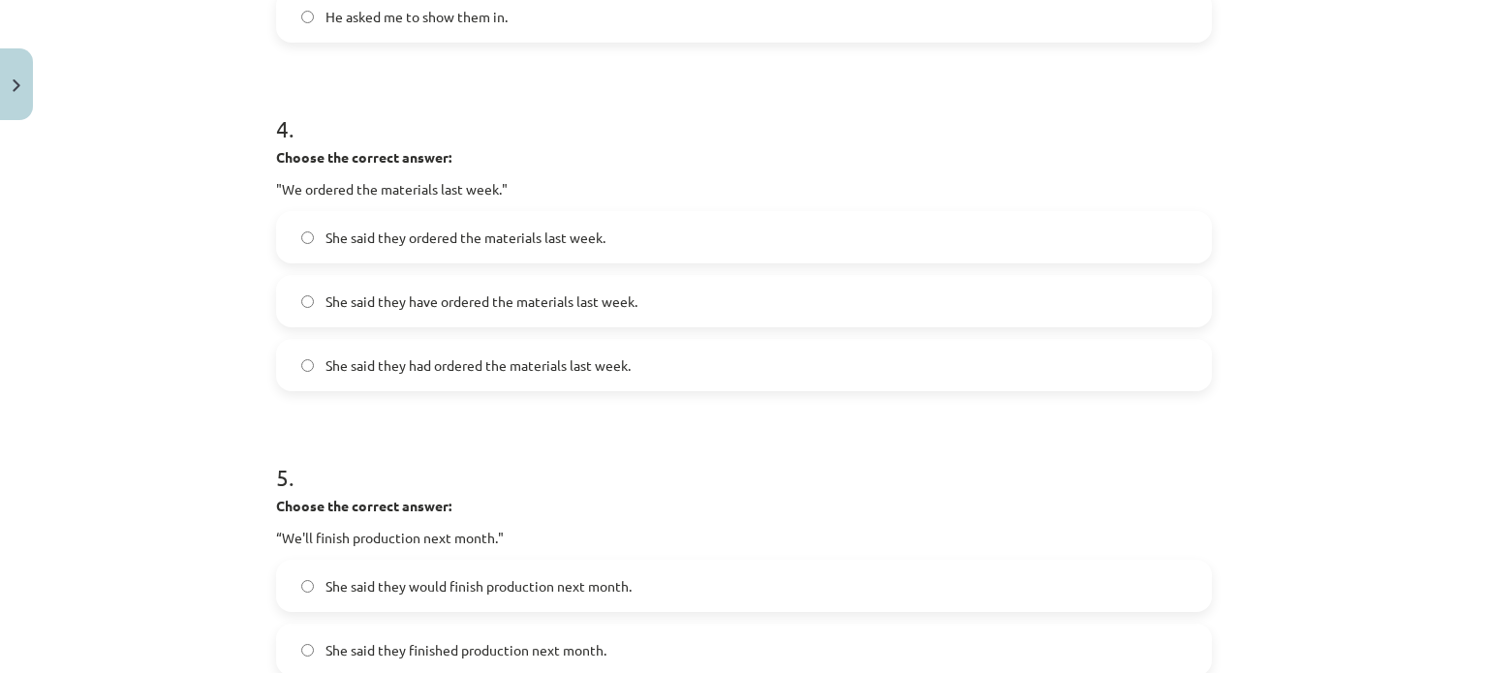
click at [325, 302] on span "She said they have ordered the materials last week." at bounding box center [481, 302] width 312 height 20
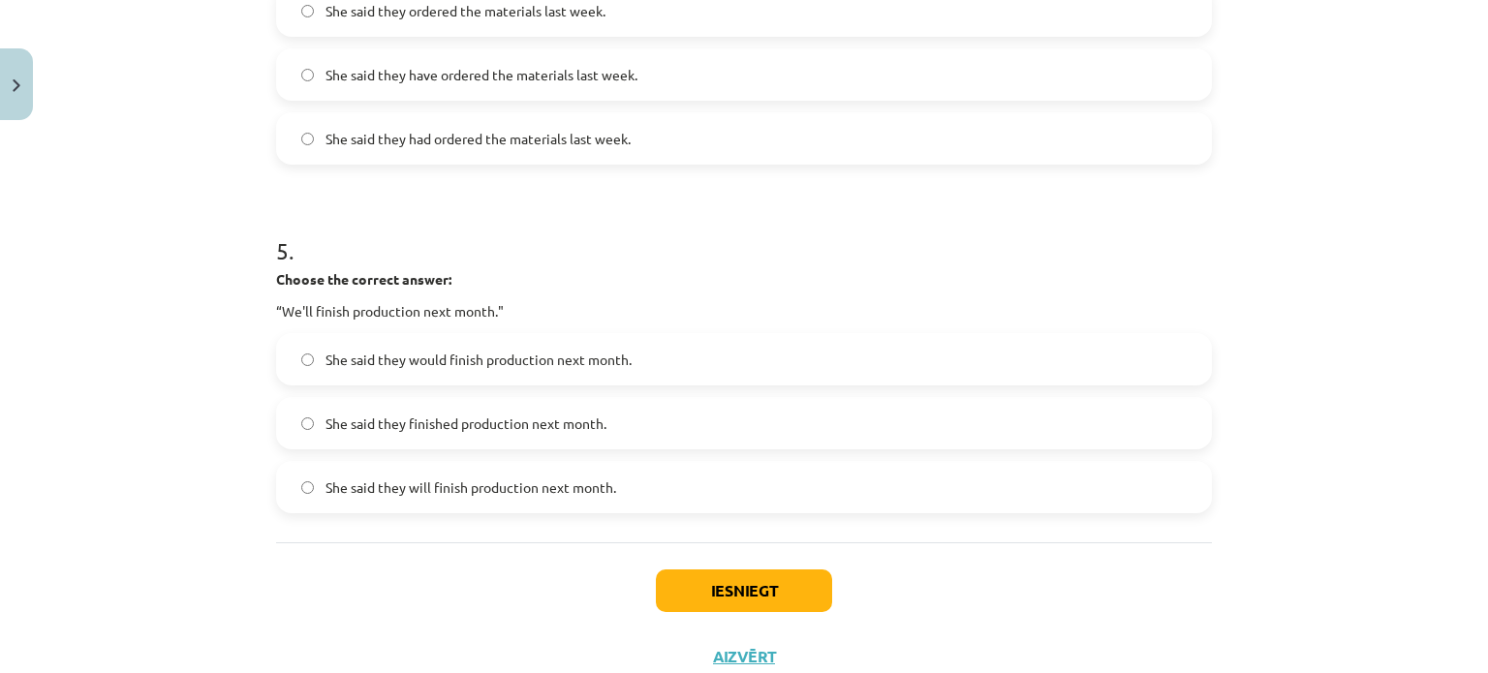
scroll to position [1544, 0]
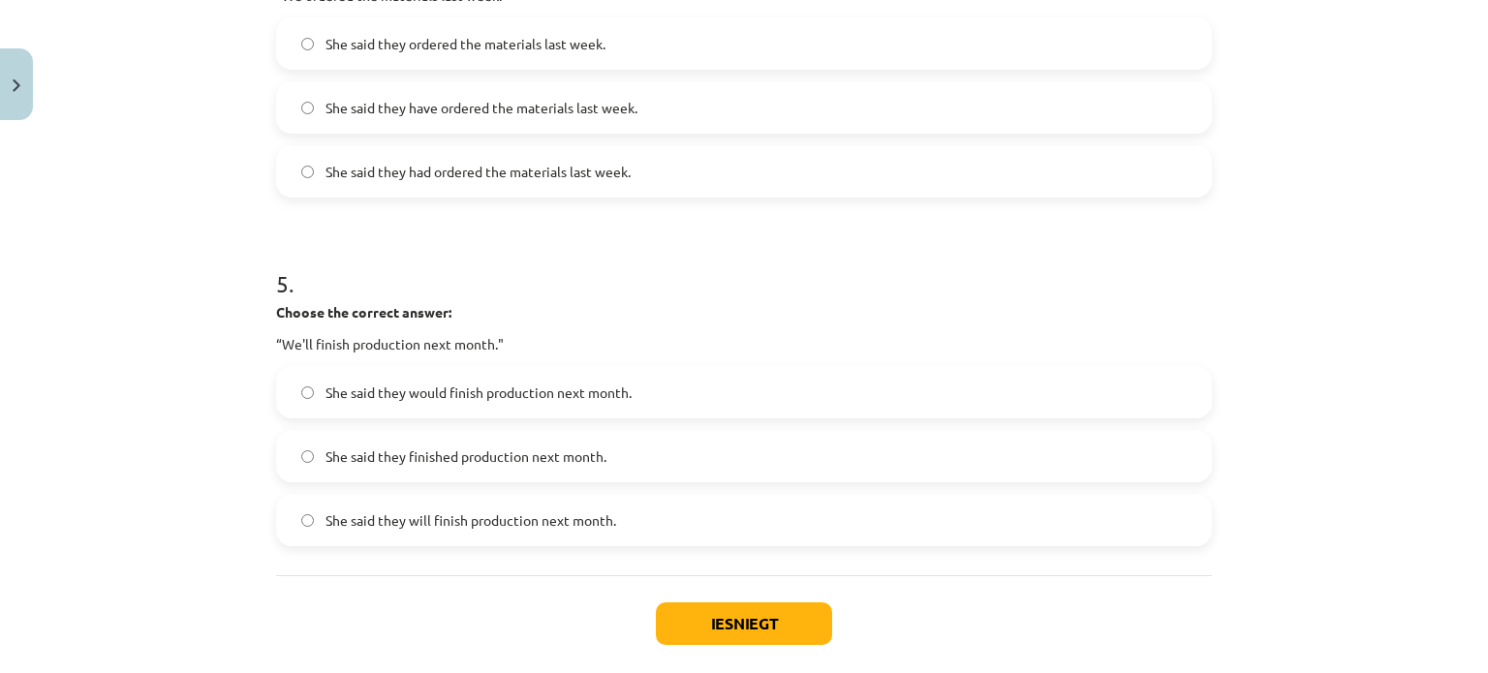
click at [359, 166] on span "She said they had ordered the materials last week." at bounding box center [477, 172] width 305 height 20
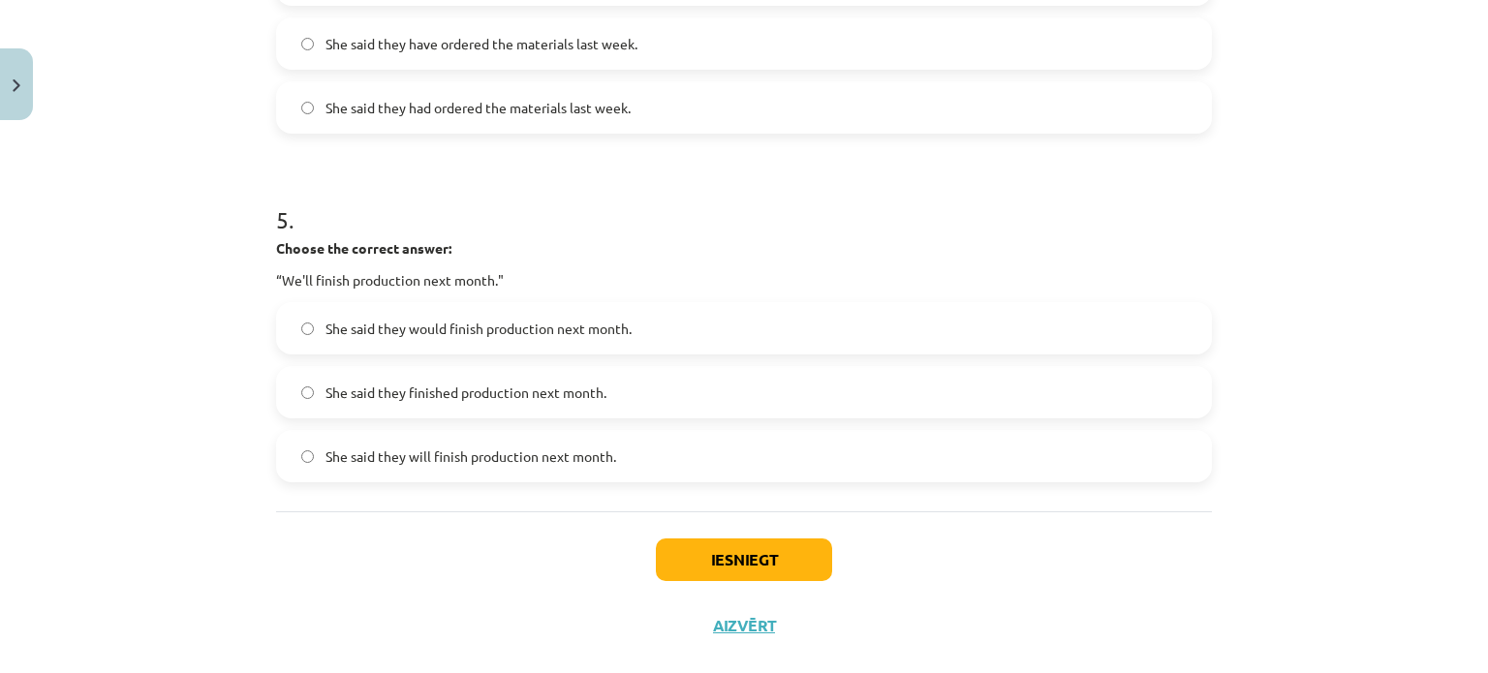
scroll to position [1641, 0]
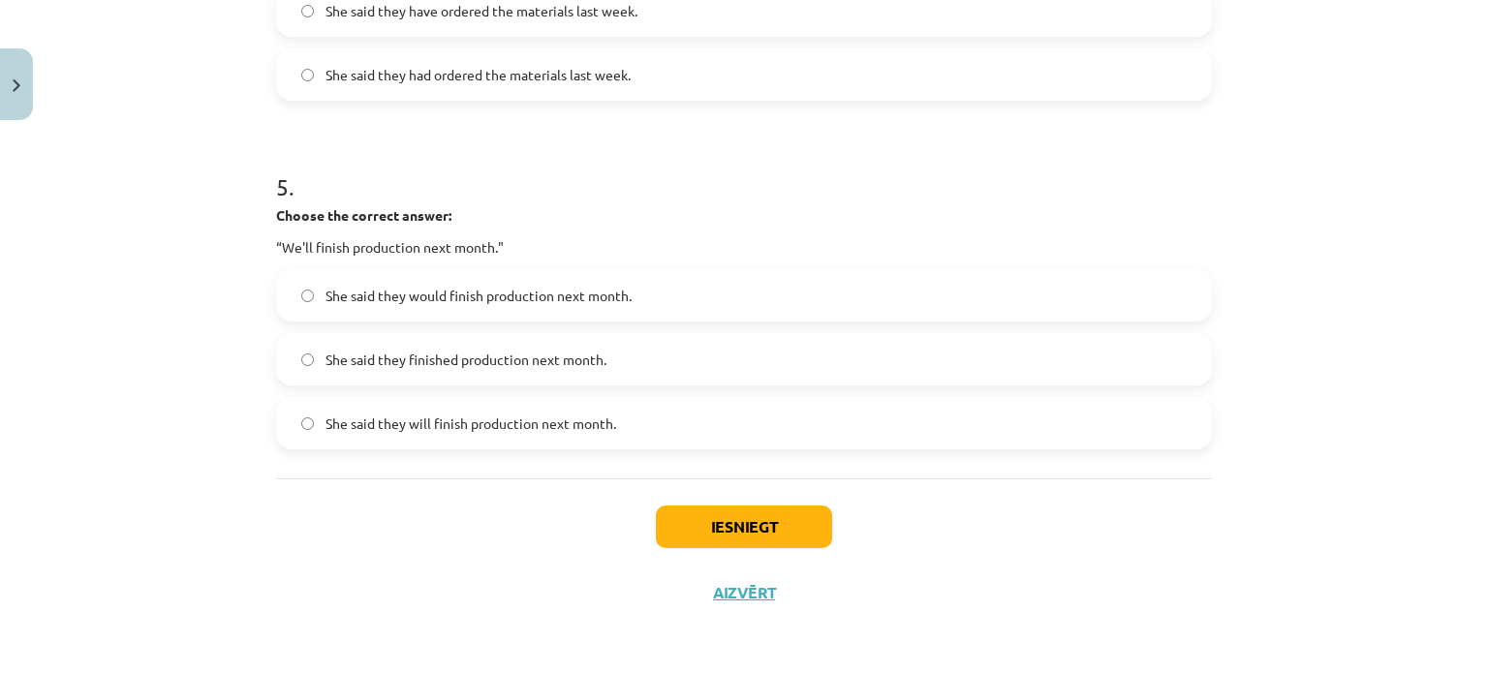
click at [337, 408] on label "She said they will finish production next month." at bounding box center [744, 423] width 932 height 48
click at [708, 518] on button "Iesniegt" at bounding box center [744, 527] width 176 height 43
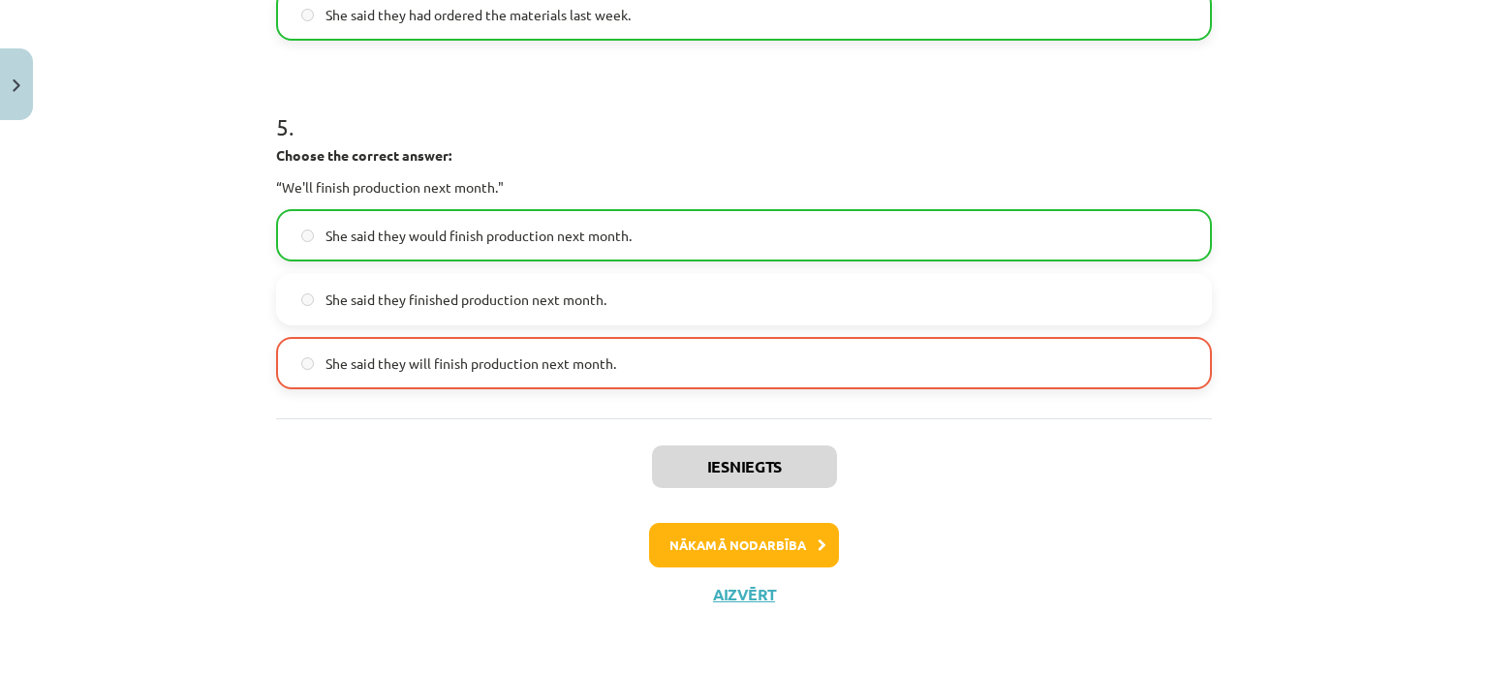
scroll to position [1702, 0]
click at [752, 546] on button "Nākamā nodarbība" at bounding box center [744, 544] width 190 height 45
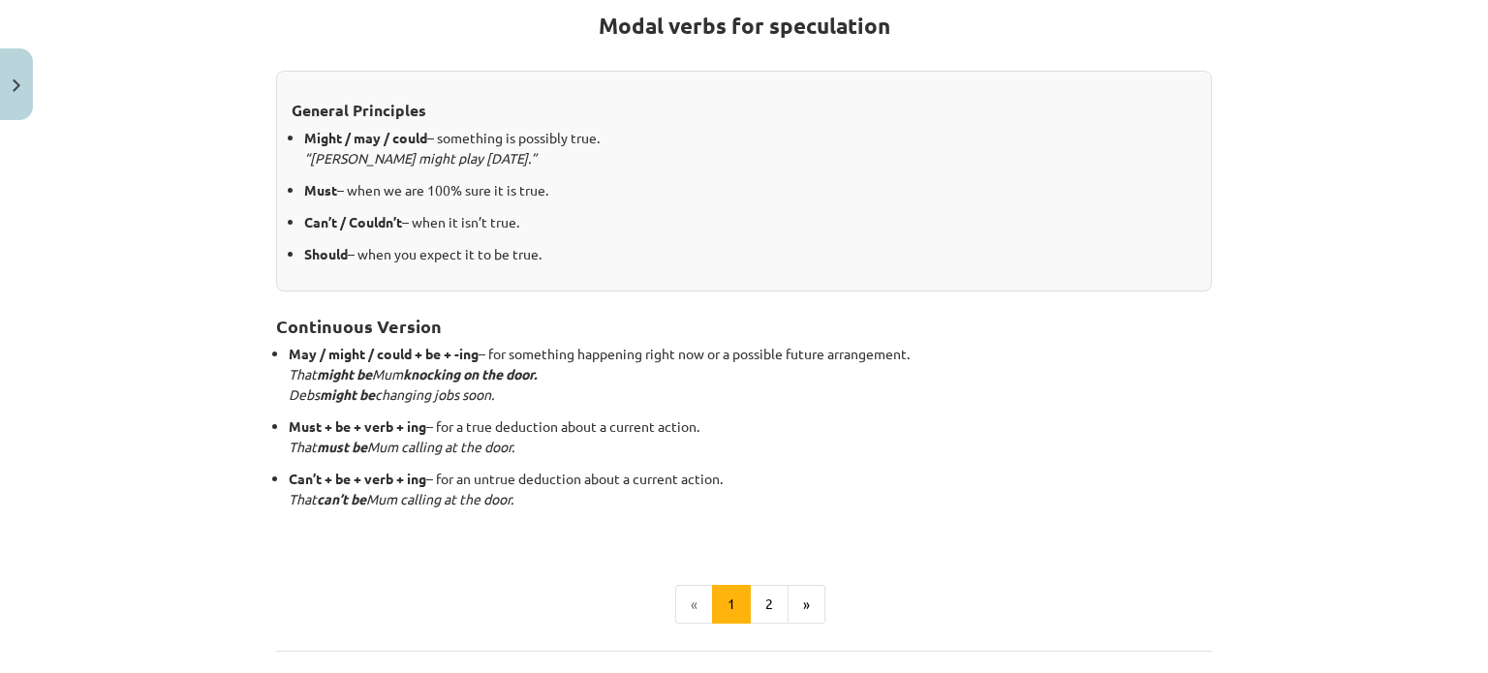
scroll to position [436, 0]
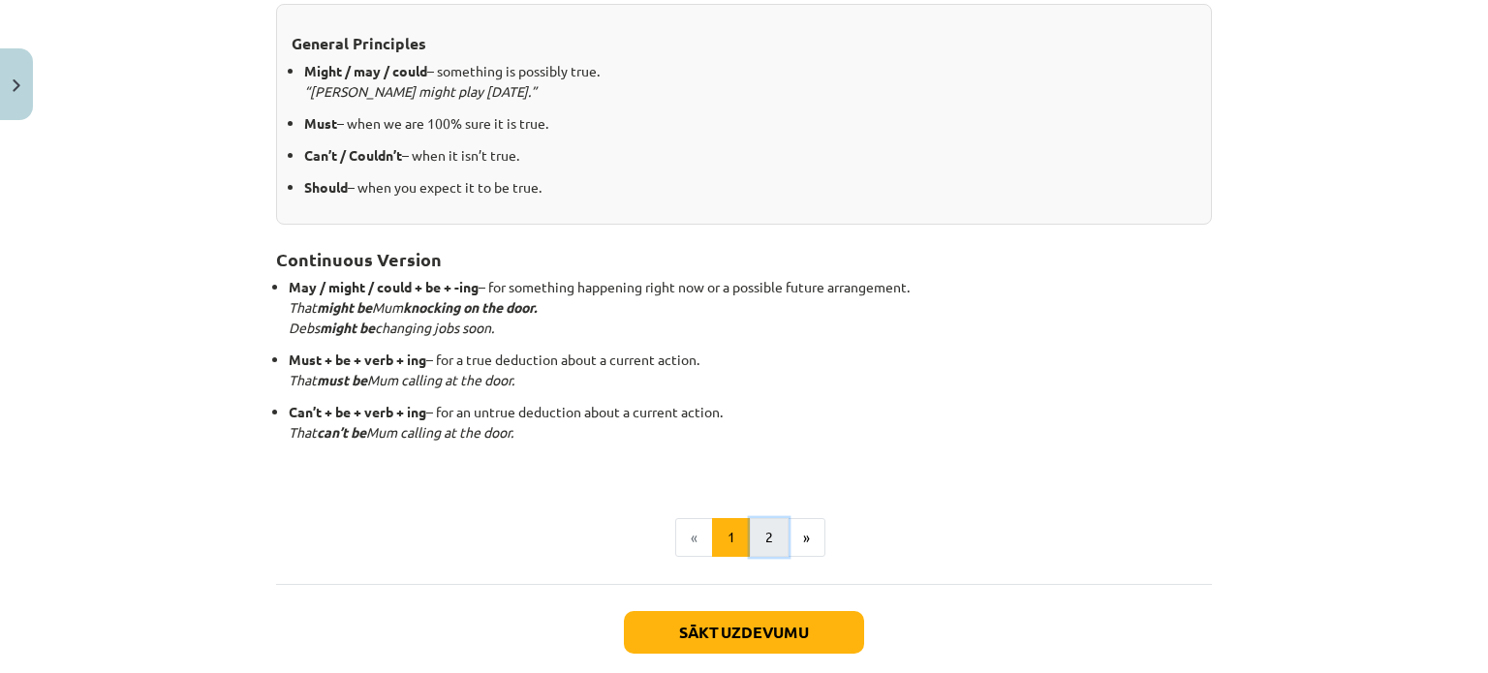
click at [763, 541] on button "2" at bounding box center [769, 537] width 39 height 39
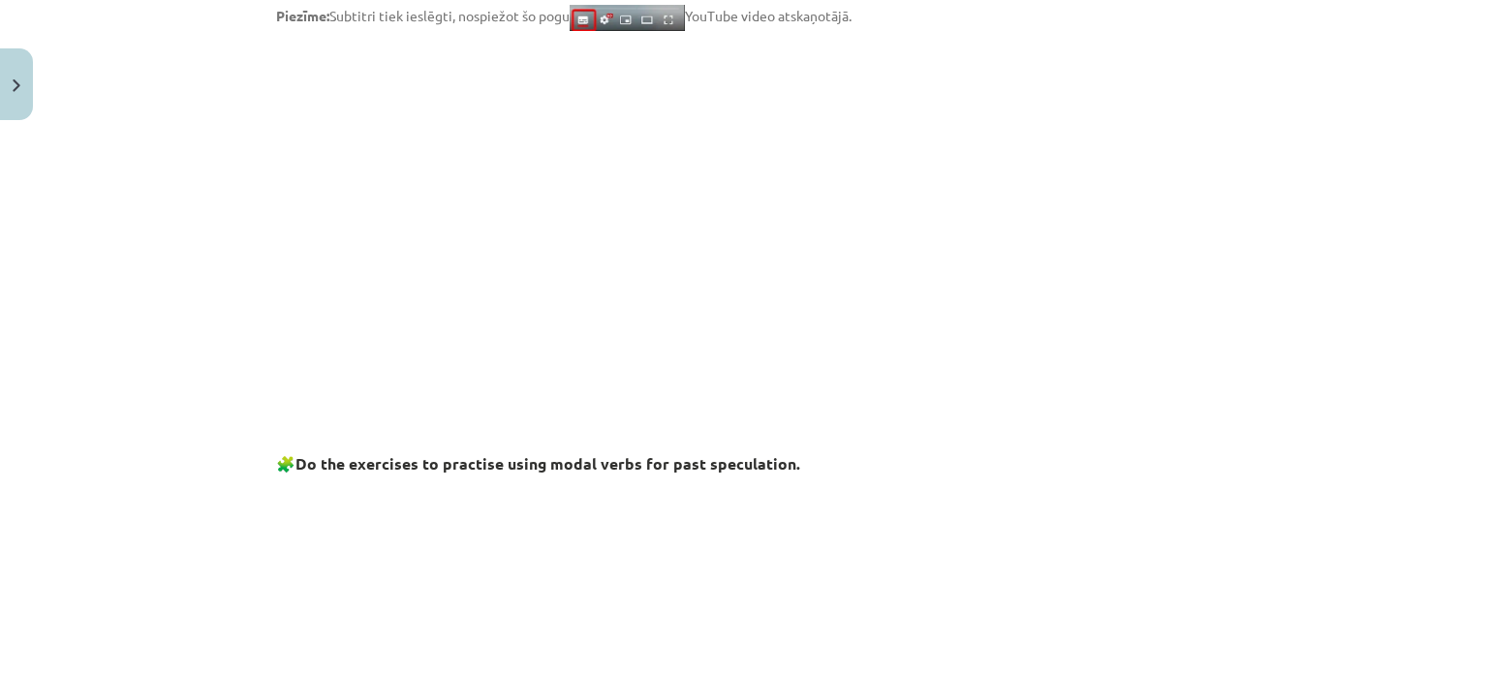
scroll to position [346, 0]
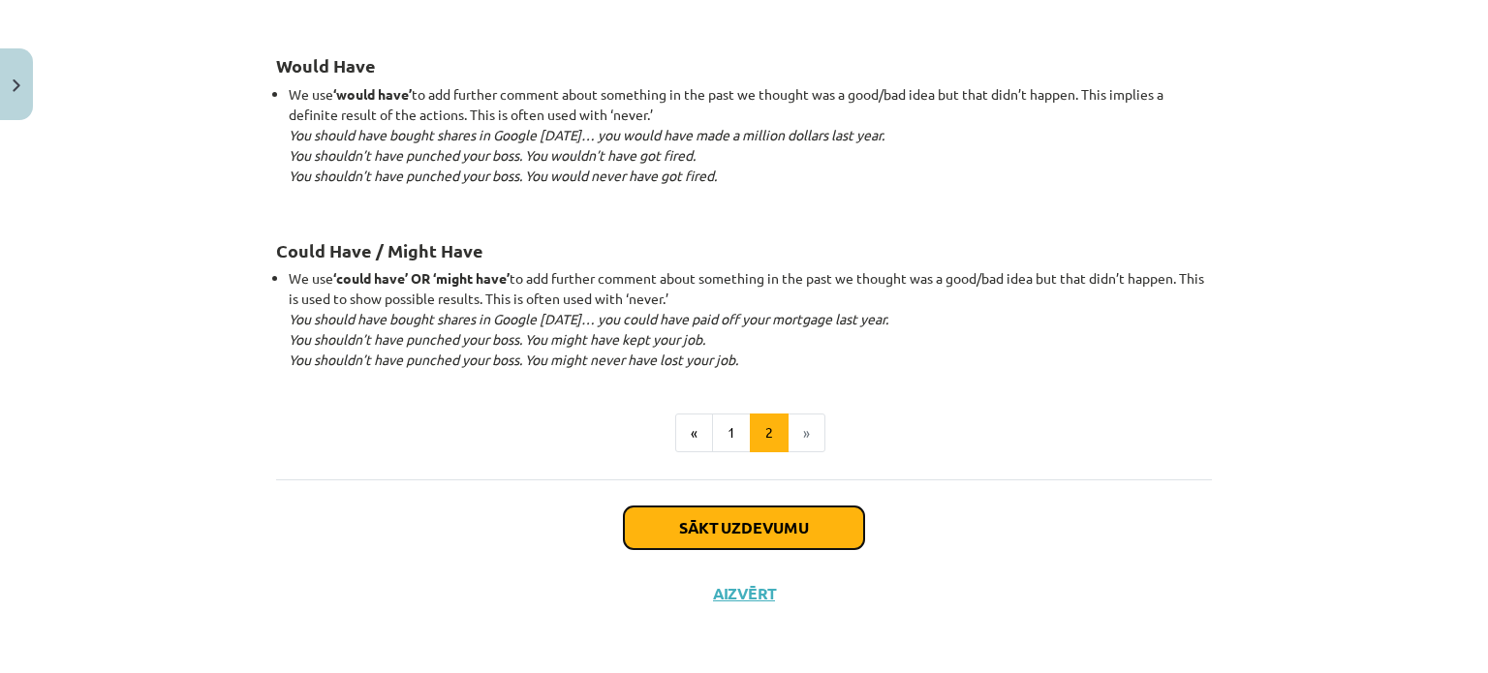
click at [701, 523] on button "Sākt uzdevumu" at bounding box center [744, 528] width 240 height 43
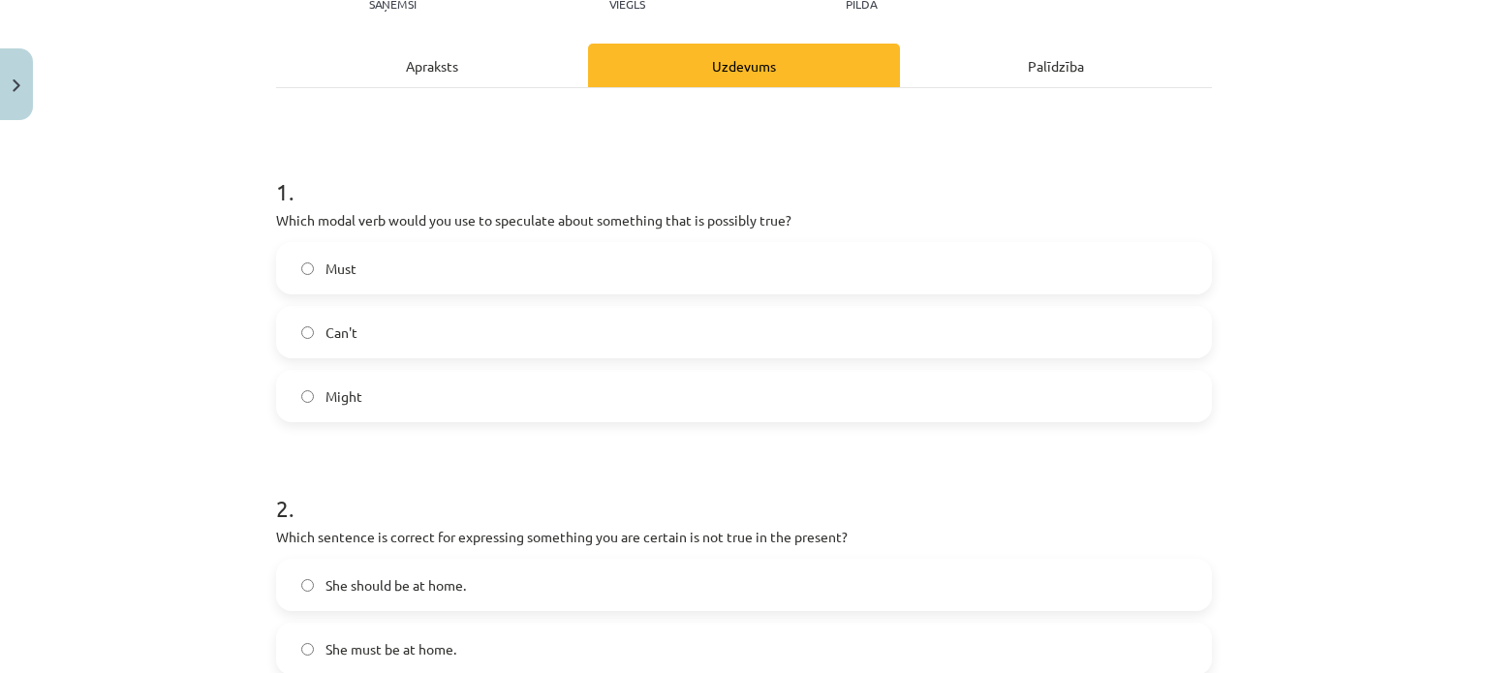
scroll to position [242, 0]
click at [413, 256] on label "Must" at bounding box center [744, 267] width 932 height 48
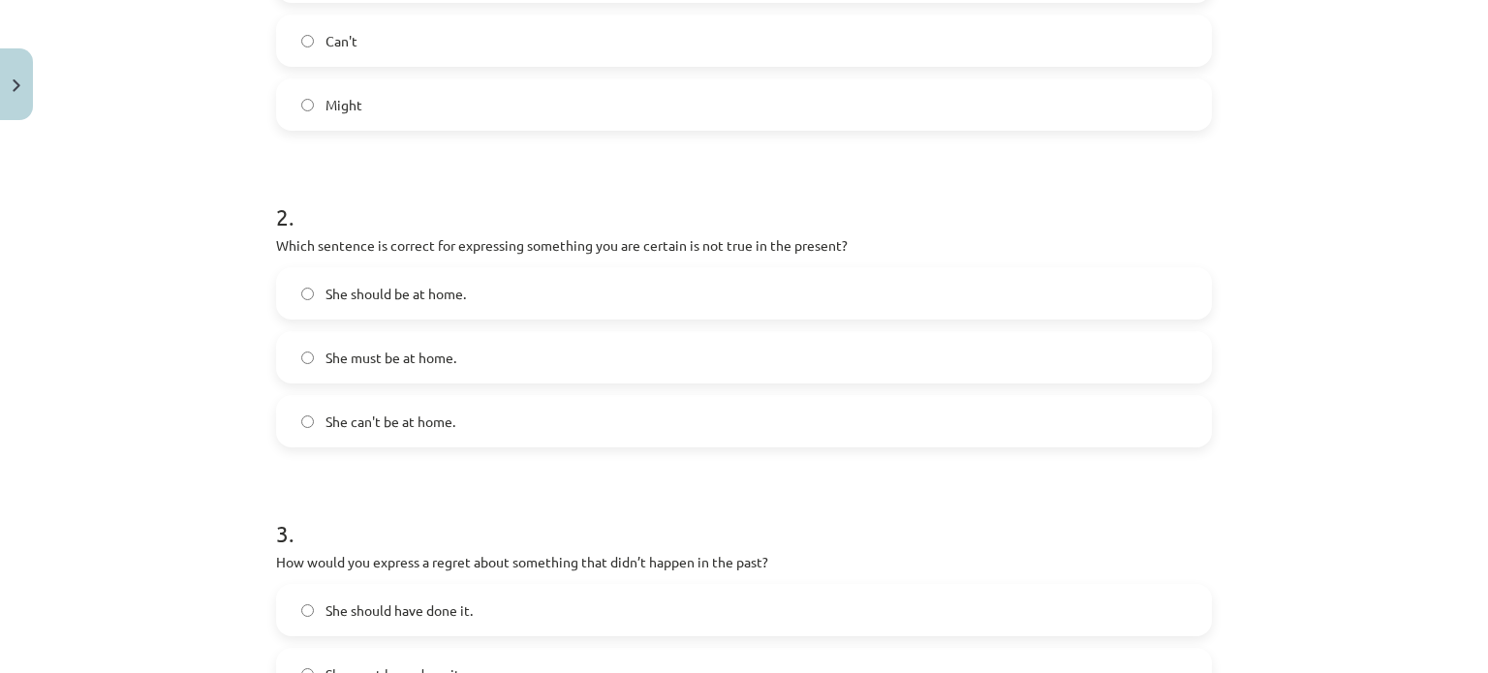
scroll to position [630, 0]
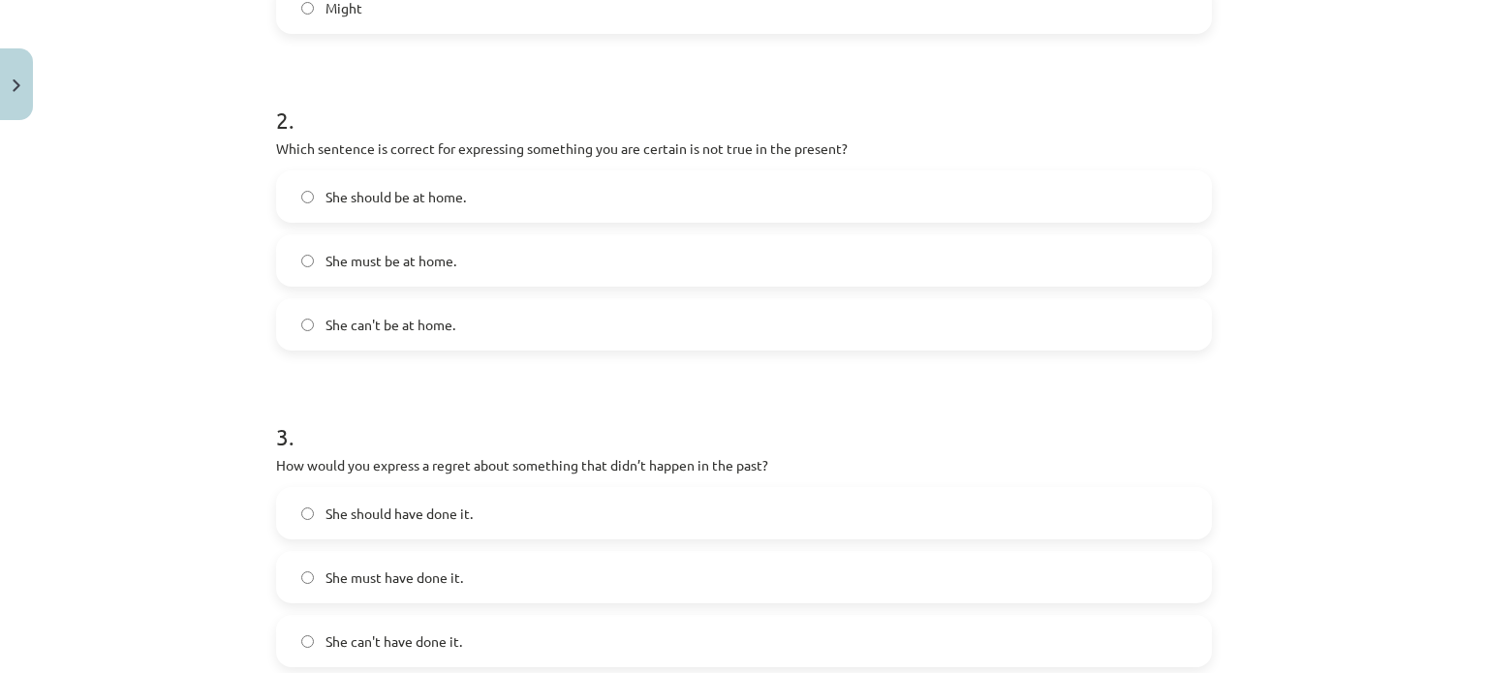
click at [328, 321] on span "She can't be at home." at bounding box center [390, 325] width 130 height 20
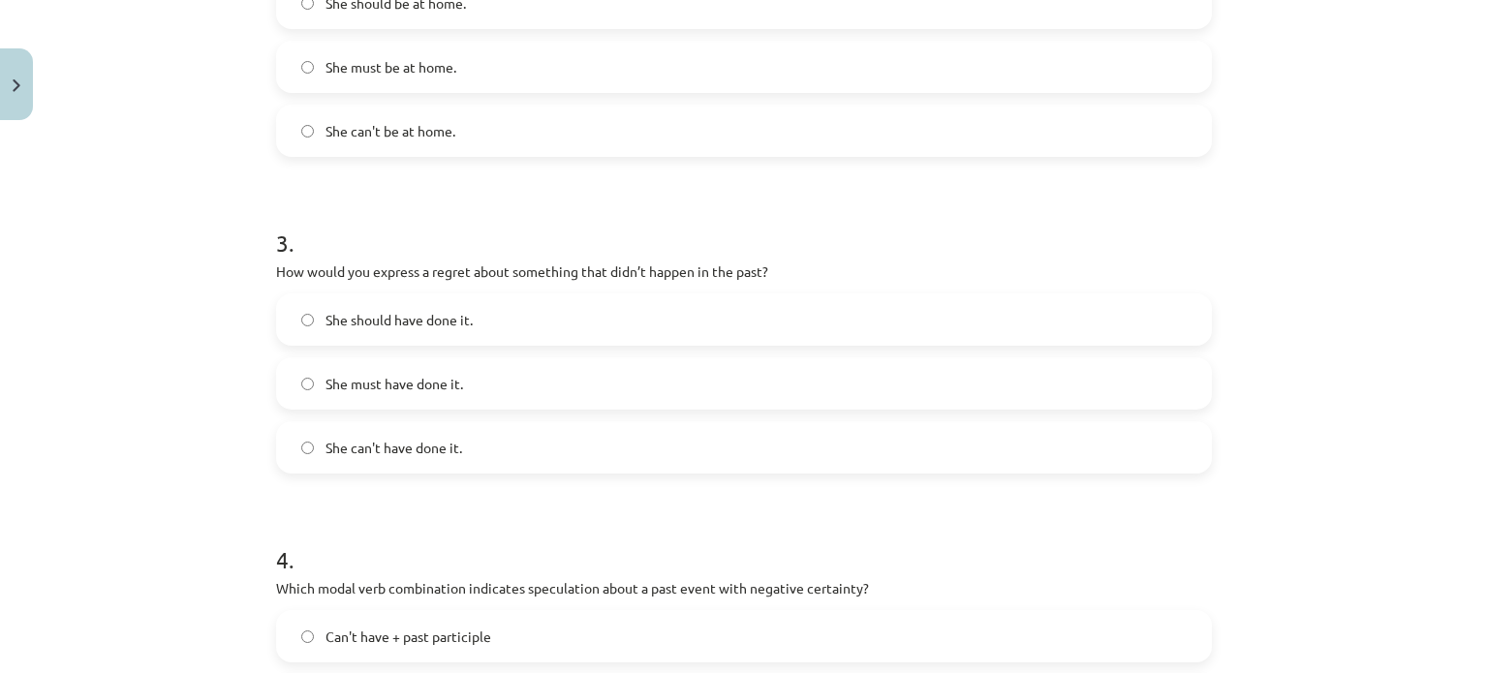
scroll to position [920, 0]
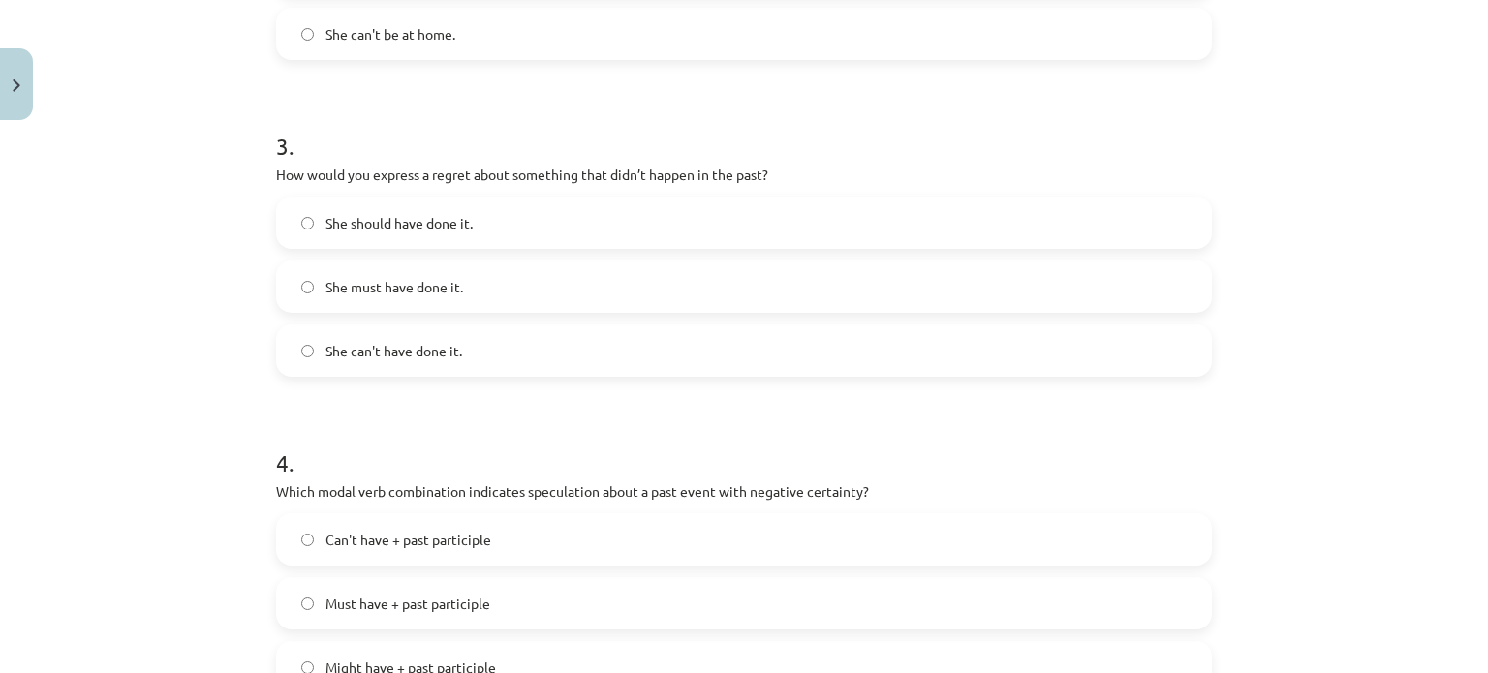
click at [358, 227] on span "She should have done it." at bounding box center [398, 223] width 147 height 20
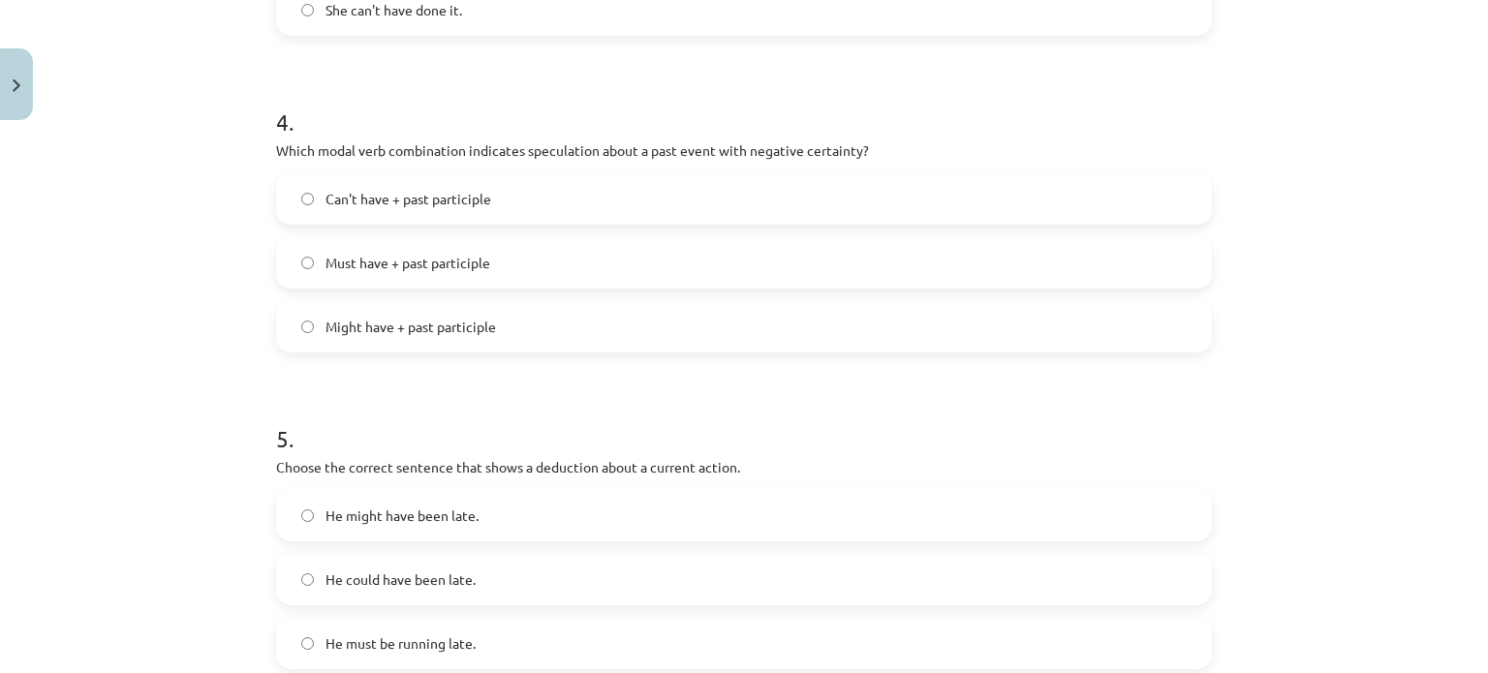
scroll to position [1308, 0]
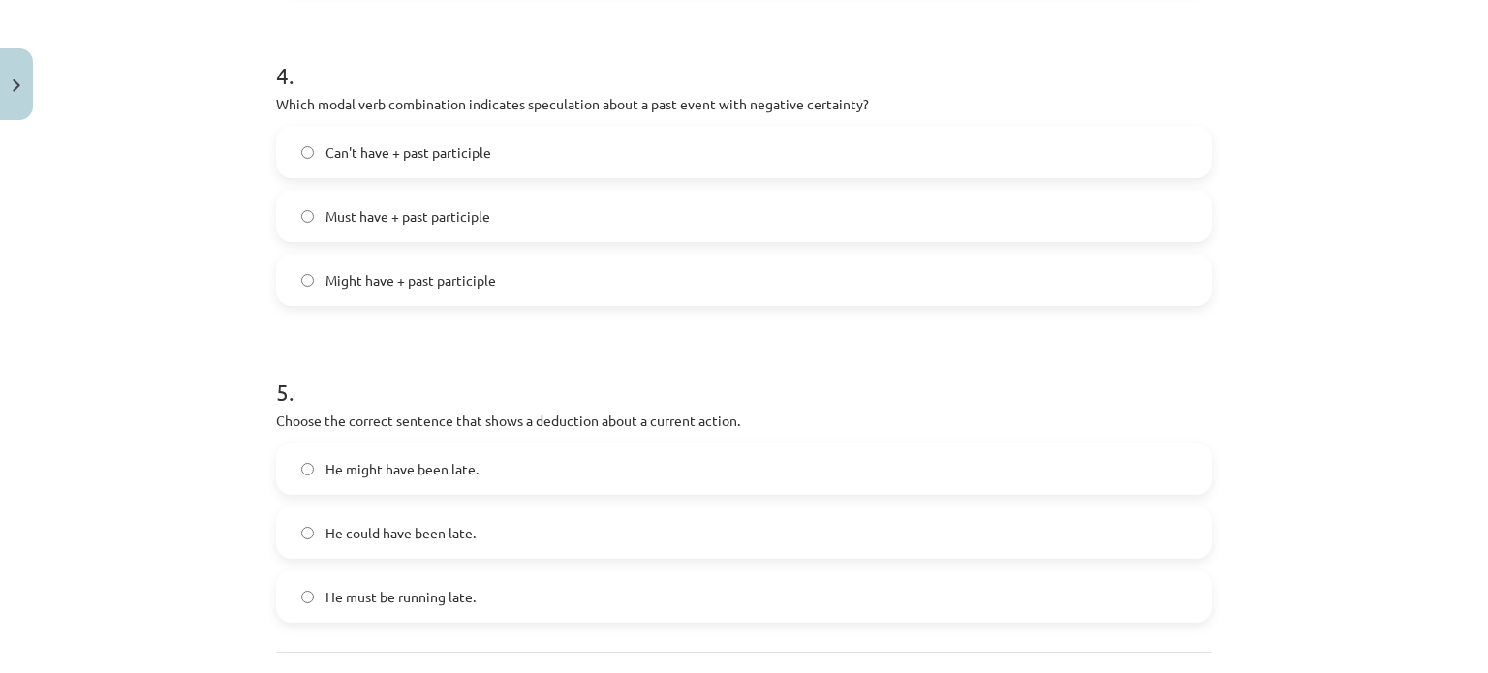
click at [368, 278] on span "Might have + past participle" at bounding box center [410, 280] width 170 height 20
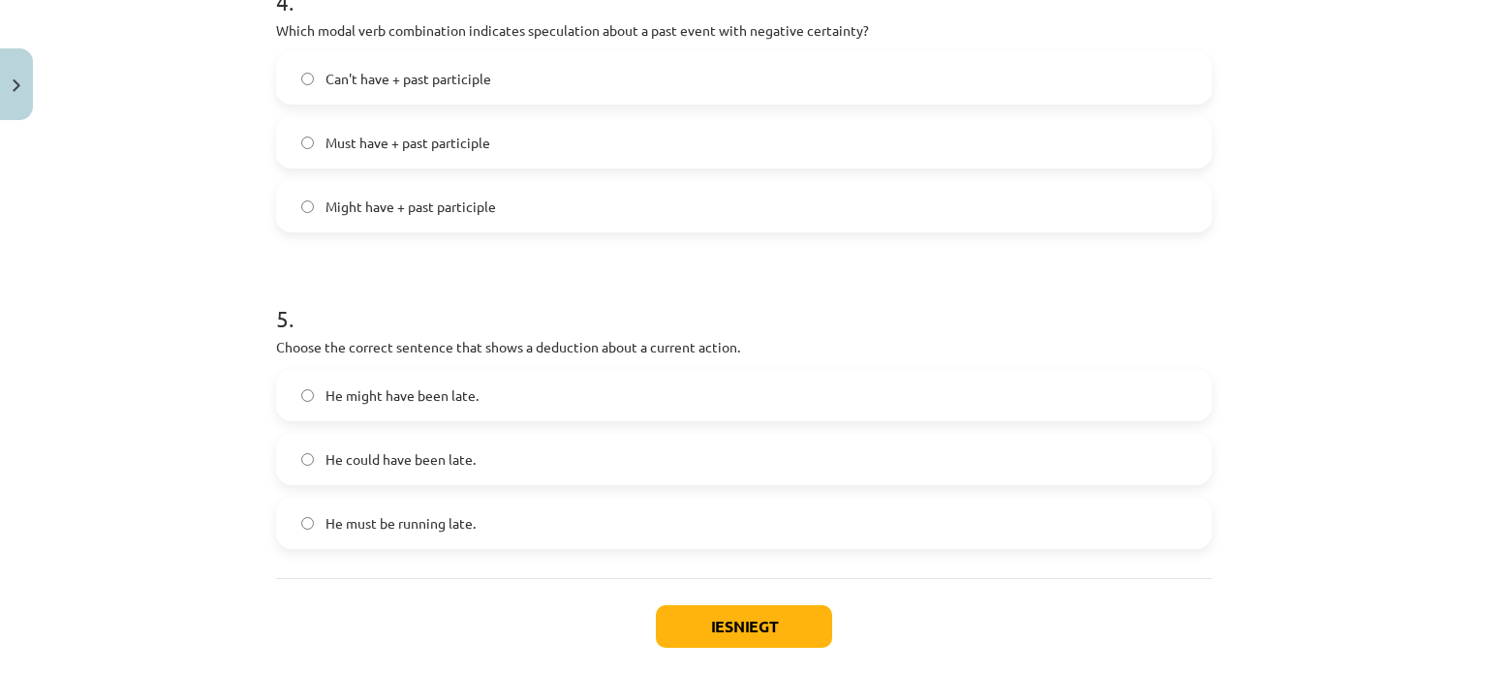
scroll to position [1481, 0]
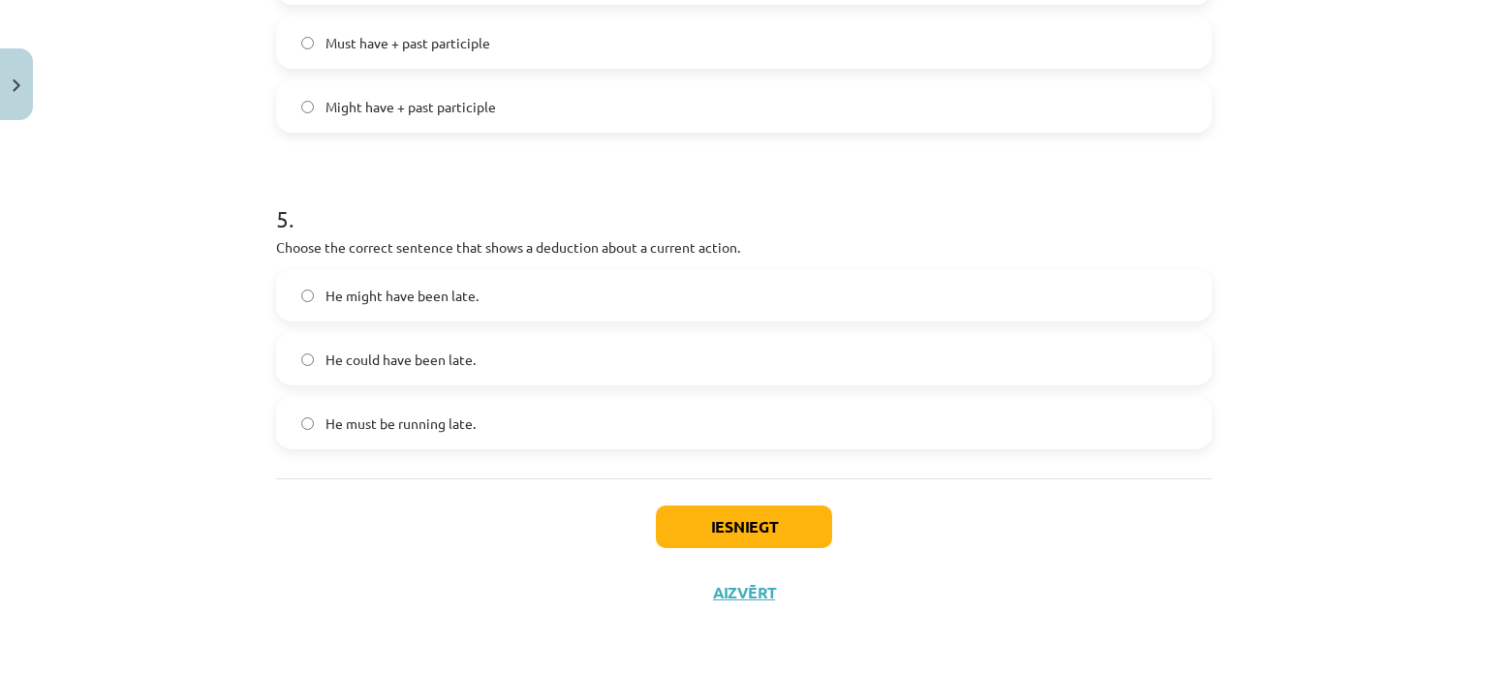
click at [289, 285] on label "He might have been late." at bounding box center [744, 295] width 932 height 48
click at [757, 510] on button "Iesniegt" at bounding box center [744, 527] width 176 height 43
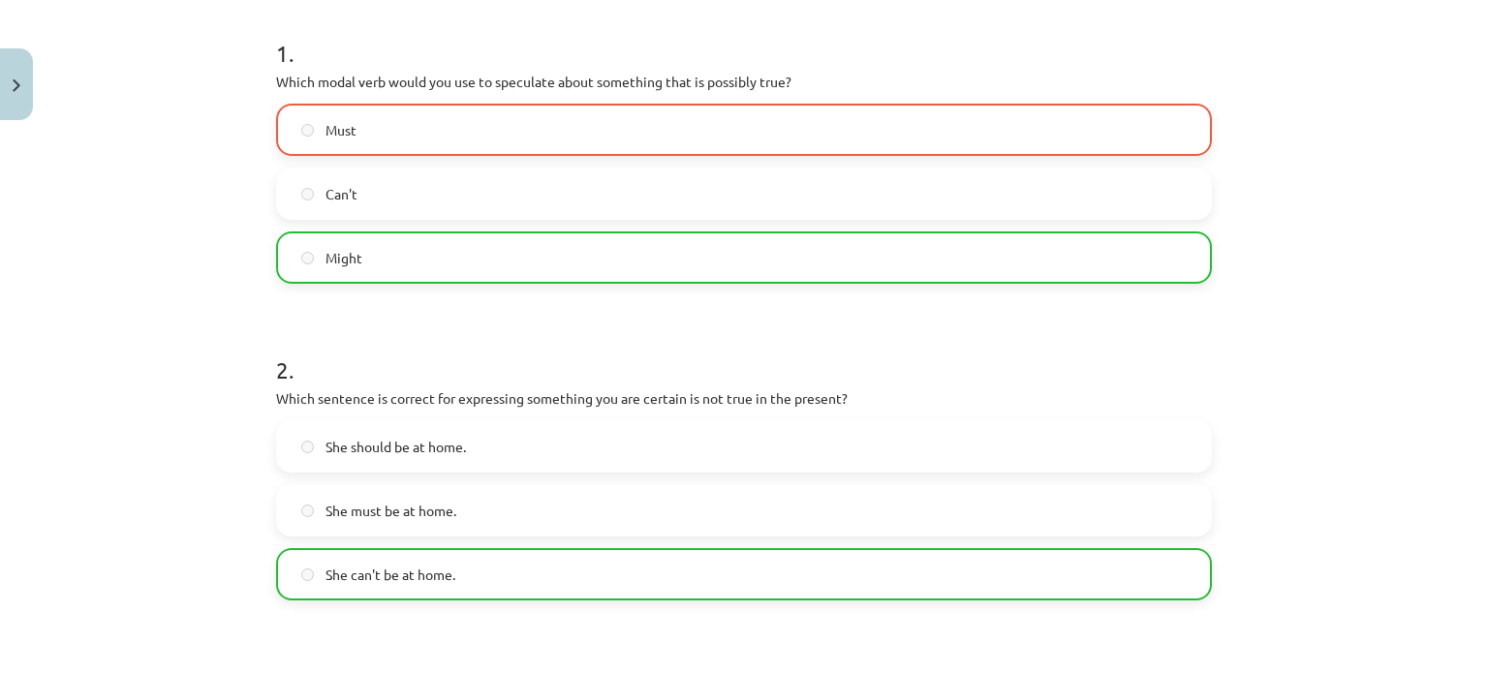
scroll to position [283, 0]
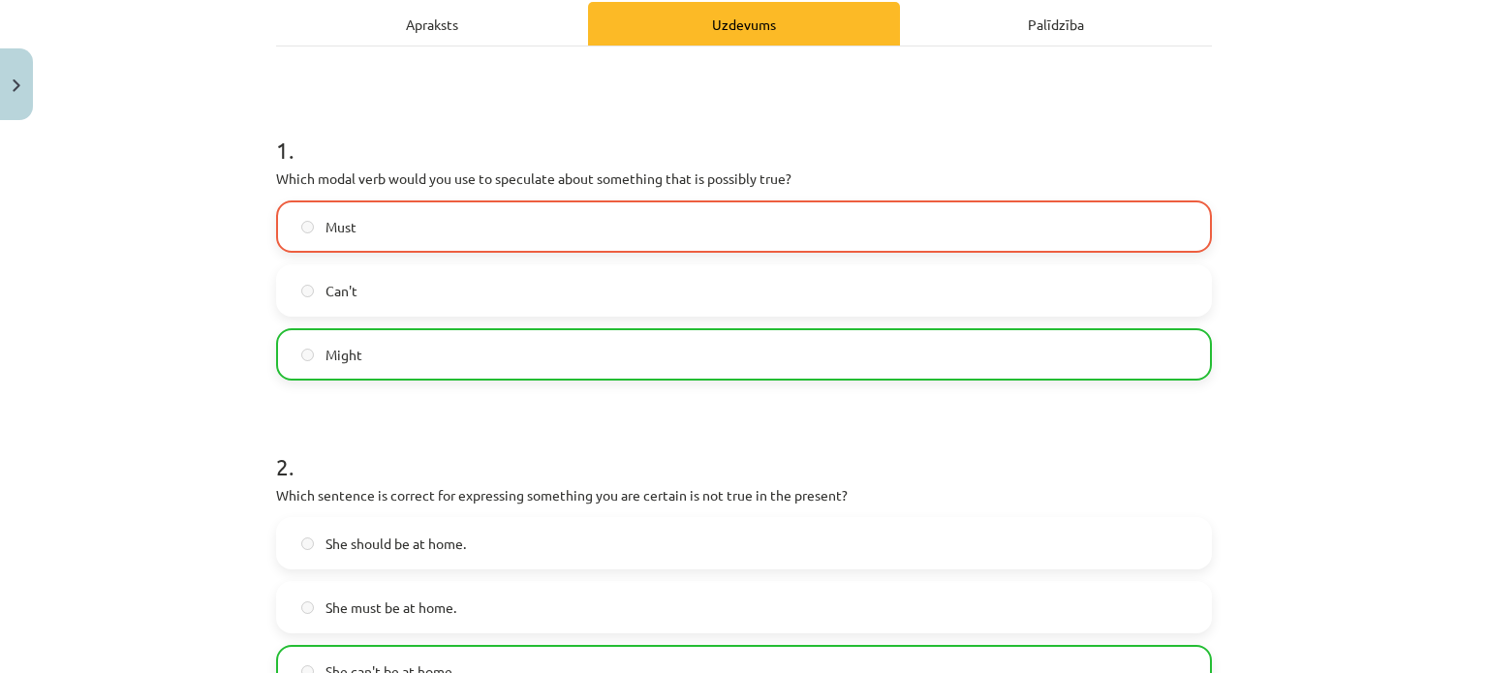
click at [388, 348] on label "Might" at bounding box center [744, 354] width 932 height 48
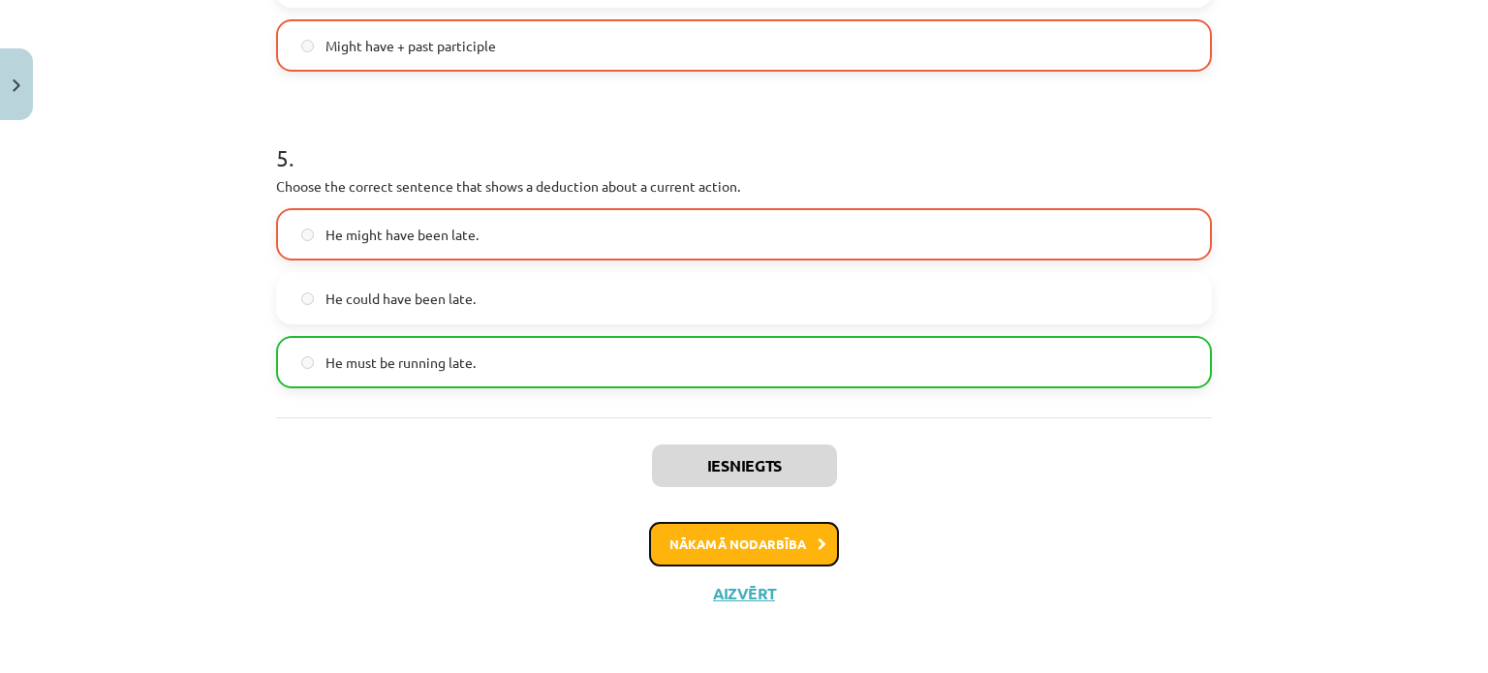
click at [798, 537] on button "Nākamā nodarbība" at bounding box center [744, 544] width 190 height 45
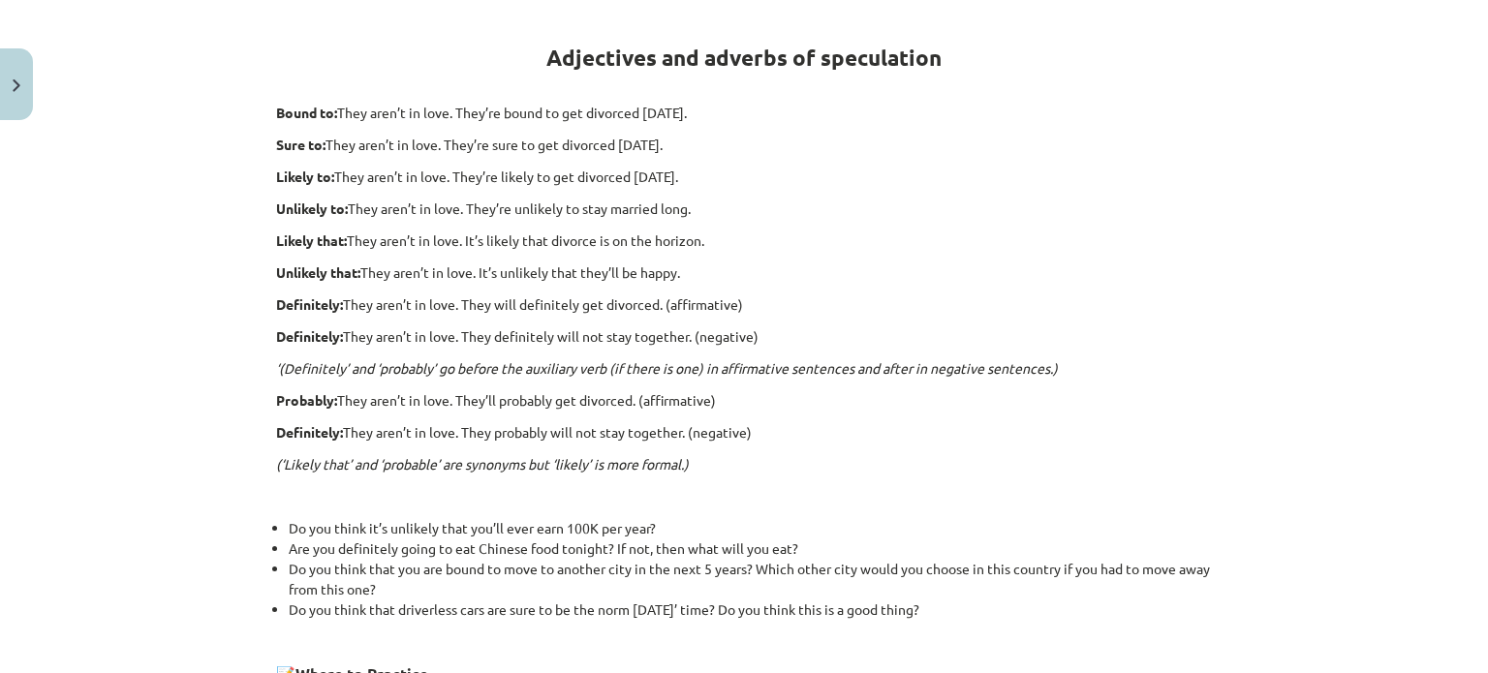
scroll to position [662, 0]
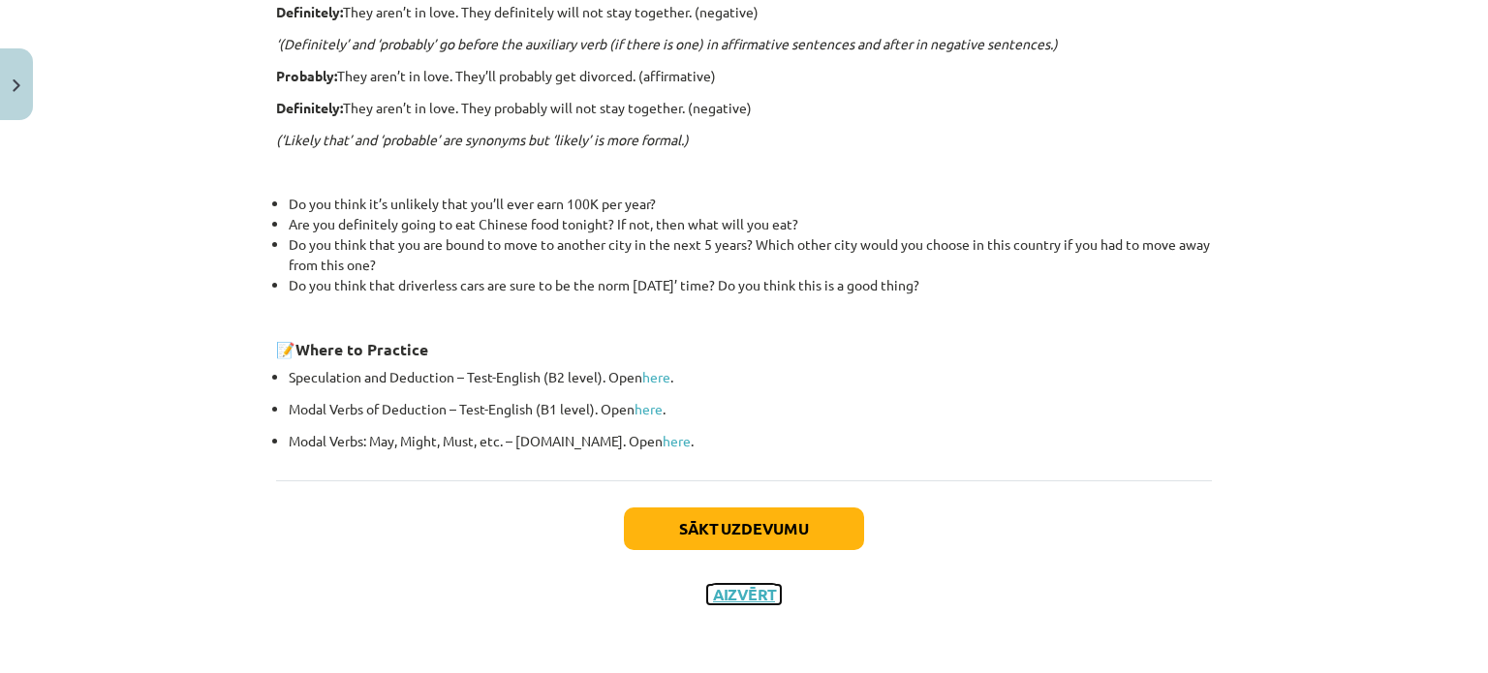
click at [741, 589] on button "Aizvērt" at bounding box center [744, 594] width 74 height 19
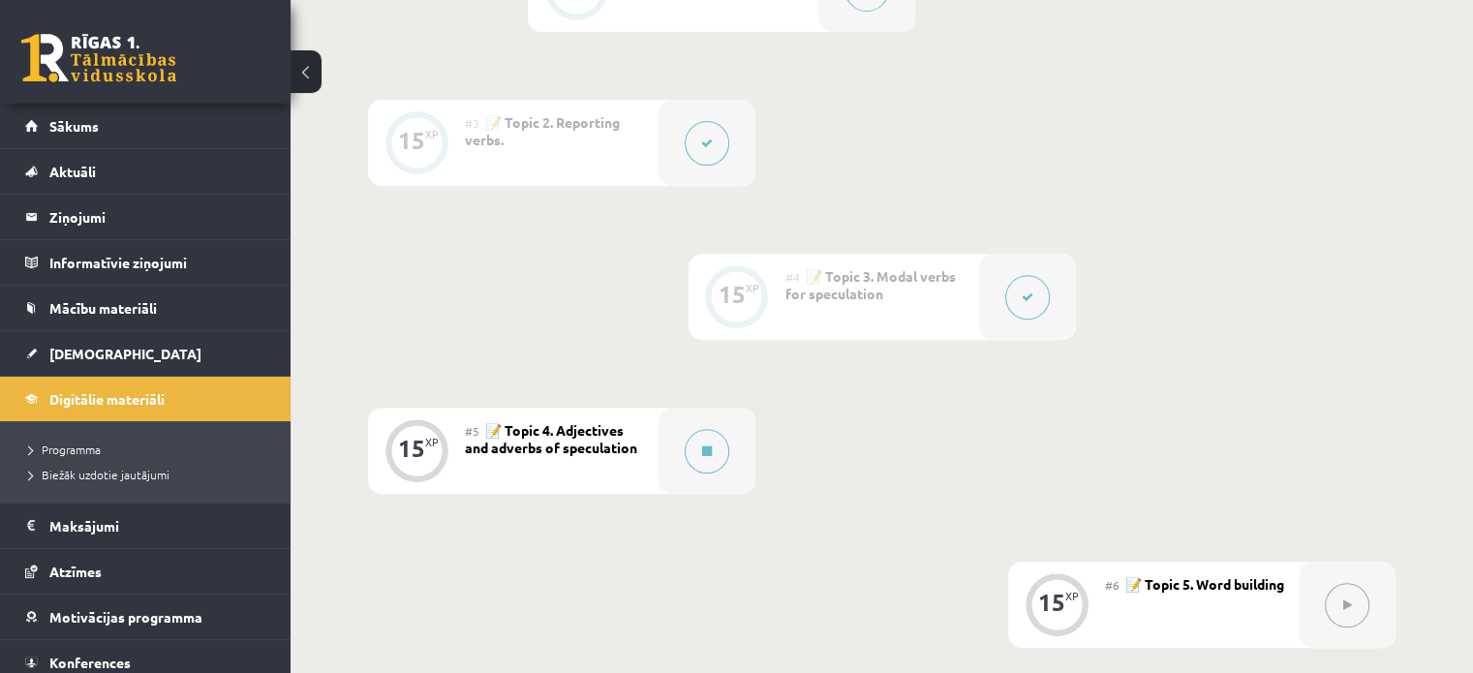
scroll to position [0, 0]
